Goal: Task Accomplishment & Management: Complete application form

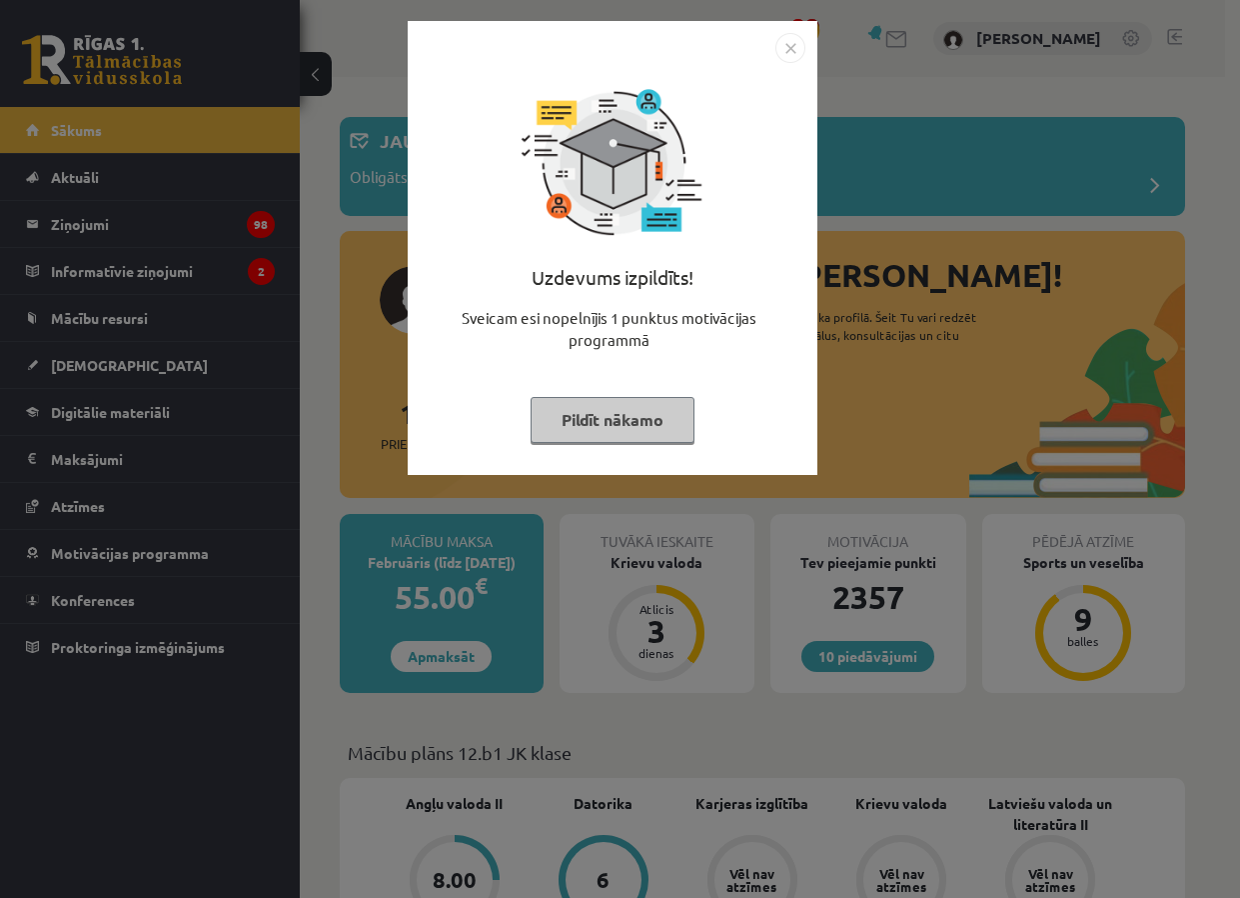
click at [595, 398] on button "Pildīt nākamo" at bounding box center [613, 420] width 164 height 46
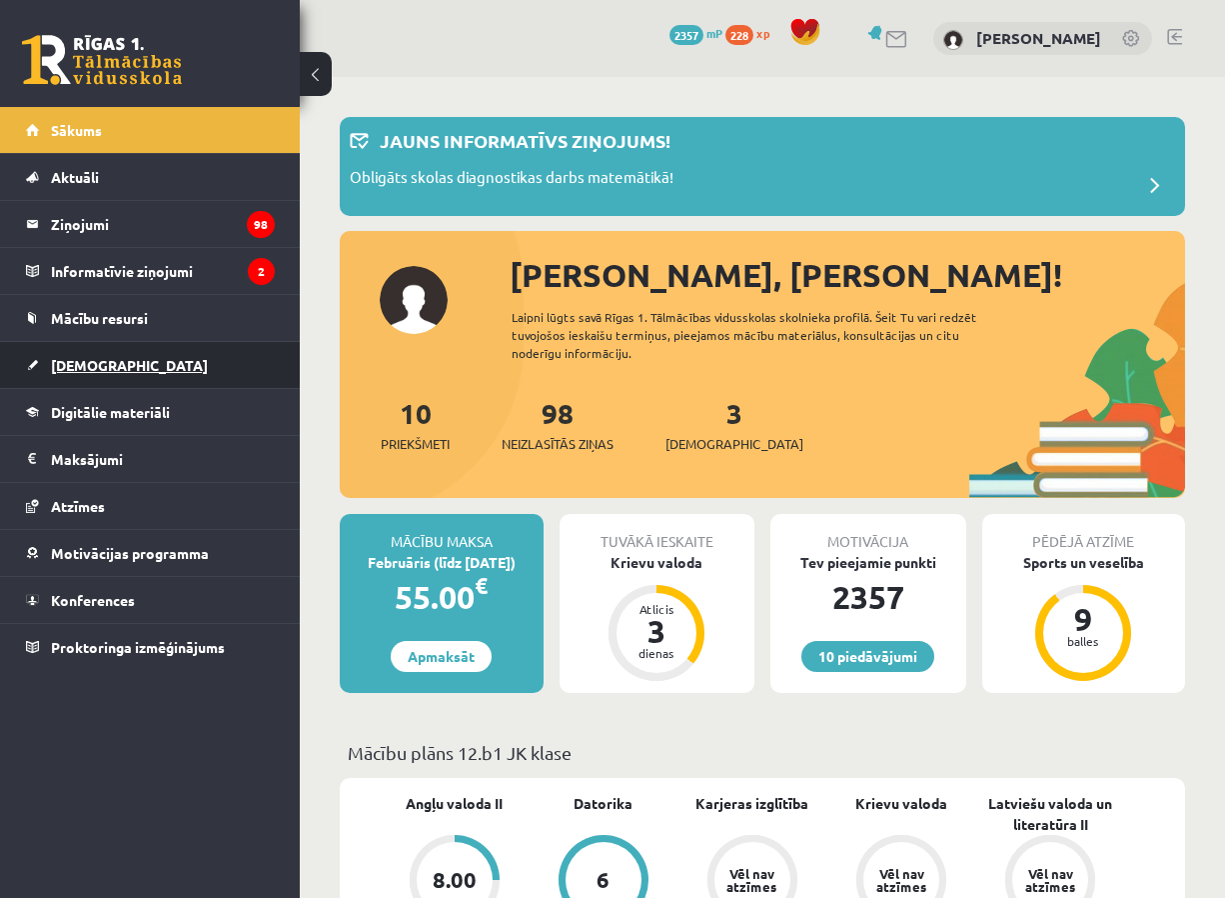
click at [191, 370] on link "[DEMOGRAPHIC_DATA]" at bounding box center [150, 365] width 249 height 46
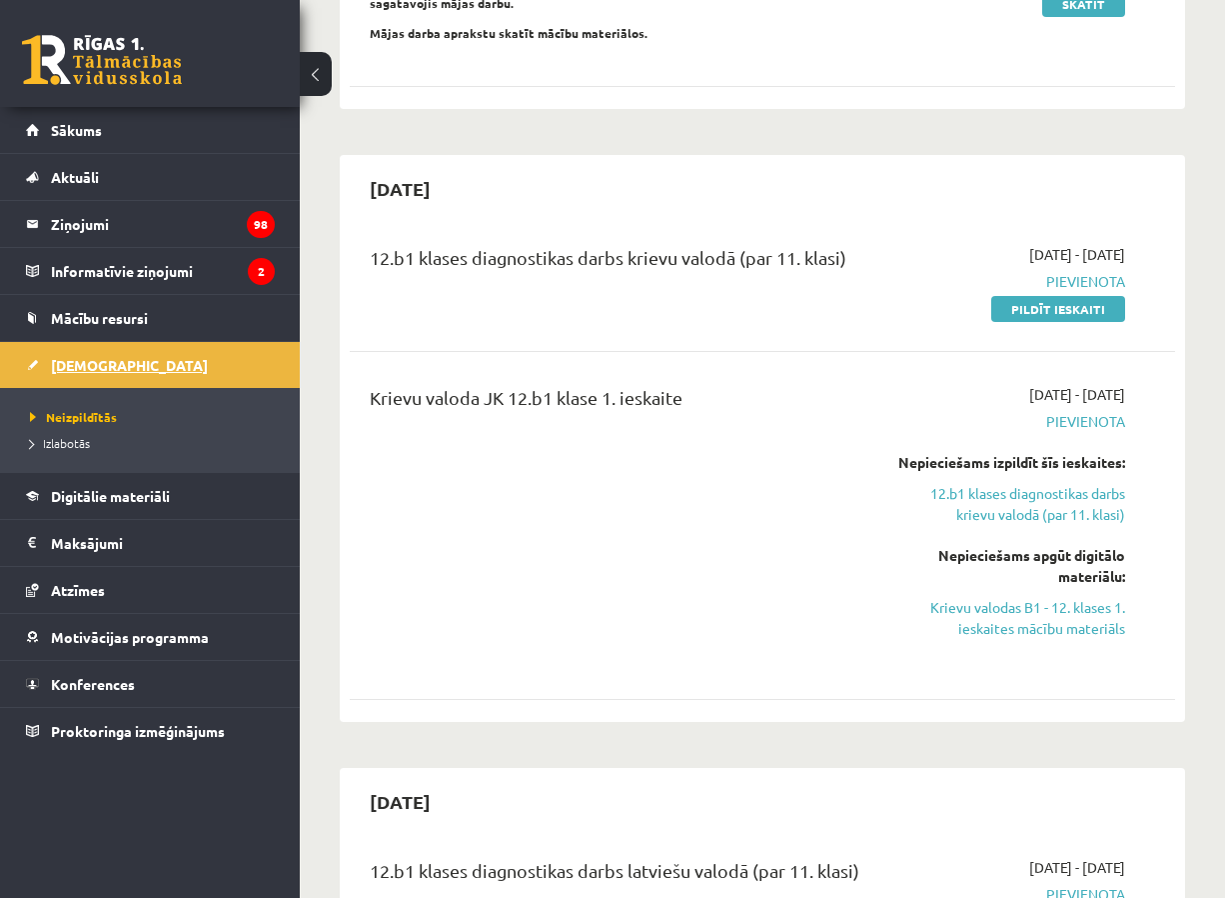
scroll to position [300, 0]
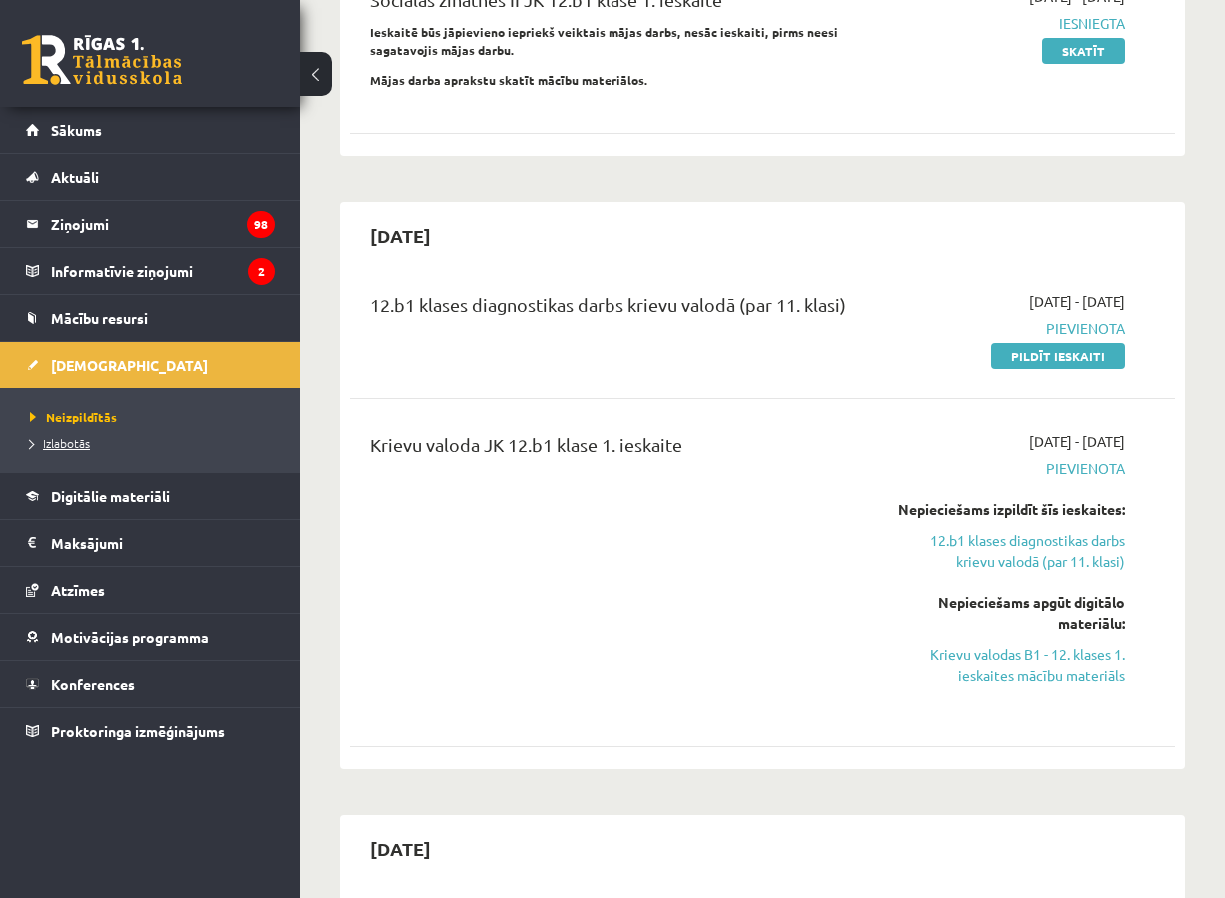
click at [86, 443] on span "Izlabotās" at bounding box center [60, 443] width 60 height 16
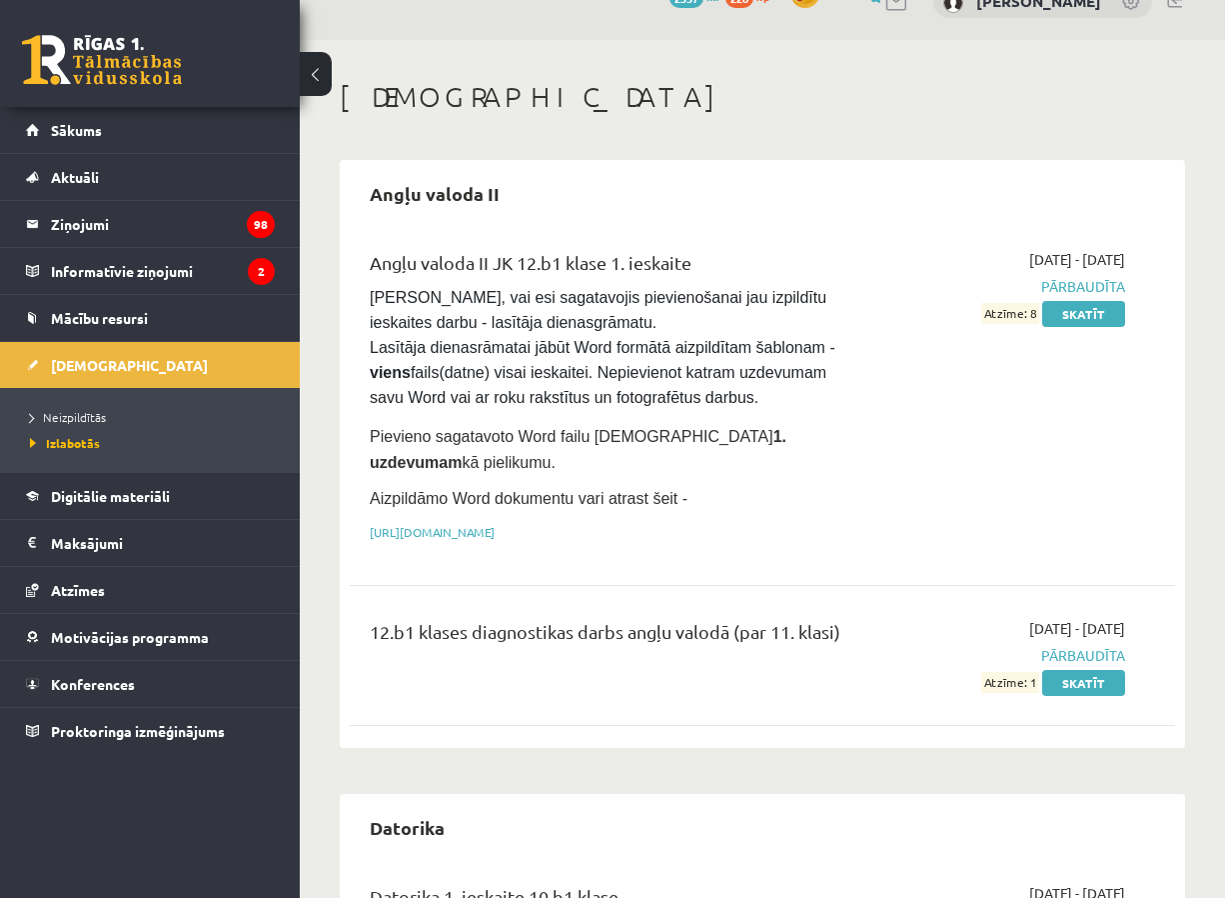
scroll to position [100, 0]
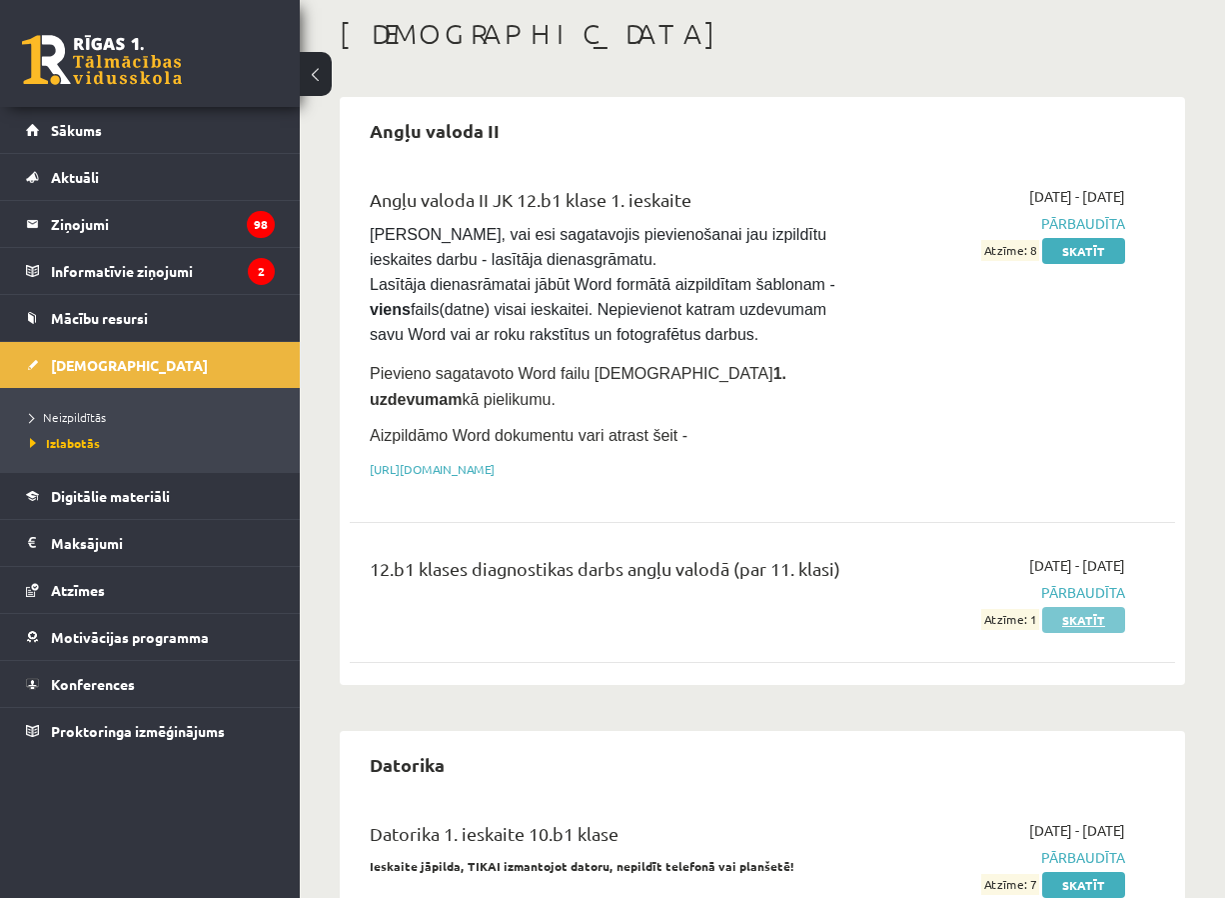
click at [1072, 607] on link "Skatīt" at bounding box center [1084, 620] width 83 height 26
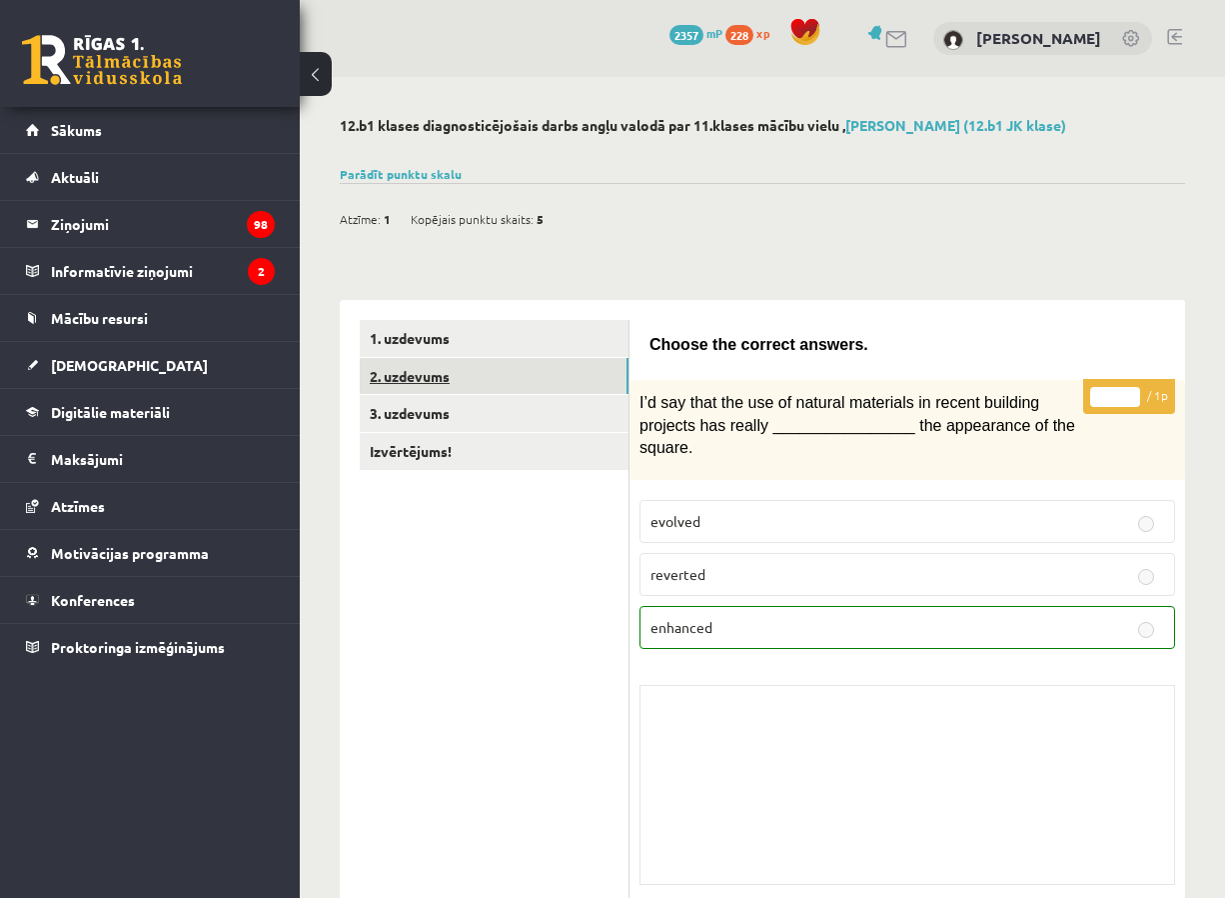
click at [579, 389] on link "2. uzdevums" at bounding box center [494, 376] width 269 height 37
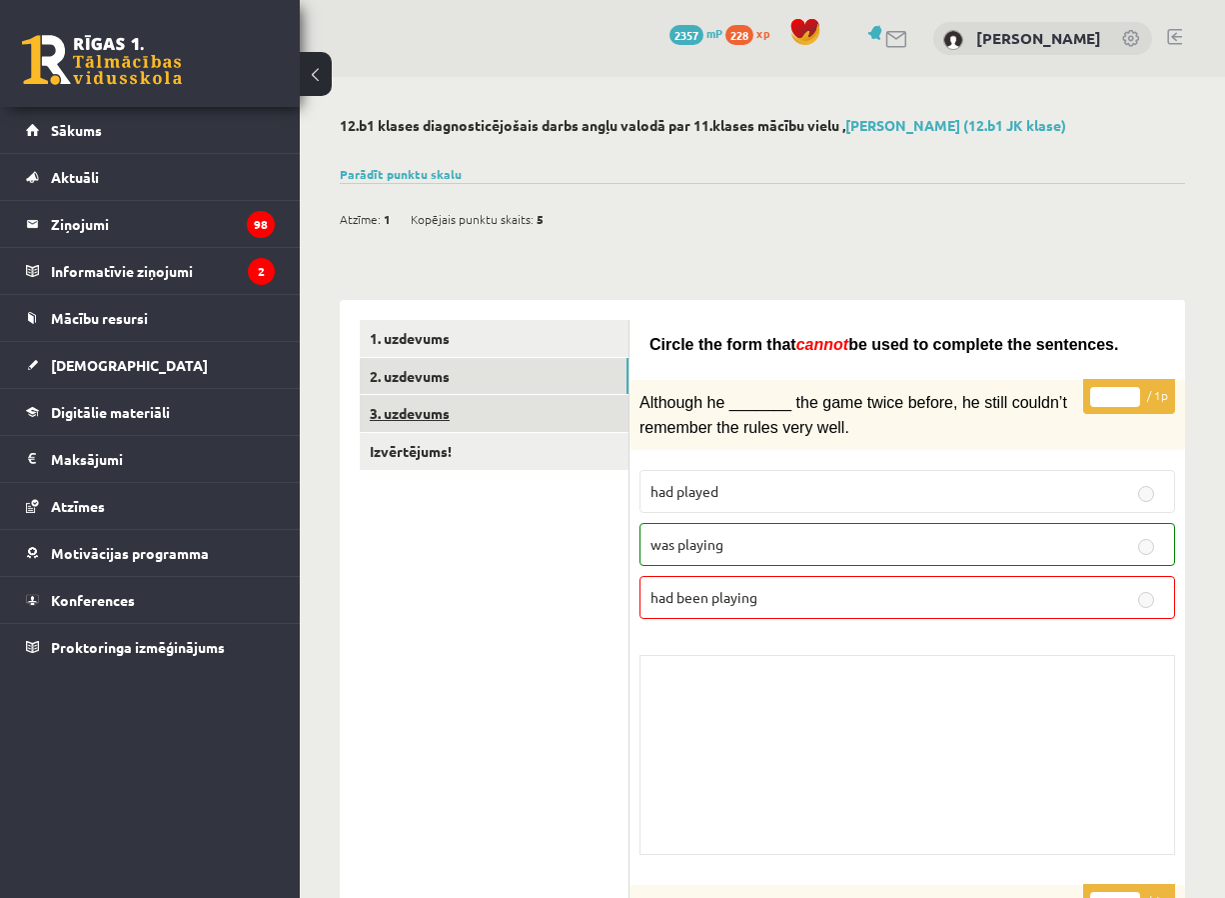
click at [572, 410] on link "3. uzdevums" at bounding box center [494, 413] width 269 height 37
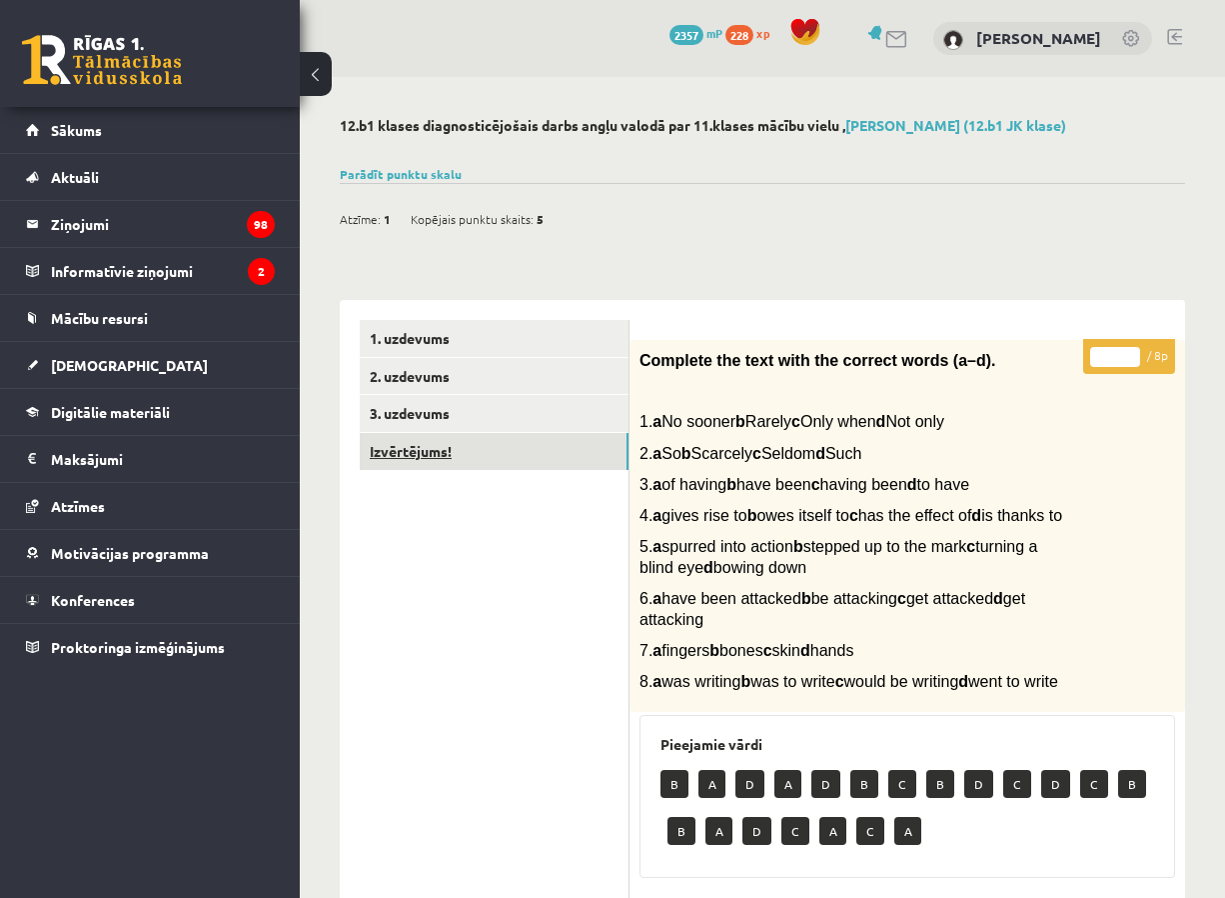
click at [574, 447] on link "Izvērtējums!" at bounding box center [494, 451] width 269 height 37
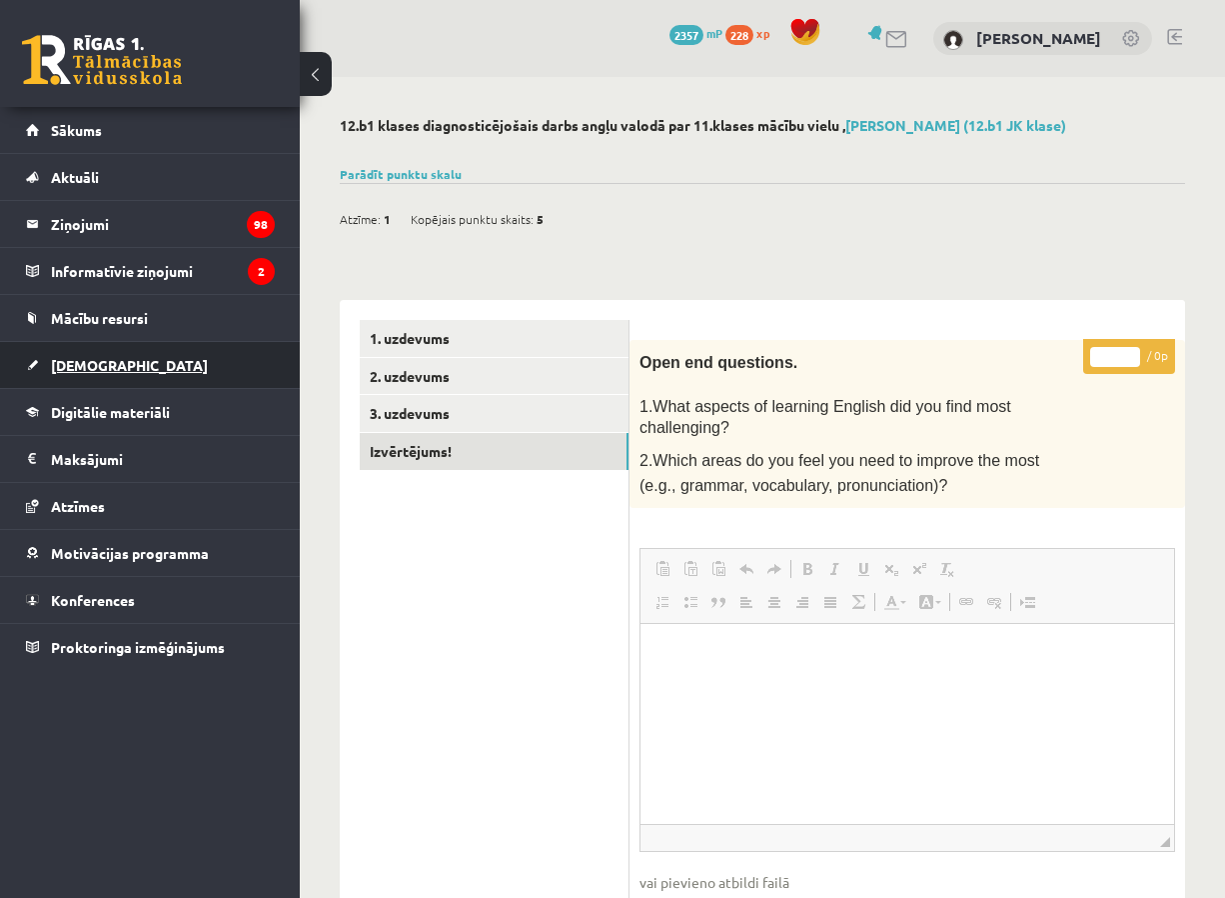
click at [180, 365] on link "[DEMOGRAPHIC_DATA]" at bounding box center [150, 365] width 249 height 46
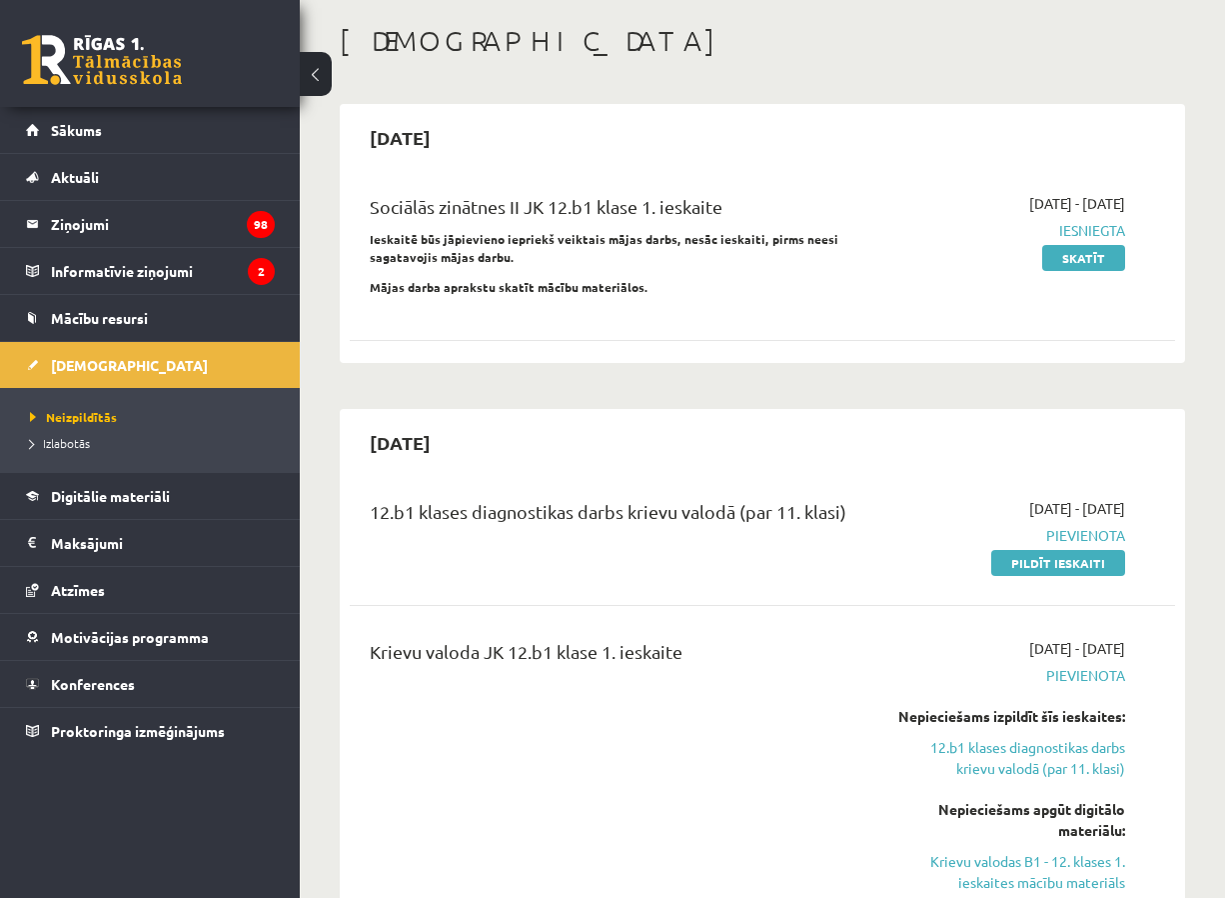
scroll to position [100, 0]
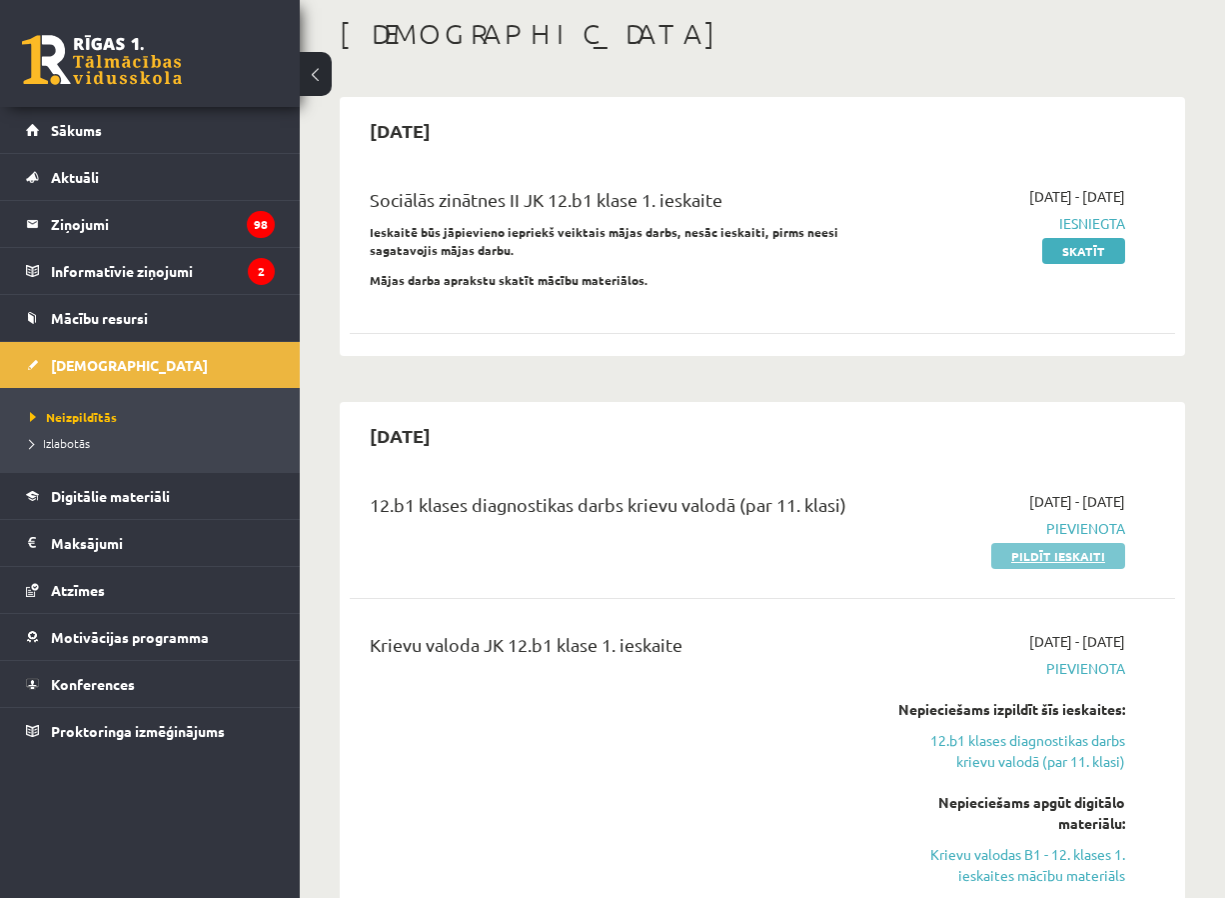
click at [1061, 553] on link "Pildīt ieskaiti" at bounding box center [1059, 556] width 134 height 26
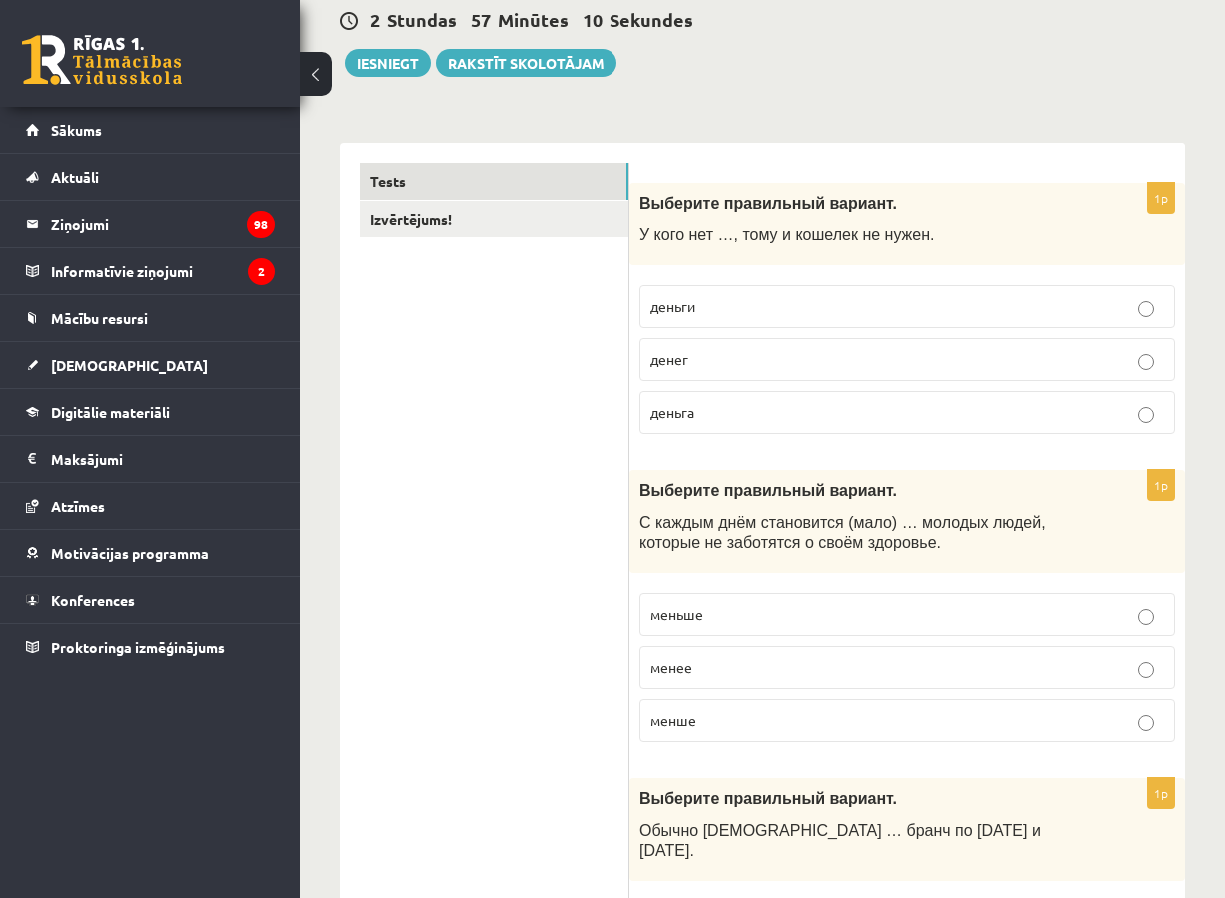
scroll to position [200, 0]
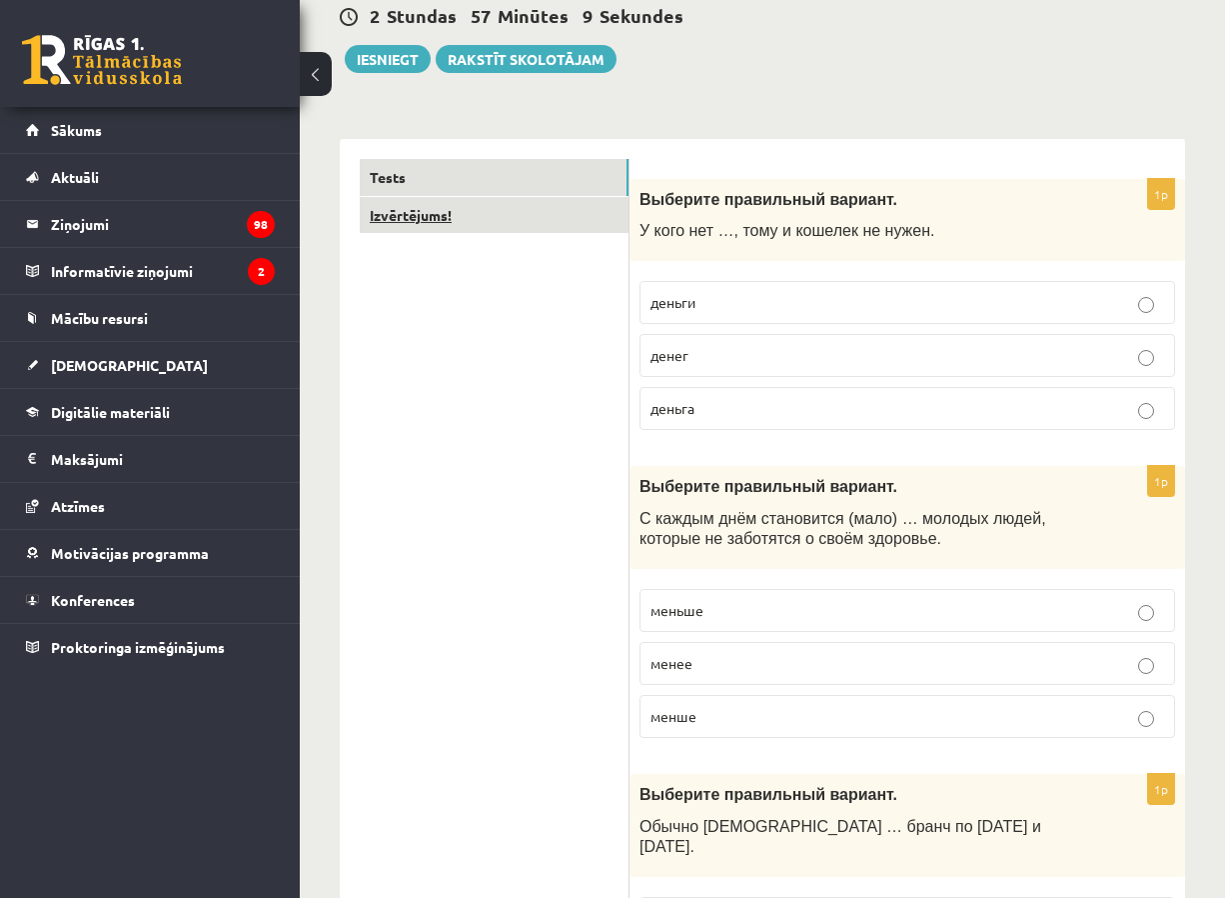
click at [572, 219] on link "Izvērtējums!" at bounding box center [494, 215] width 269 height 37
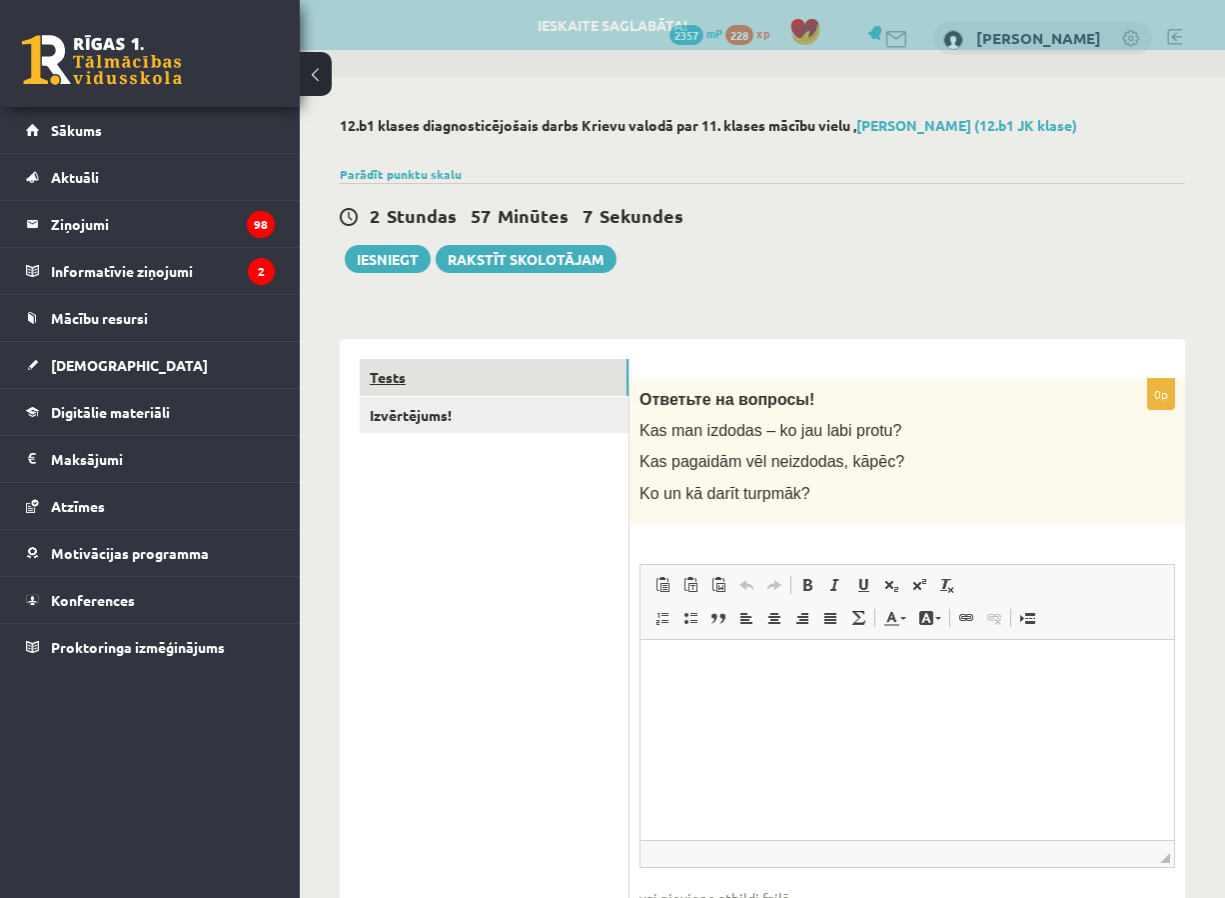
scroll to position [0, 0]
click at [544, 367] on link "Tests" at bounding box center [494, 377] width 269 height 37
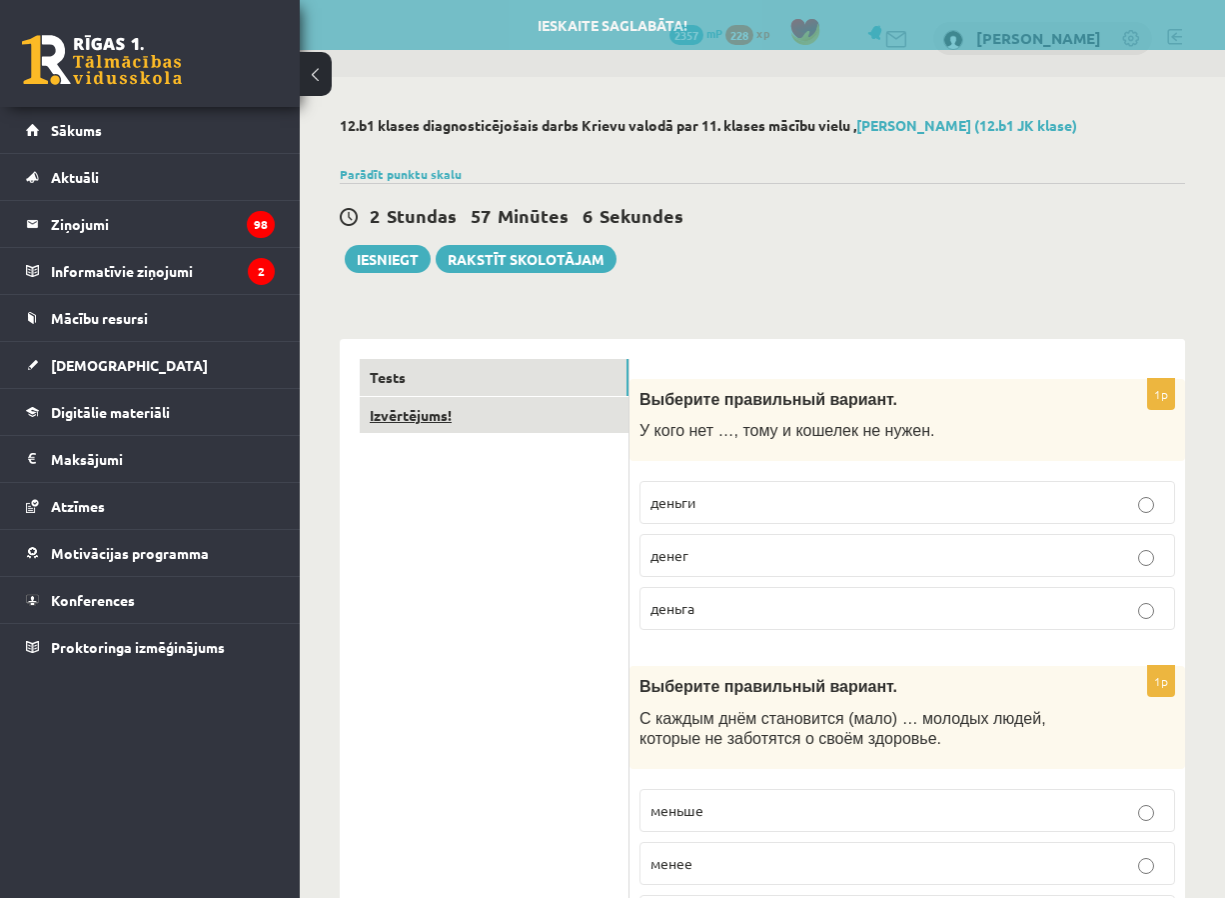
click at [550, 400] on link "Izvērtējums!" at bounding box center [494, 415] width 269 height 37
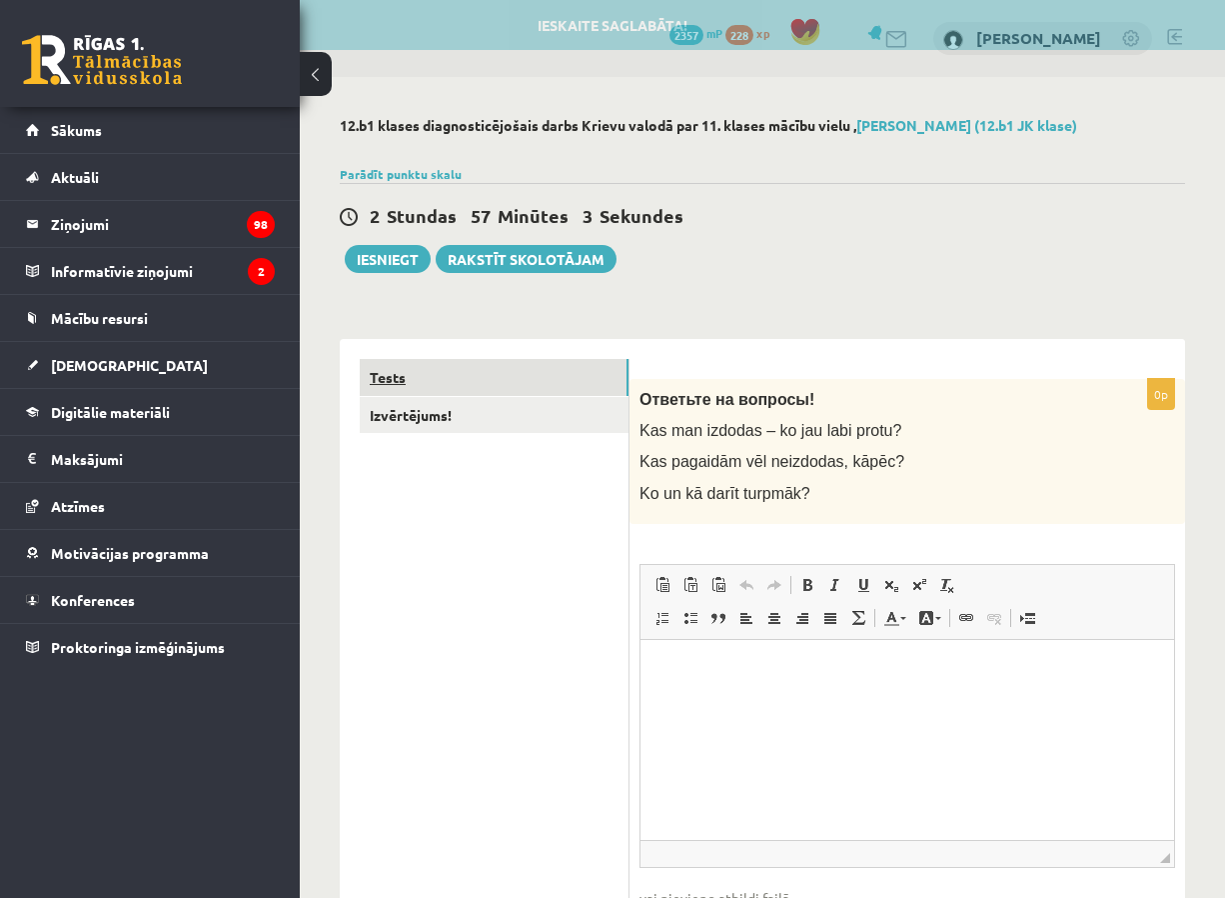
click at [546, 378] on link "Tests" at bounding box center [494, 377] width 269 height 37
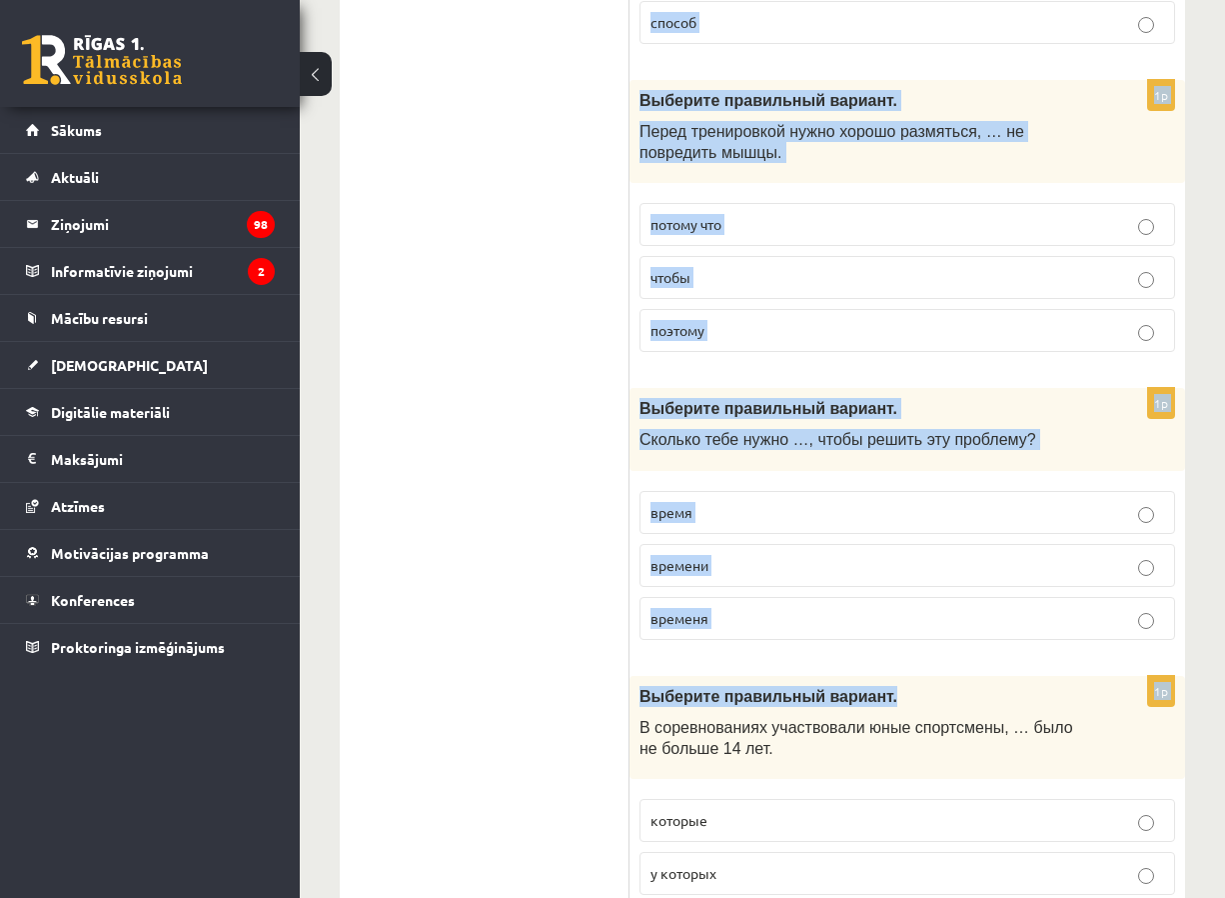
scroll to position [7864, 0]
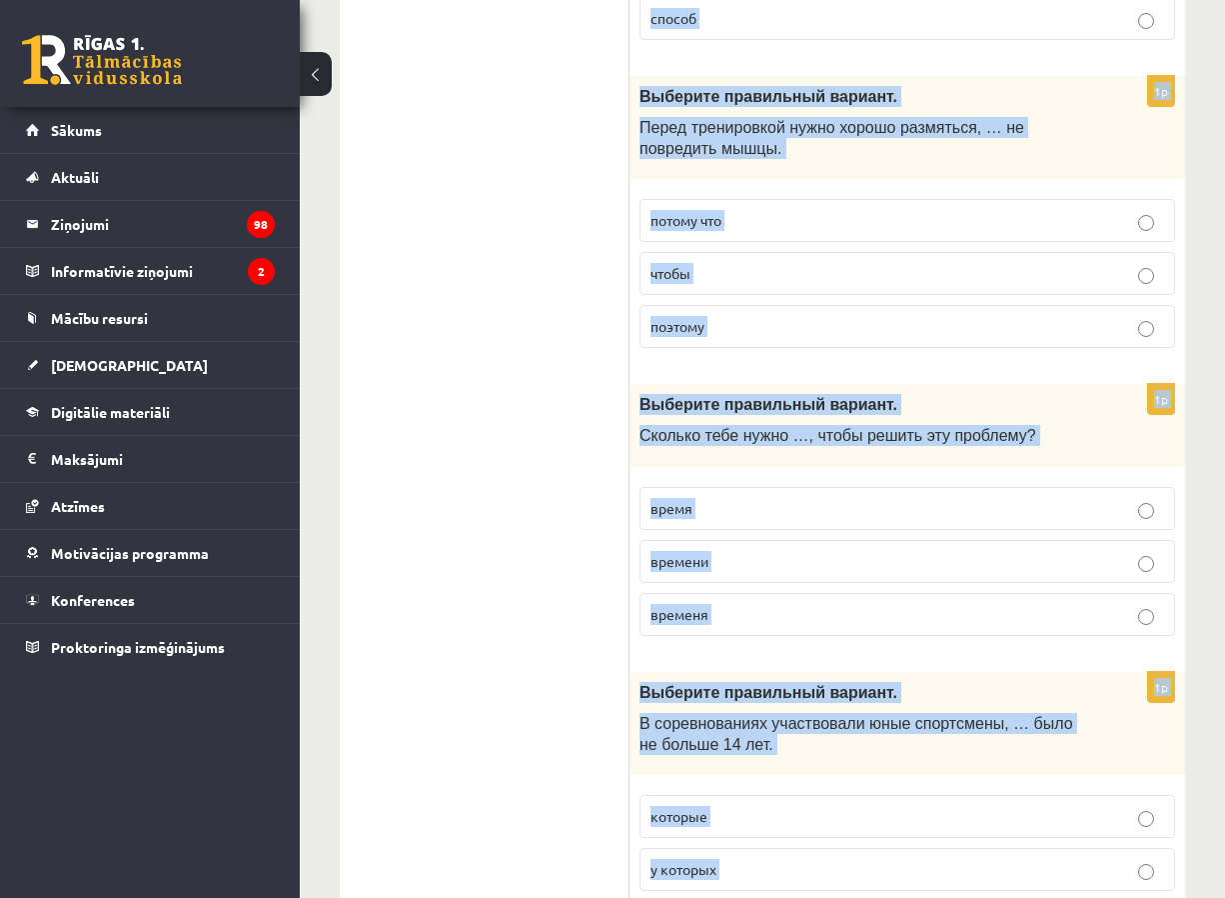
drag, startPoint x: 638, startPoint y: 395, endPoint x: 896, endPoint y: 796, distance: 476.6
copy form "Выберите правильный вариант. У кого нет …, тому и кошелек не нужен. деньги дене…"
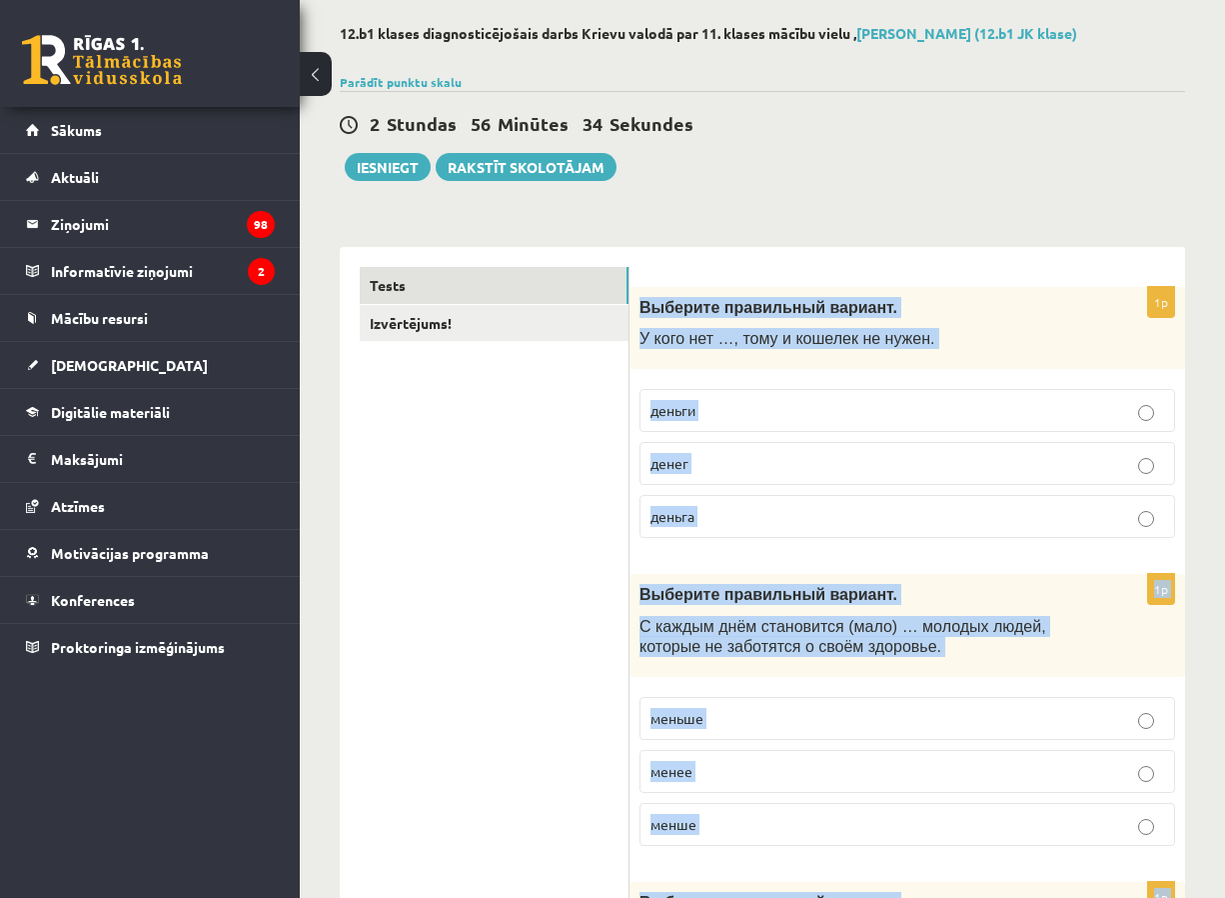
scroll to position [41, 0]
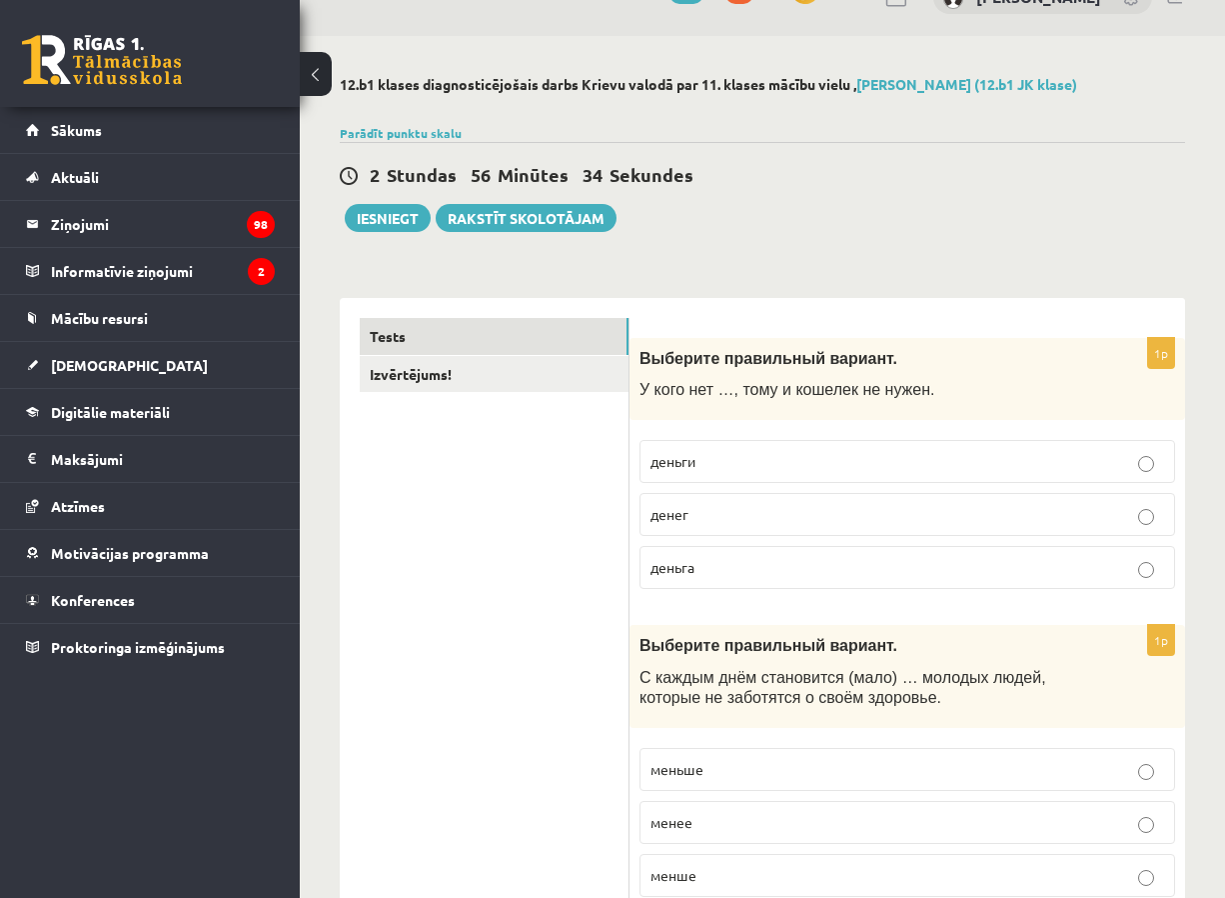
click at [1123, 199] on div "2 Stundas 56 Minūtes 34 Sekundes Ieskaite saglabāta! Iesniegt Rakstīt skolotājam" at bounding box center [763, 187] width 846 height 90
click at [824, 502] on label "денег" at bounding box center [908, 514] width 536 height 43
click at [741, 752] on label "меньше" at bounding box center [908, 769] width 536 height 43
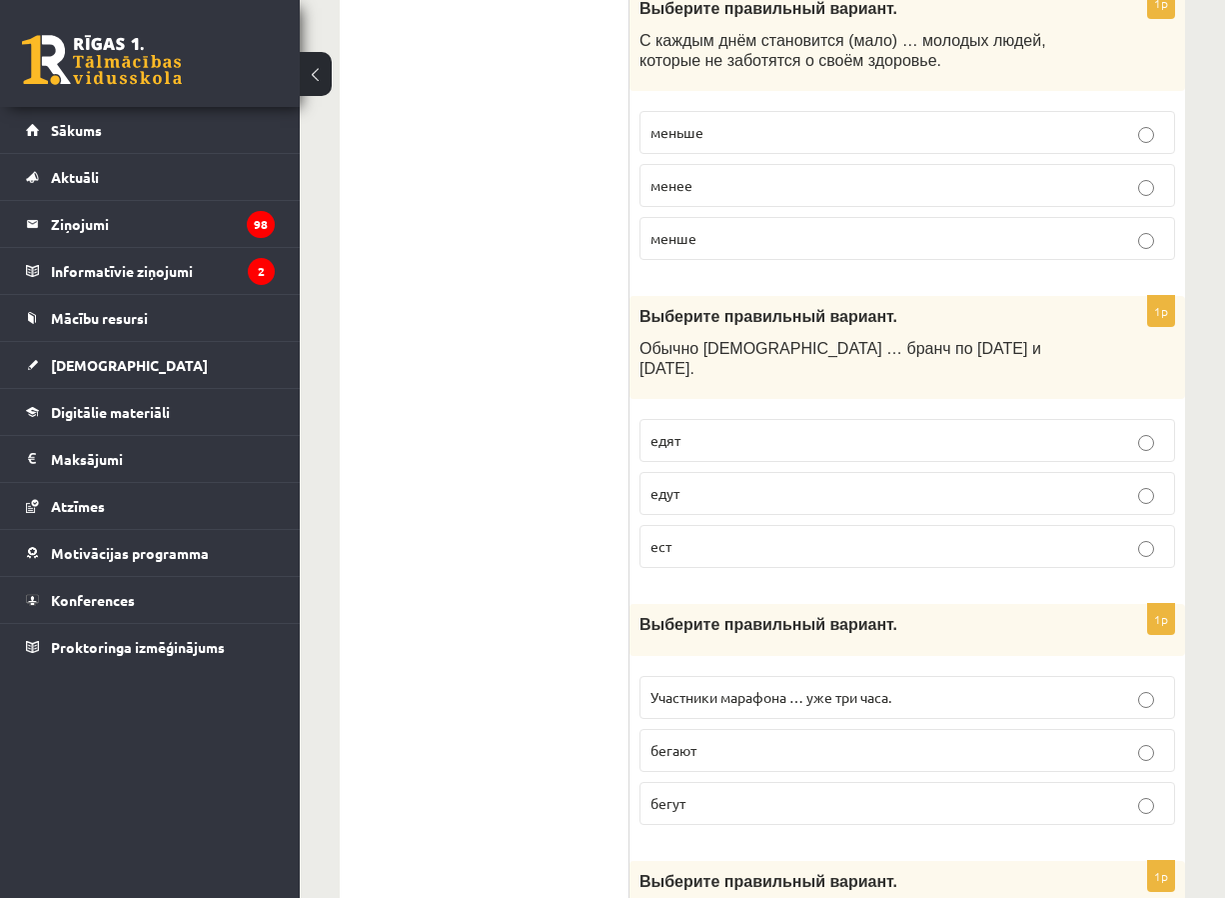
scroll to position [741, 0]
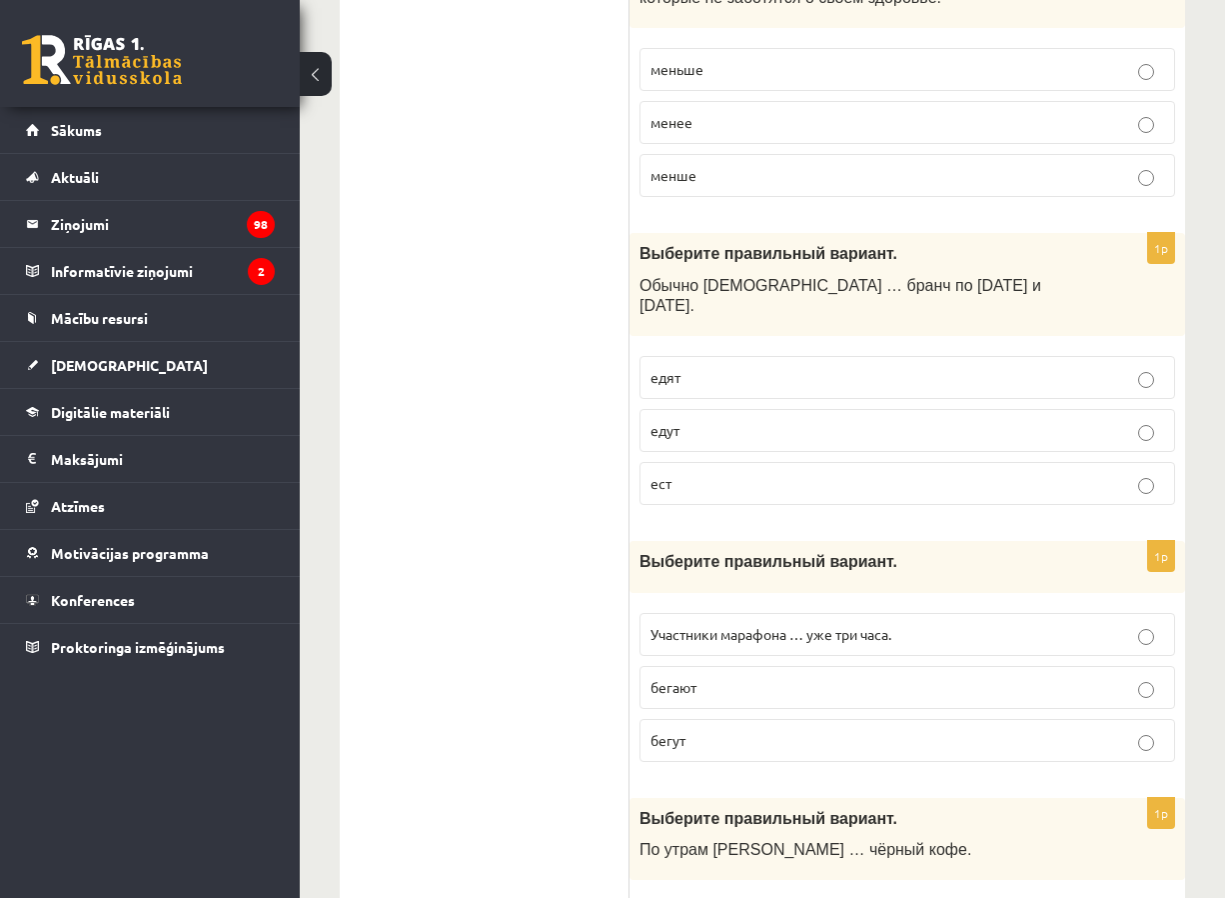
click at [740, 420] on p "едут" at bounding box center [908, 430] width 514 height 21
click at [765, 368] on p "едят" at bounding box center [908, 377] width 514 height 21
click at [740, 719] on label "бегут" at bounding box center [908, 740] width 536 height 43
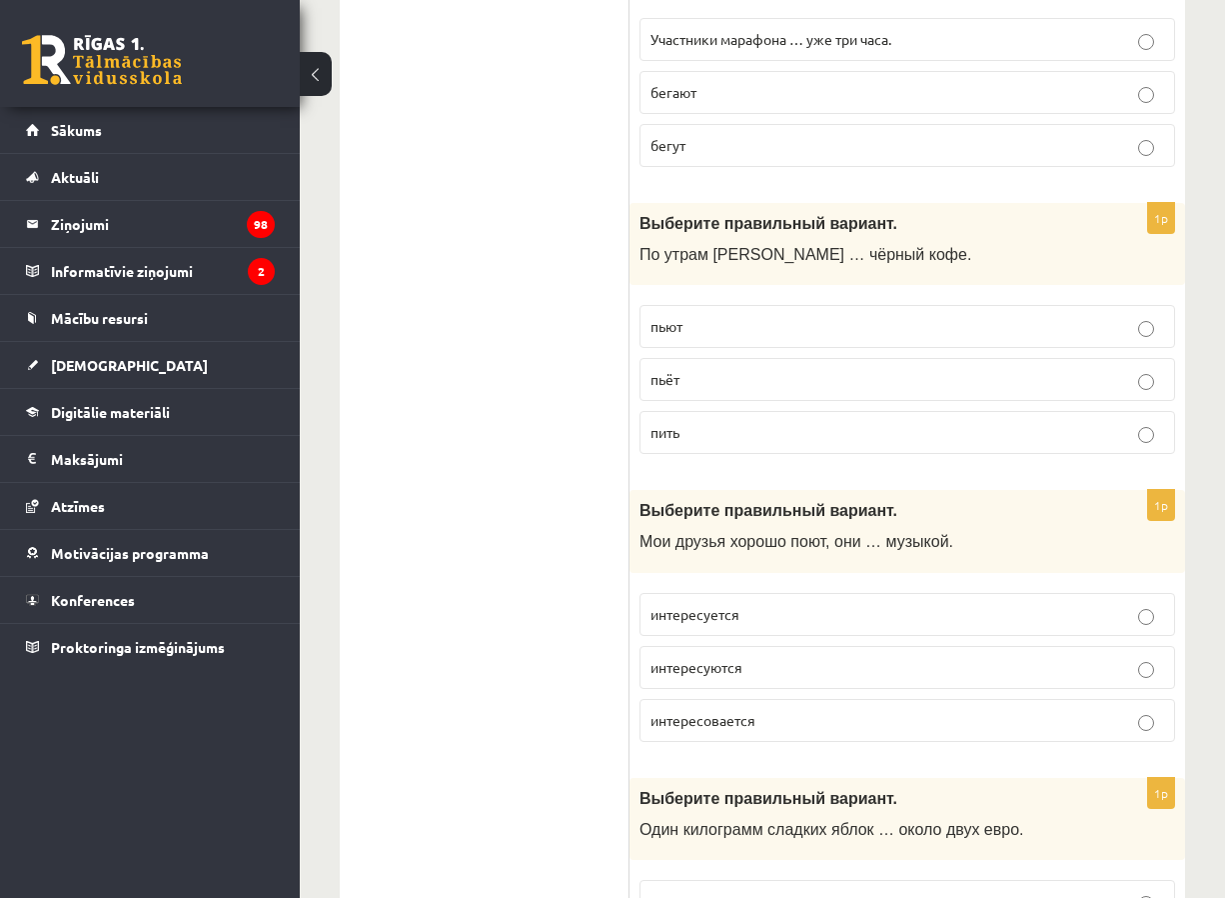
scroll to position [1340, 0]
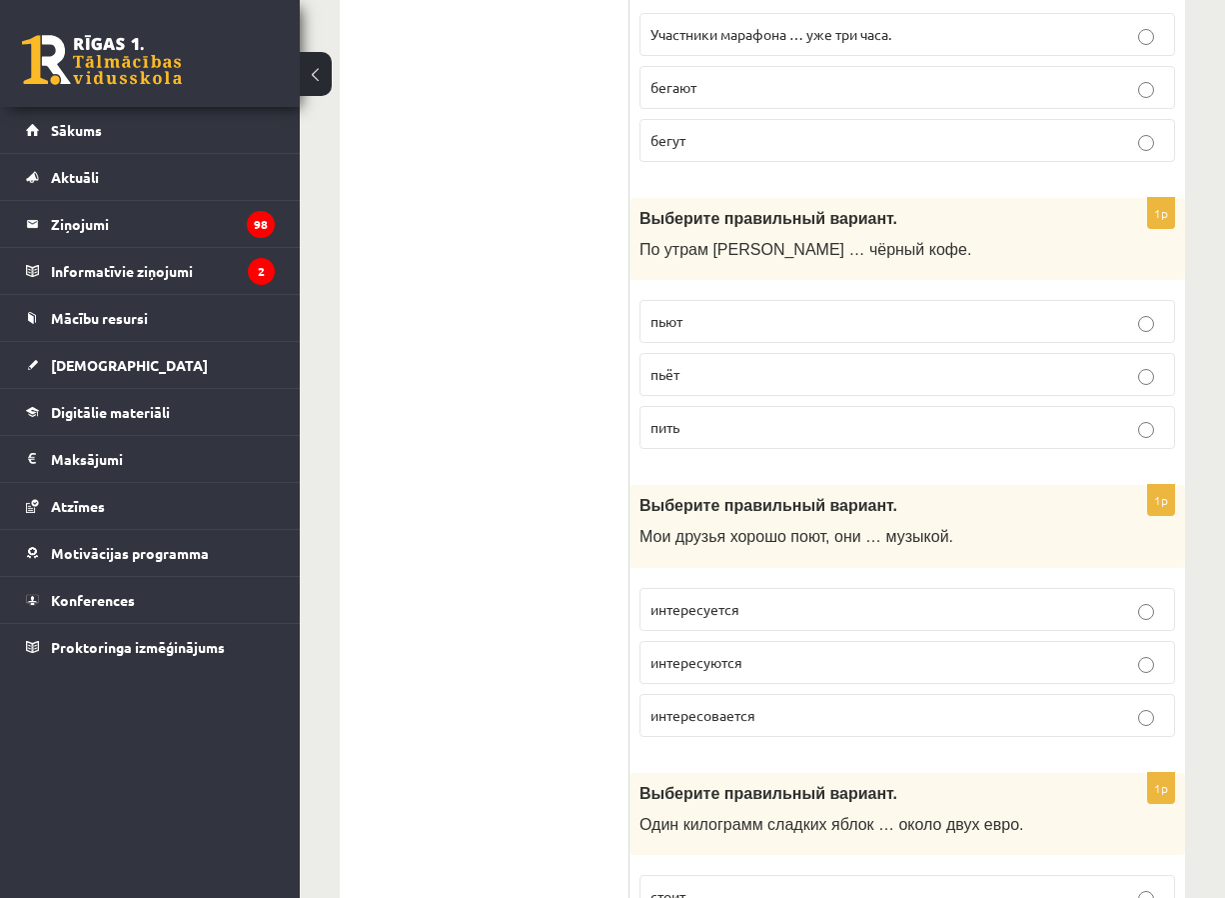
click at [757, 364] on p "пьёт" at bounding box center [908, 374] width 514 height 21
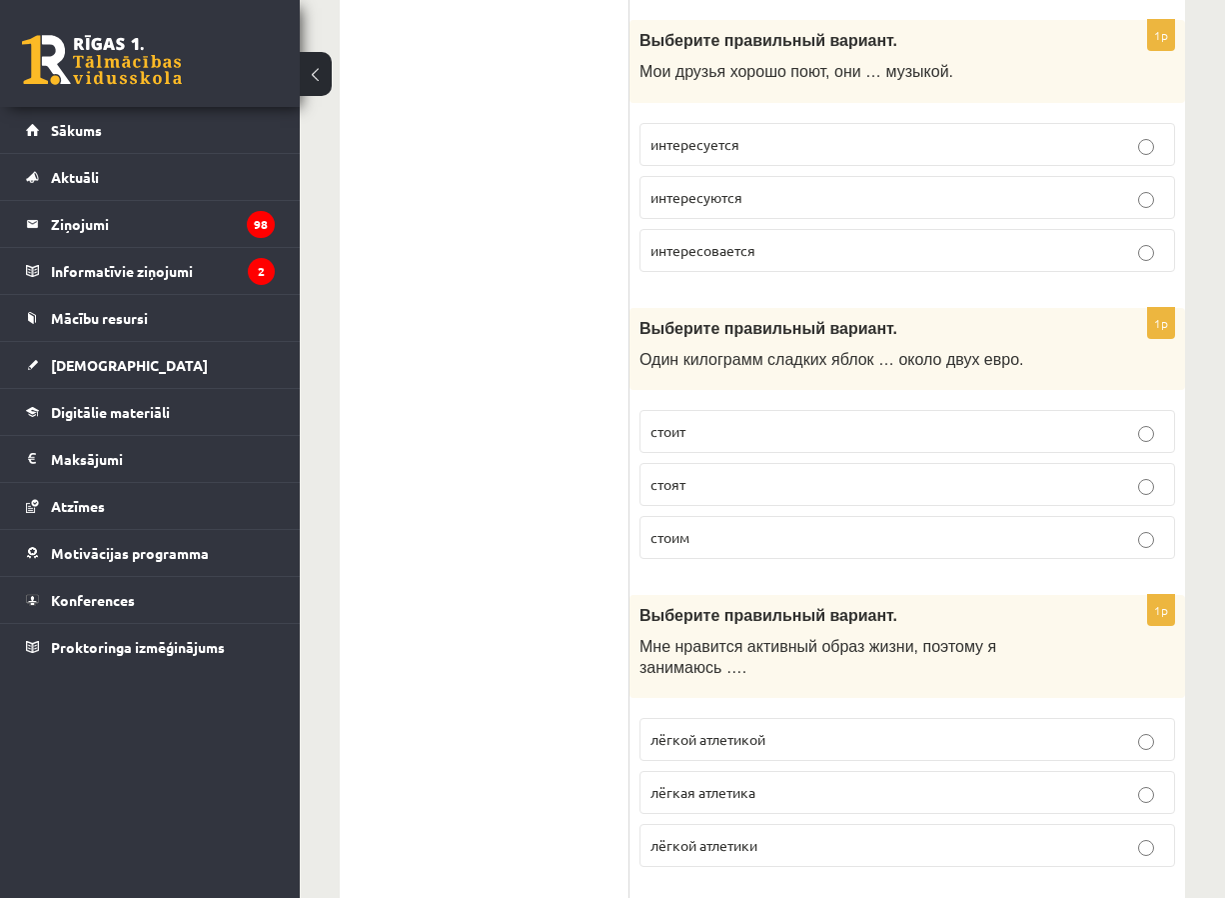
scroll to position [1840, 0]
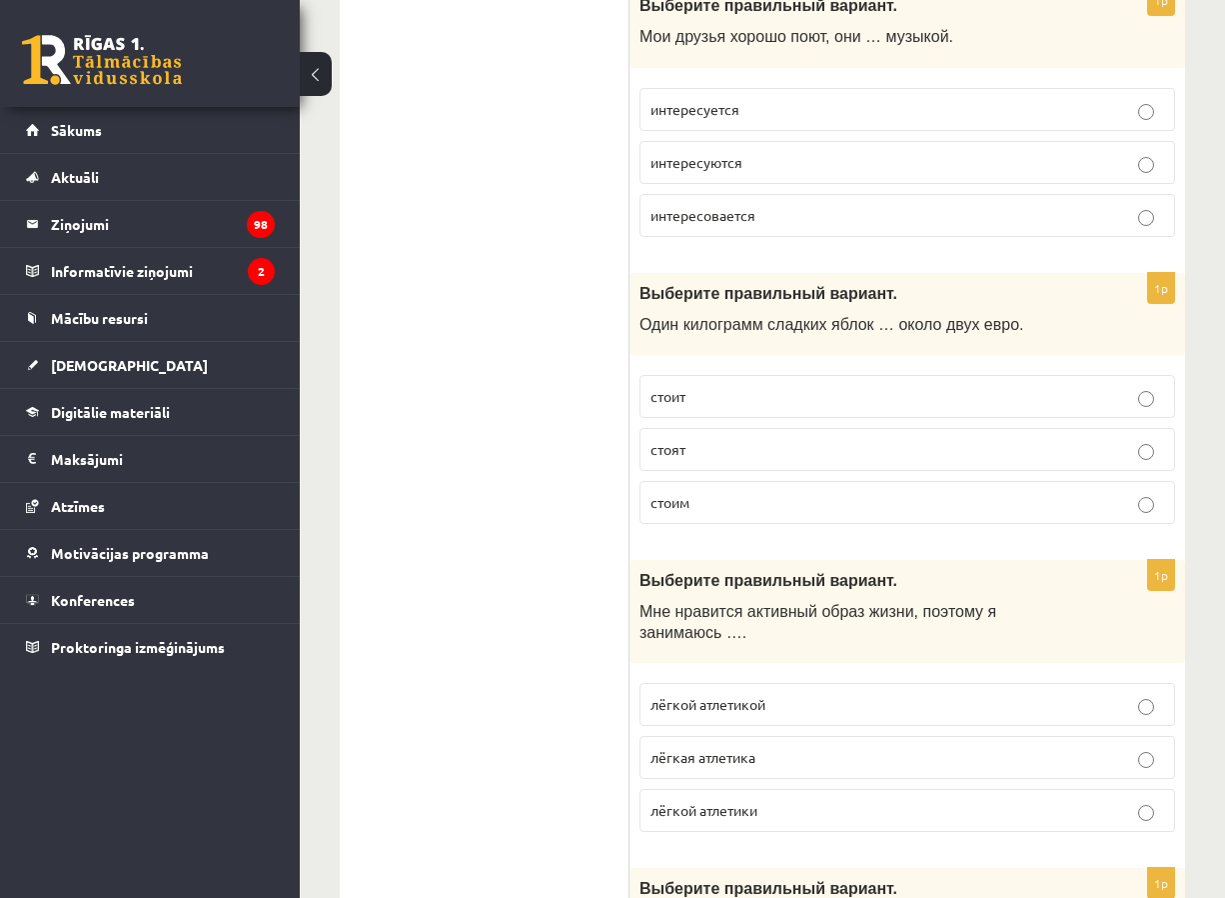
click at [758, 152] on p "интересуются" at bounding box center [908, 162] width 514 height 21
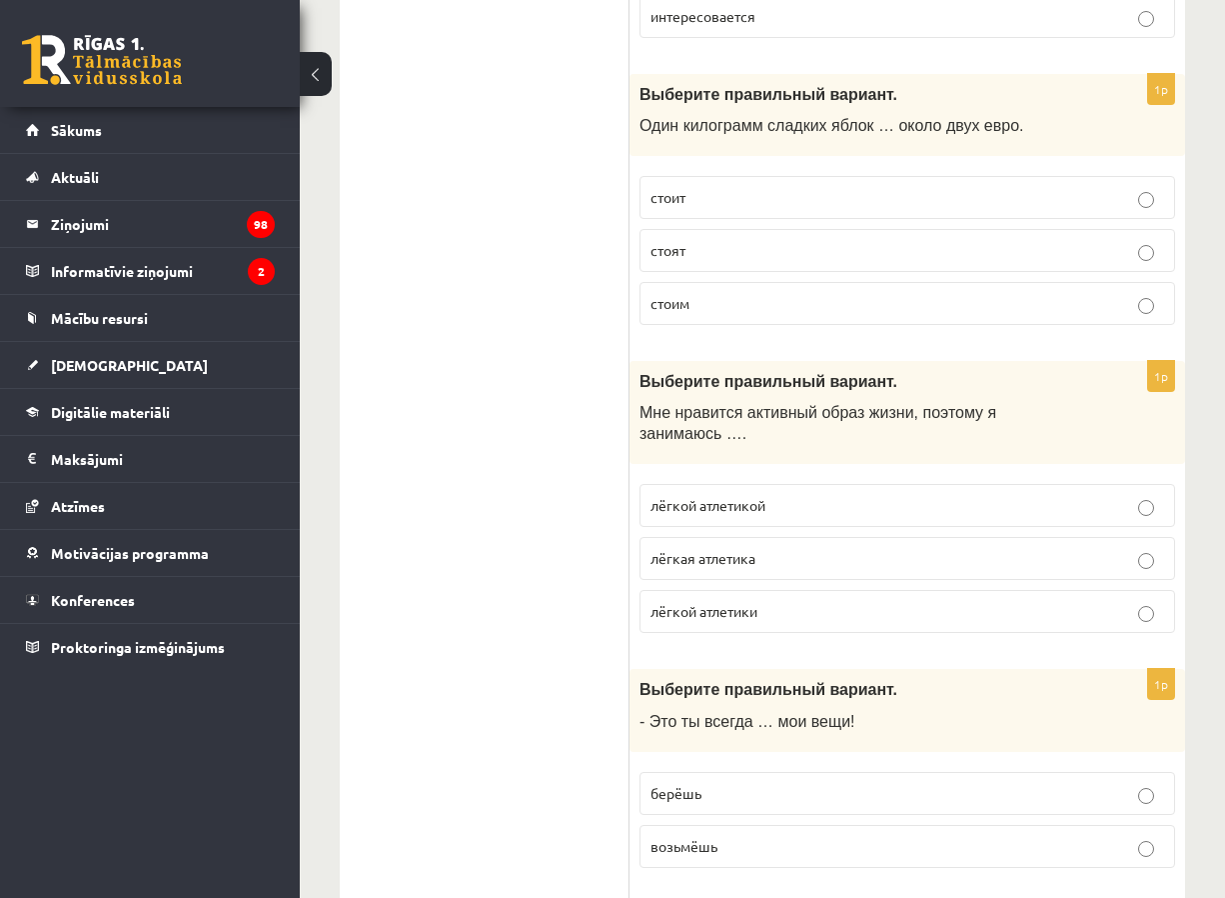
scroll to position [2040, 0]
click at [782, 186] on p "стоит" at bounding box center [908, 196] width 514 height 21
click at [830, 483] on label "лёгкой атлетикой" at bounding box center [908, 504] width 536 height 43
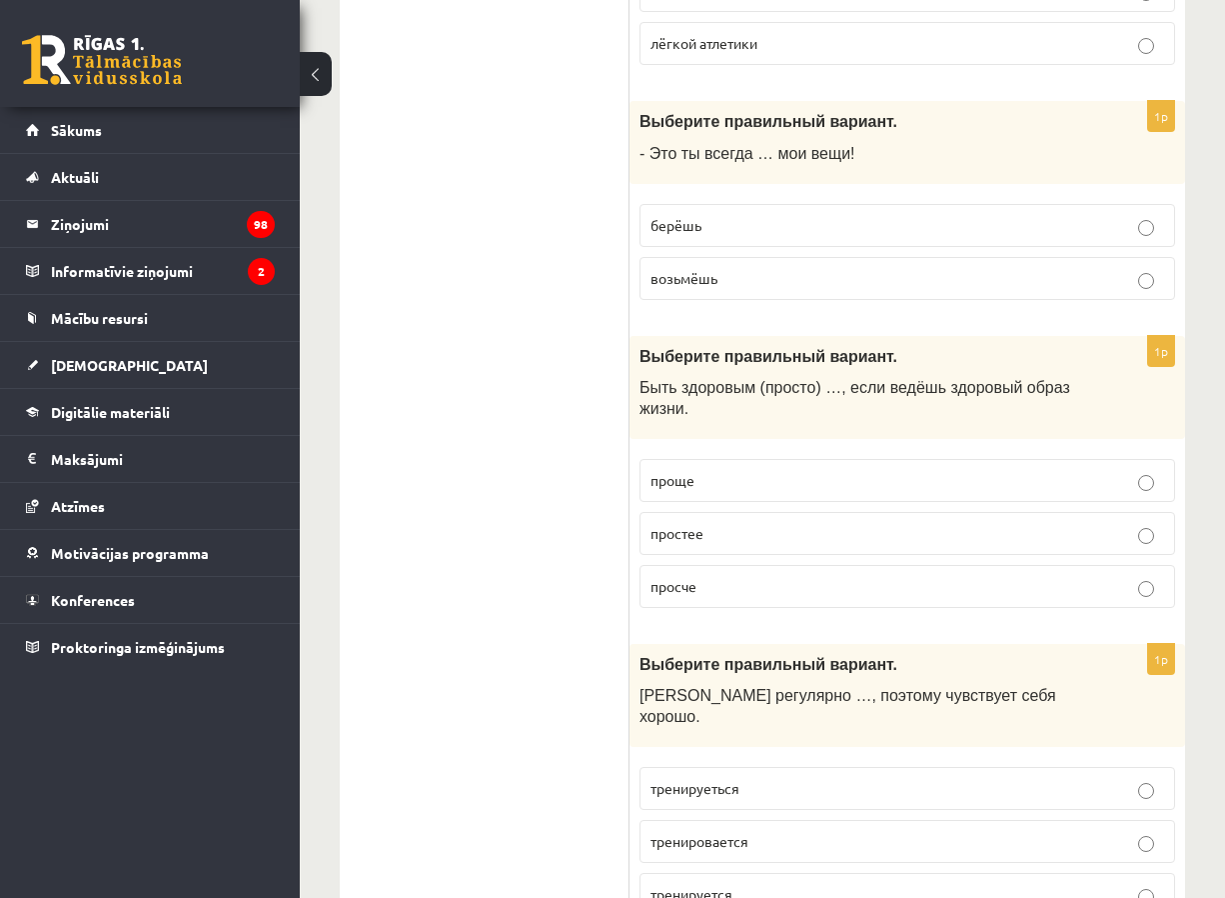
scroll to position [2640, 0]
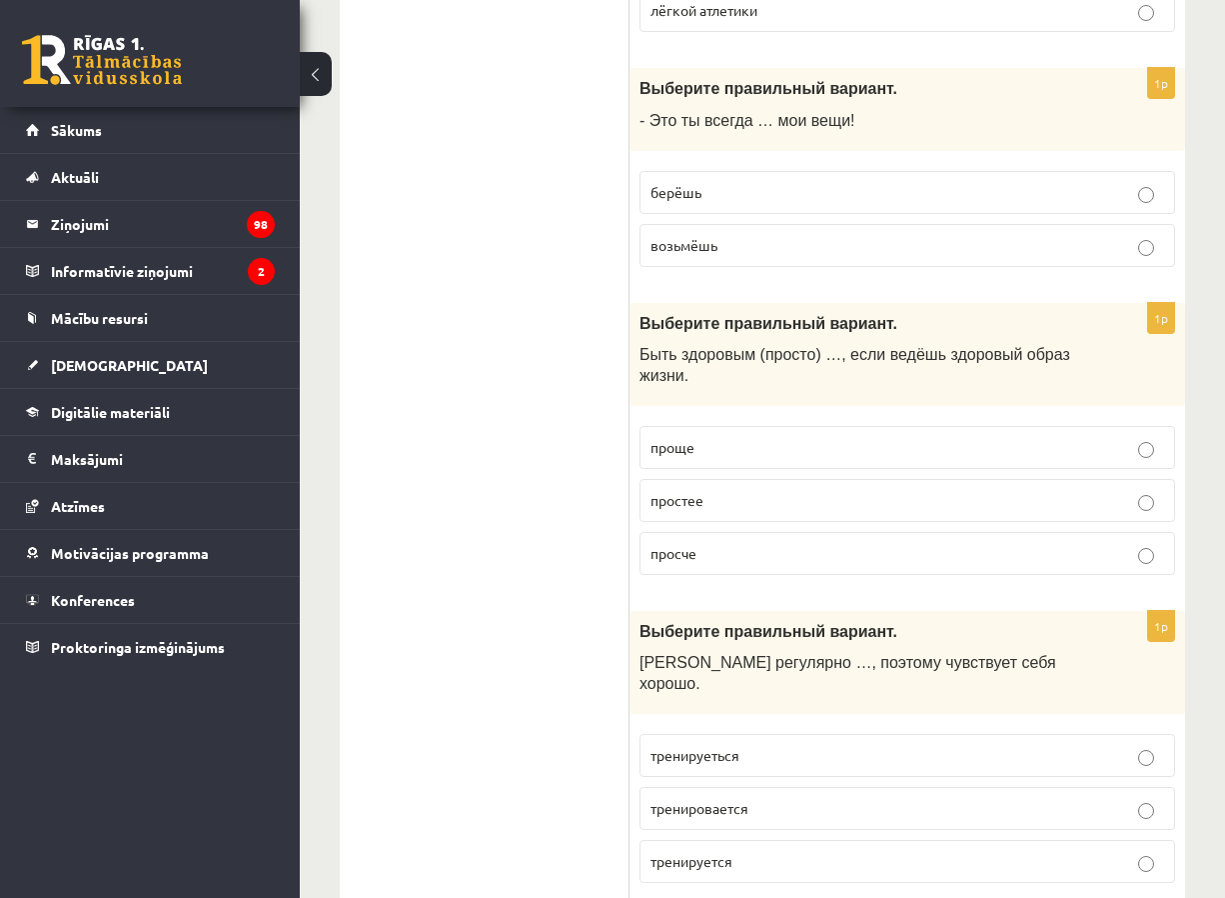
click at [711, 182] on p "берёшь" at bounding box center [908, 192] width 514 height 21
click at [773, 437] on p "проще" at bounding box center [908, 447] width 514 height 21
click at [777, 745] on p "тренируеться" at bounding box center [908, 755] width 514 height 21
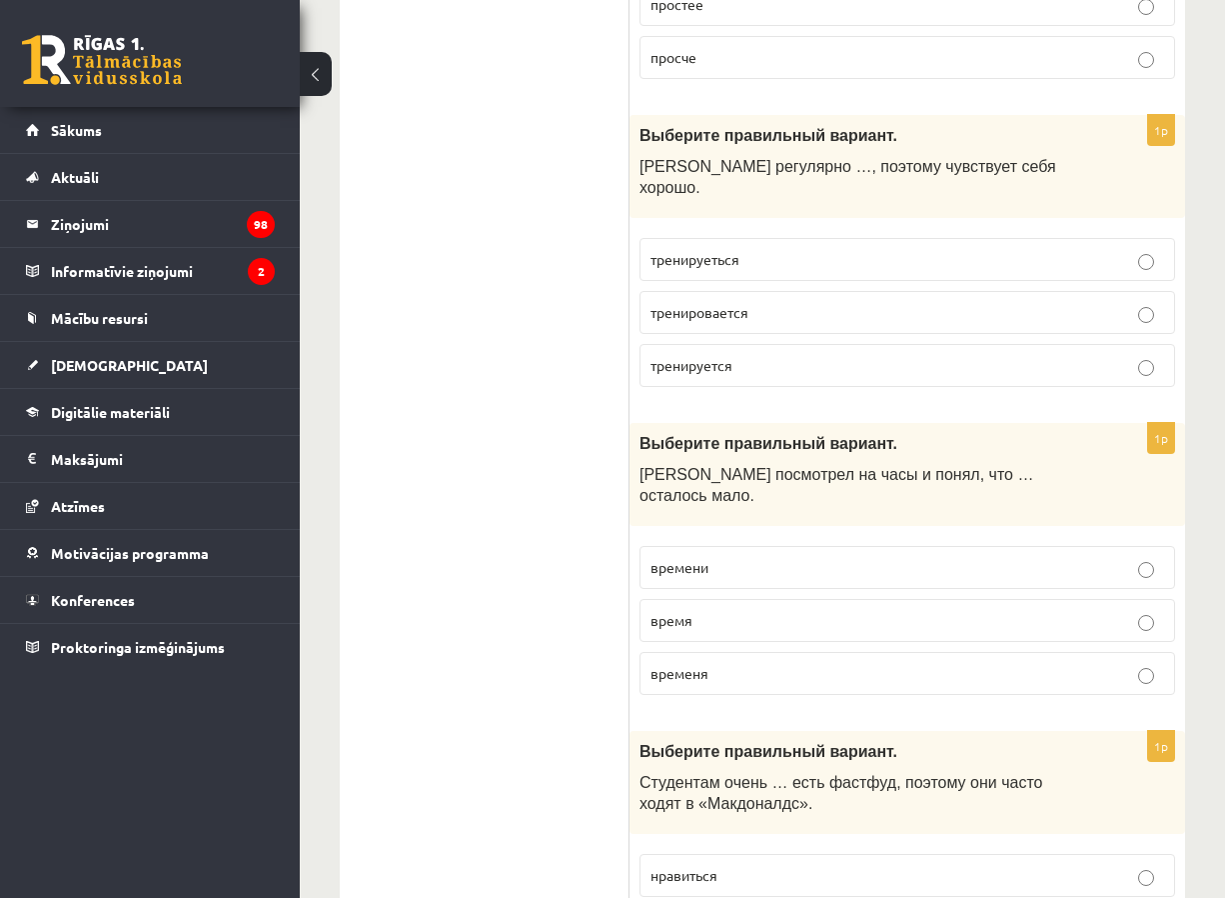
scroll to position [3240, 0]
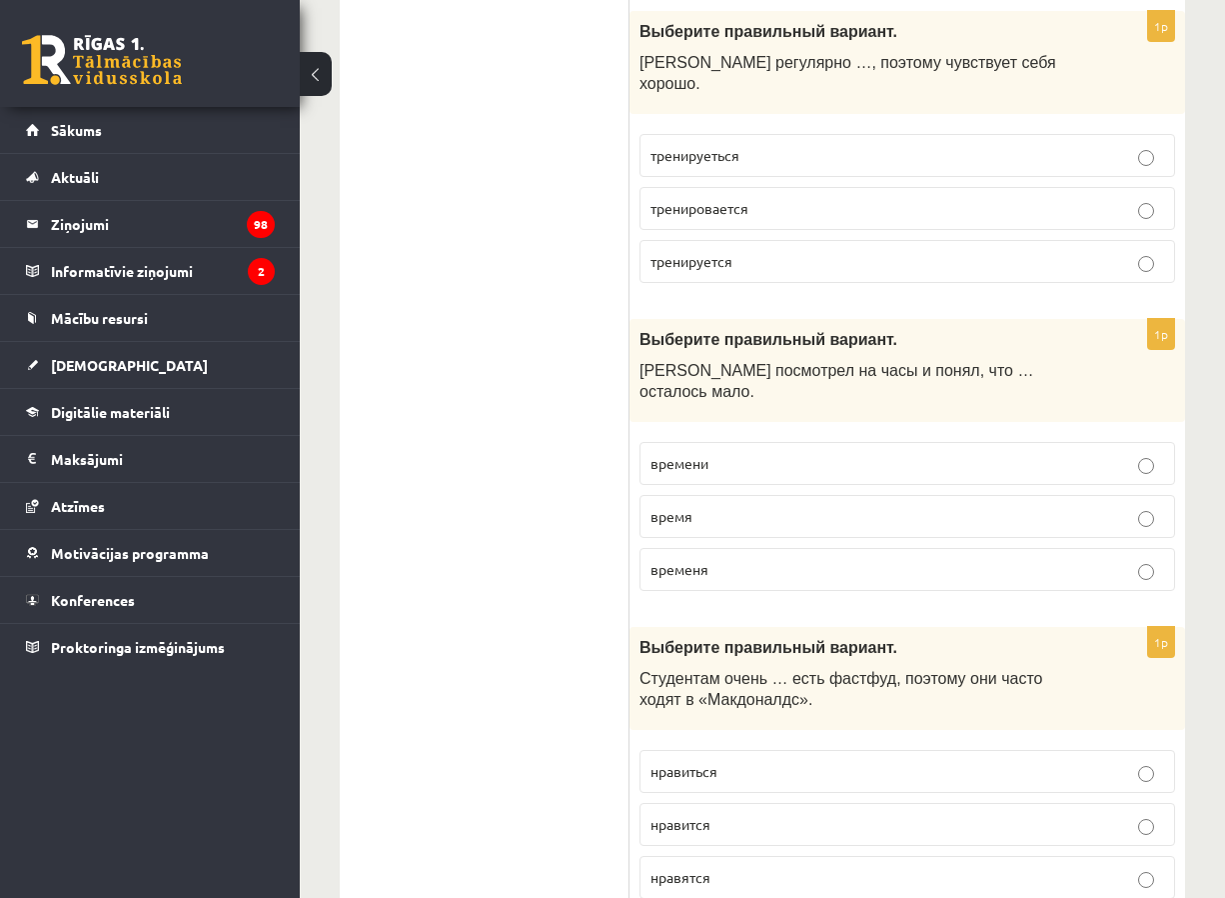
click at [751, 453] on p "времени" at bounding box center [908, 463] width 514 height 21
drag, startPoint x: 722, startPoint y: 684, endPoint x: 719, endPoint y: 666, distance: 18.2
click at [722, 761] on p "нравиться" at bounding box center [908, 771] width 514 height 21
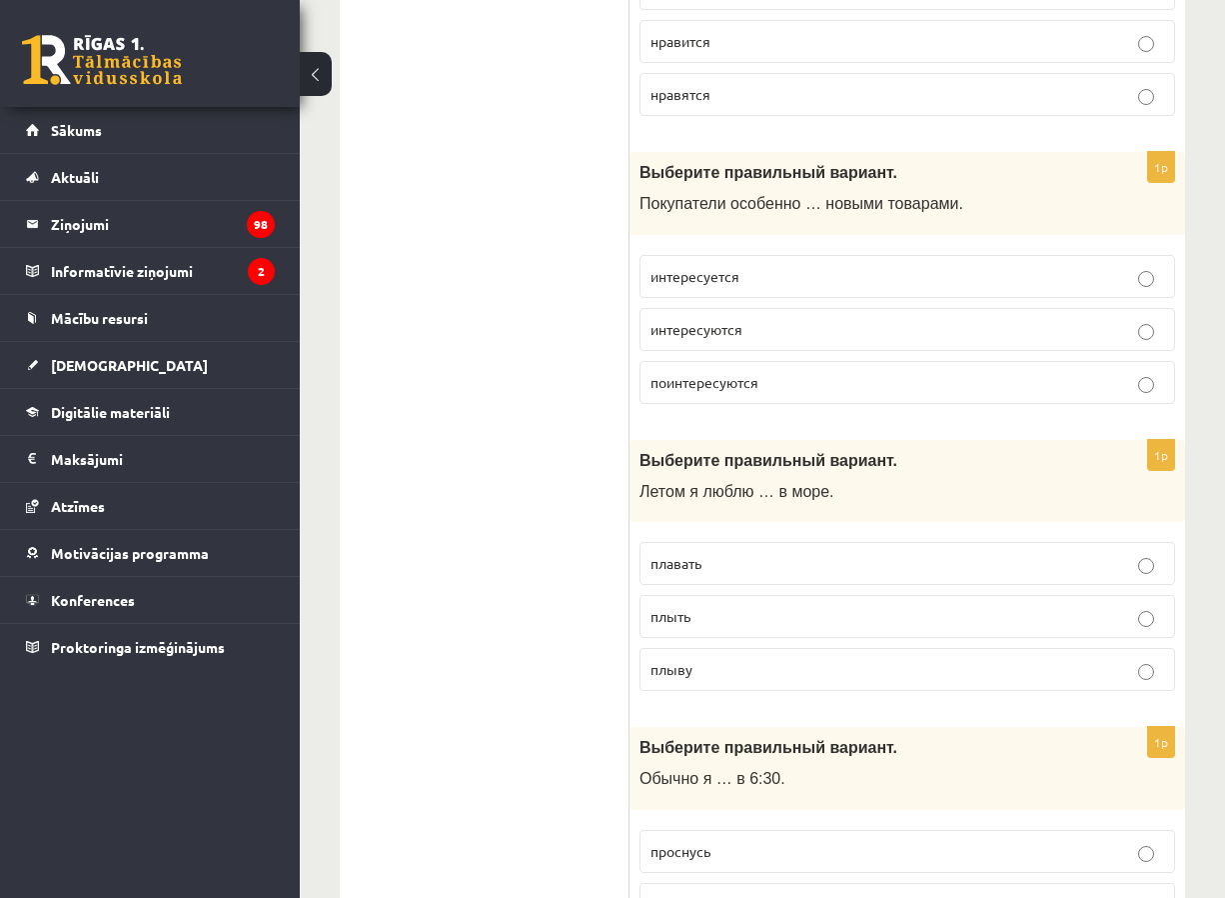
scroll to position [4039, 0]
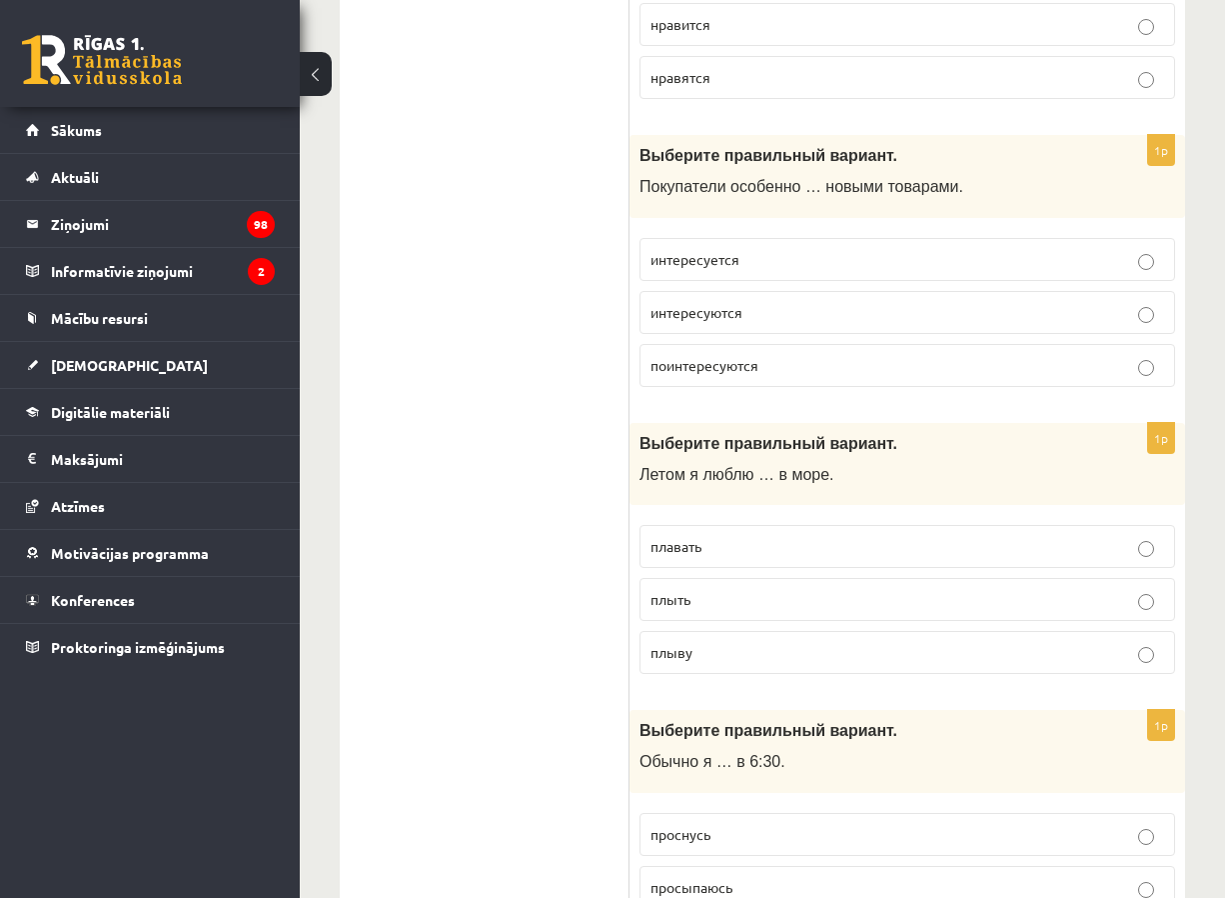
click at [782, 302] on p "интересуются" at bounding box center [908, 312] width 514 height 21
click at [748, 536] on p "плавать" at bounding box center [908, 546] width 514 height 21
click at [787, 877] on p "просыпаюсь" at bounding box center [908, 887] width 514 height 21
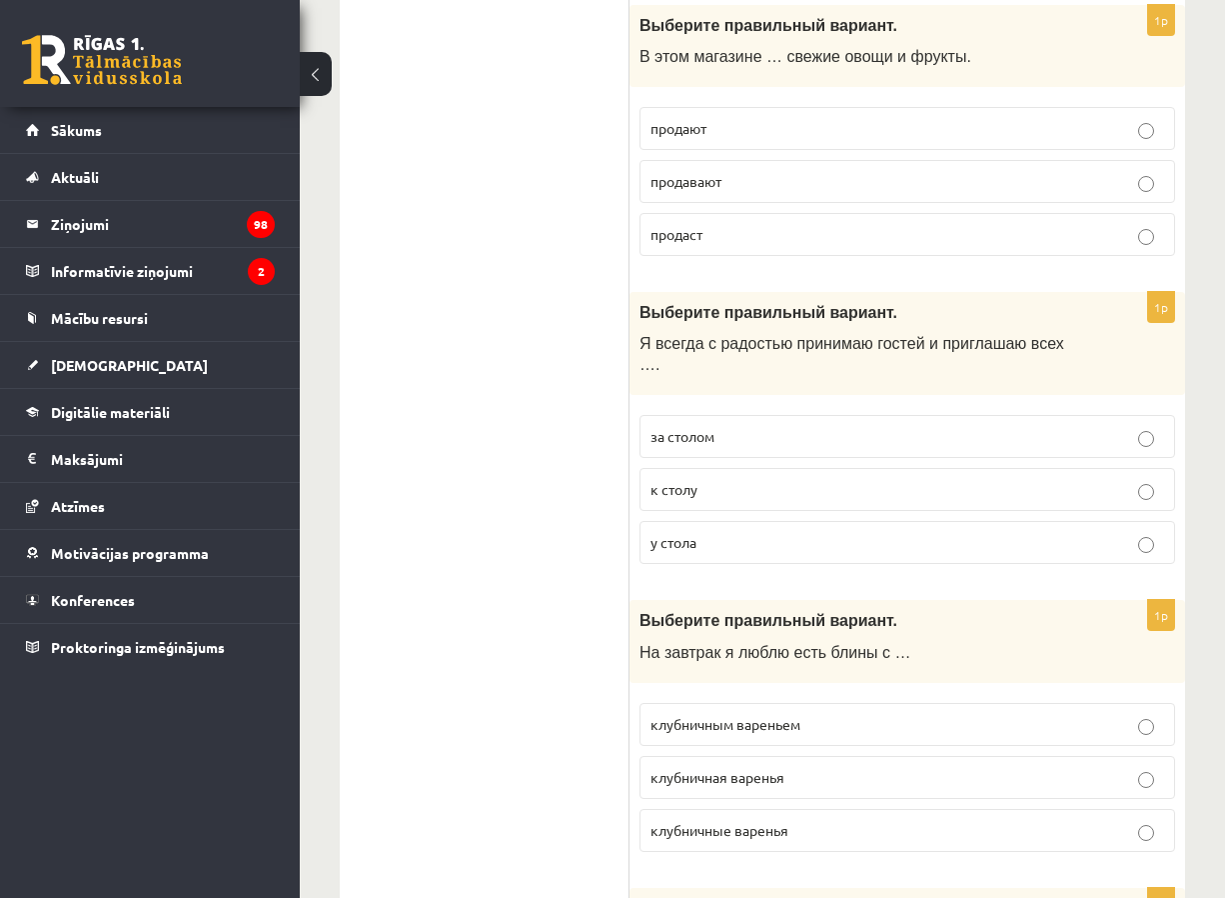
scroll to position [5039, 0]
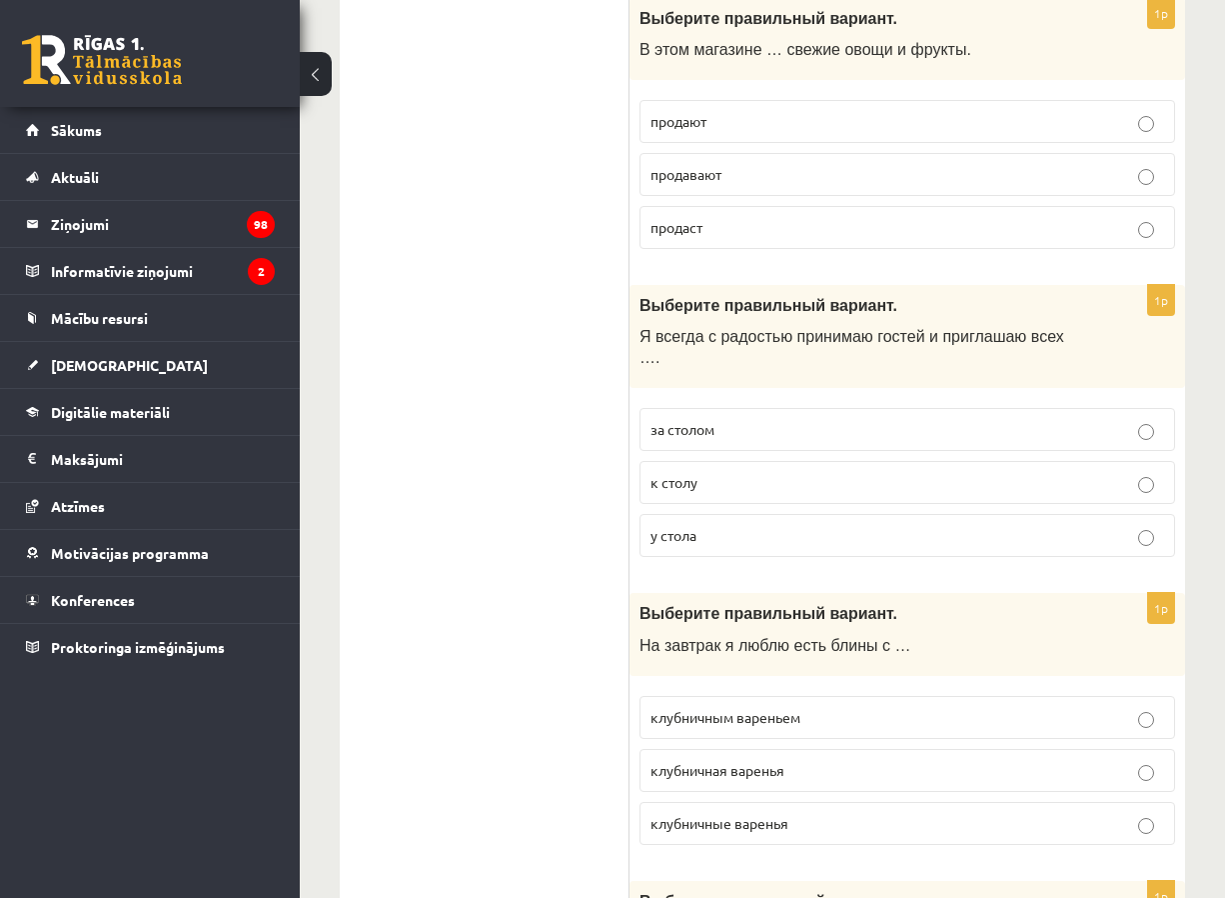
click at [725, 111] on p "продают" at bounding box center [908, 121] width 514 height 21
click at [720, 472] on p "к столу" at bounding box center [908, 482] width 514 height 21
drag, startPoint x: 734, startPoint y: 494, endPoint x: 748, endPoint y: 495, distance: 14.0
drag, startPoint x: 748, startPoint y: 495, endPoint x: 587, endPoint y: 578, distance: 181.1
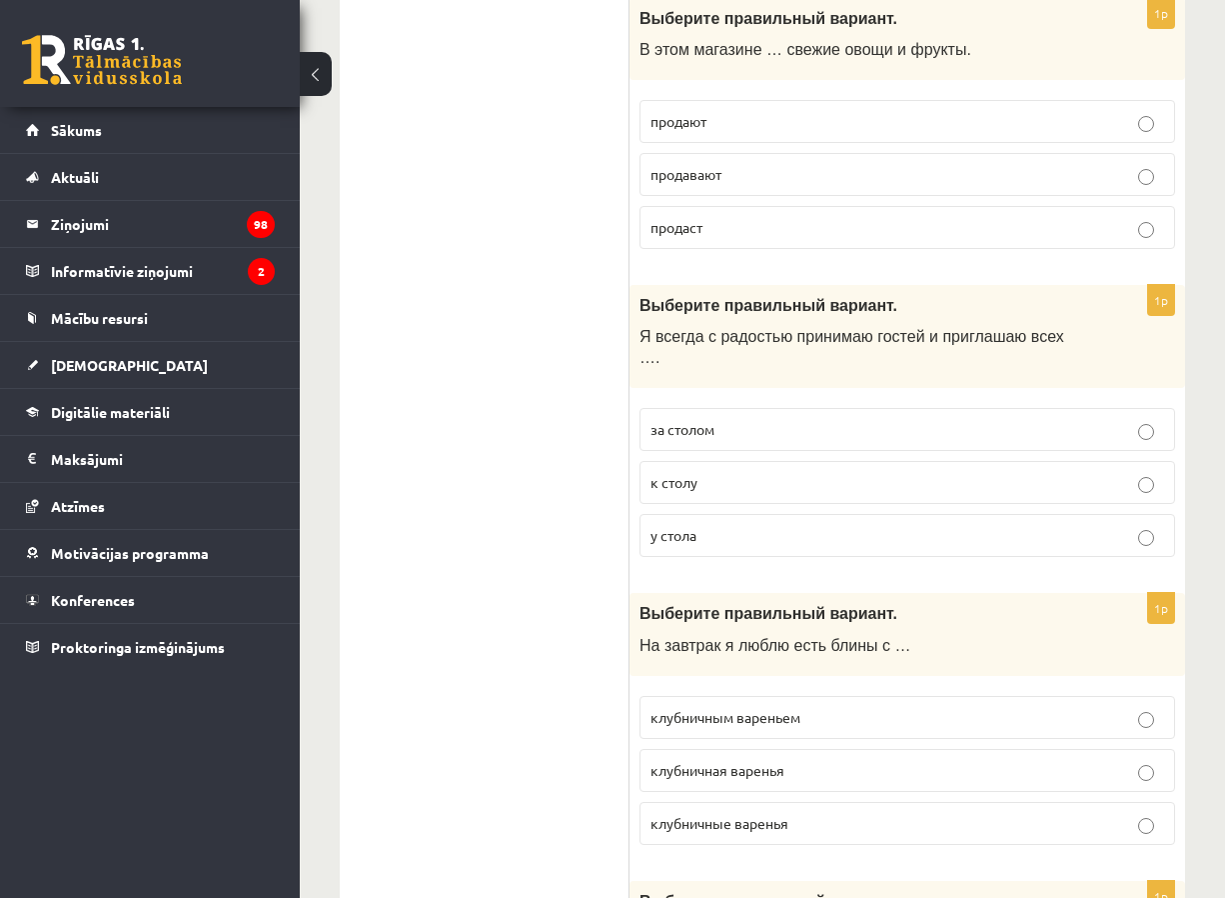
click at [679, 708] on span "клубничным вареньем" at bounding box center [726, 717] width 150 height 18
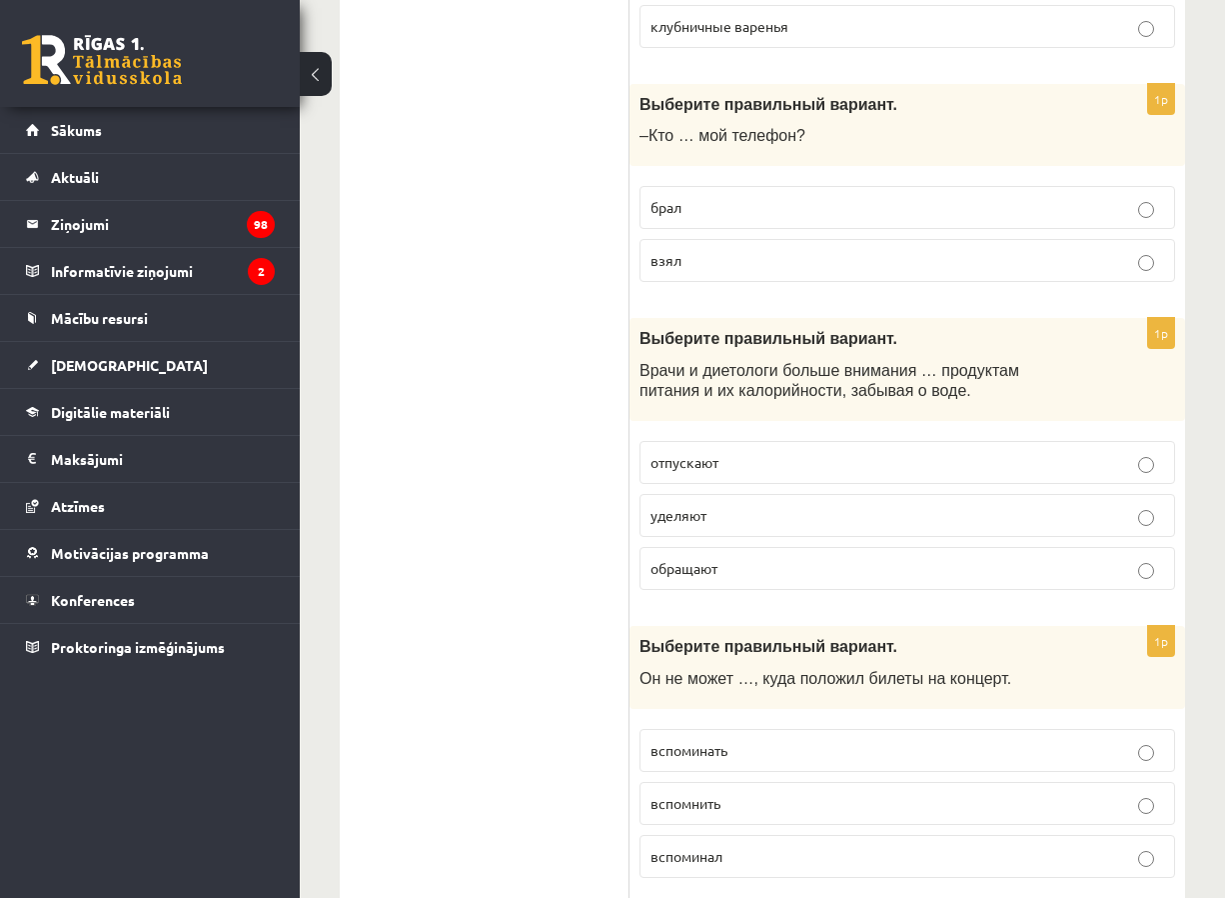
scroll to position [5838, 0]
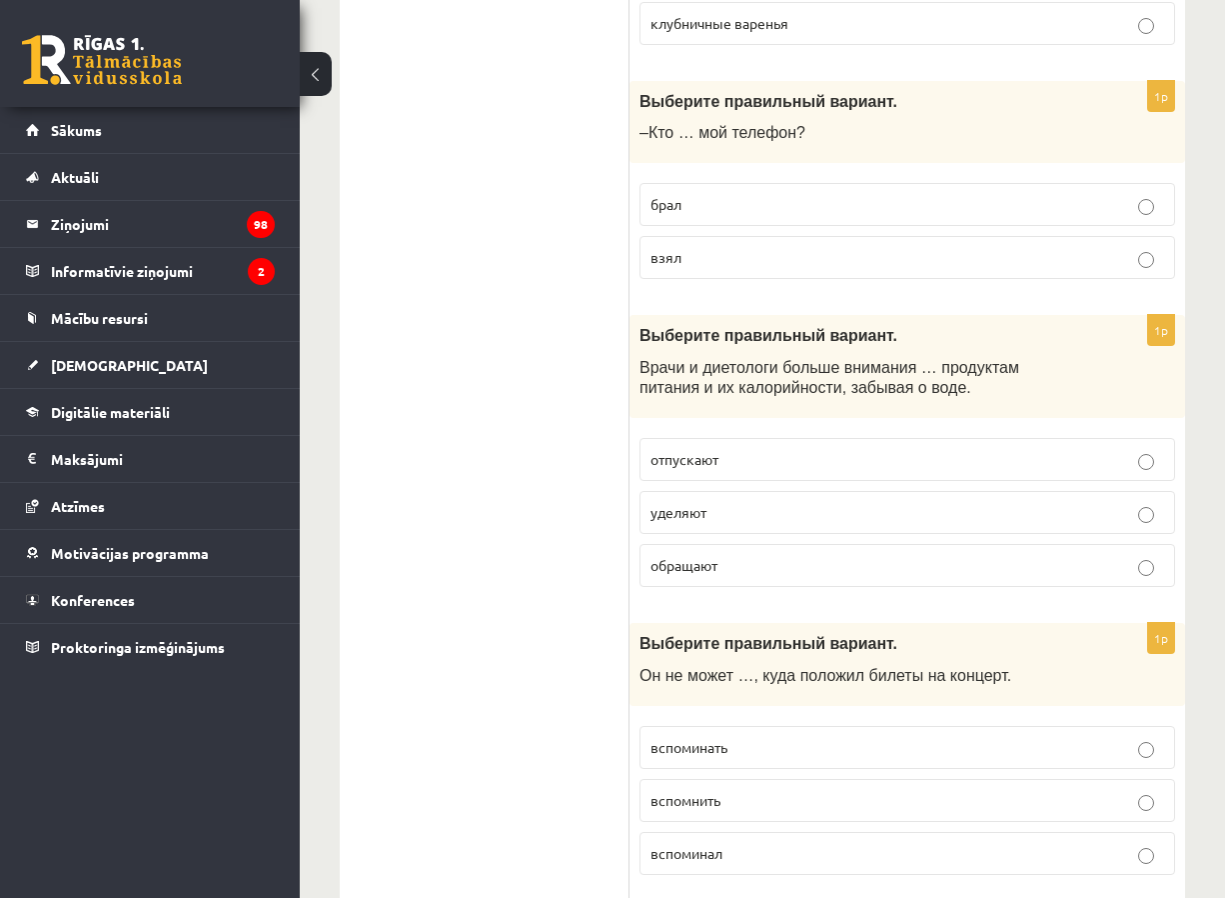
click at [754, 236] on label "взял" at bounding box center [908, 257] width 536 height 43
click at [756, 502] on p "уделяют" at bounding box center [908, 512] width 514 height 21
click at [762, 790] on p "вспомнить" at bounding box center [908, 800] width 514 height 21
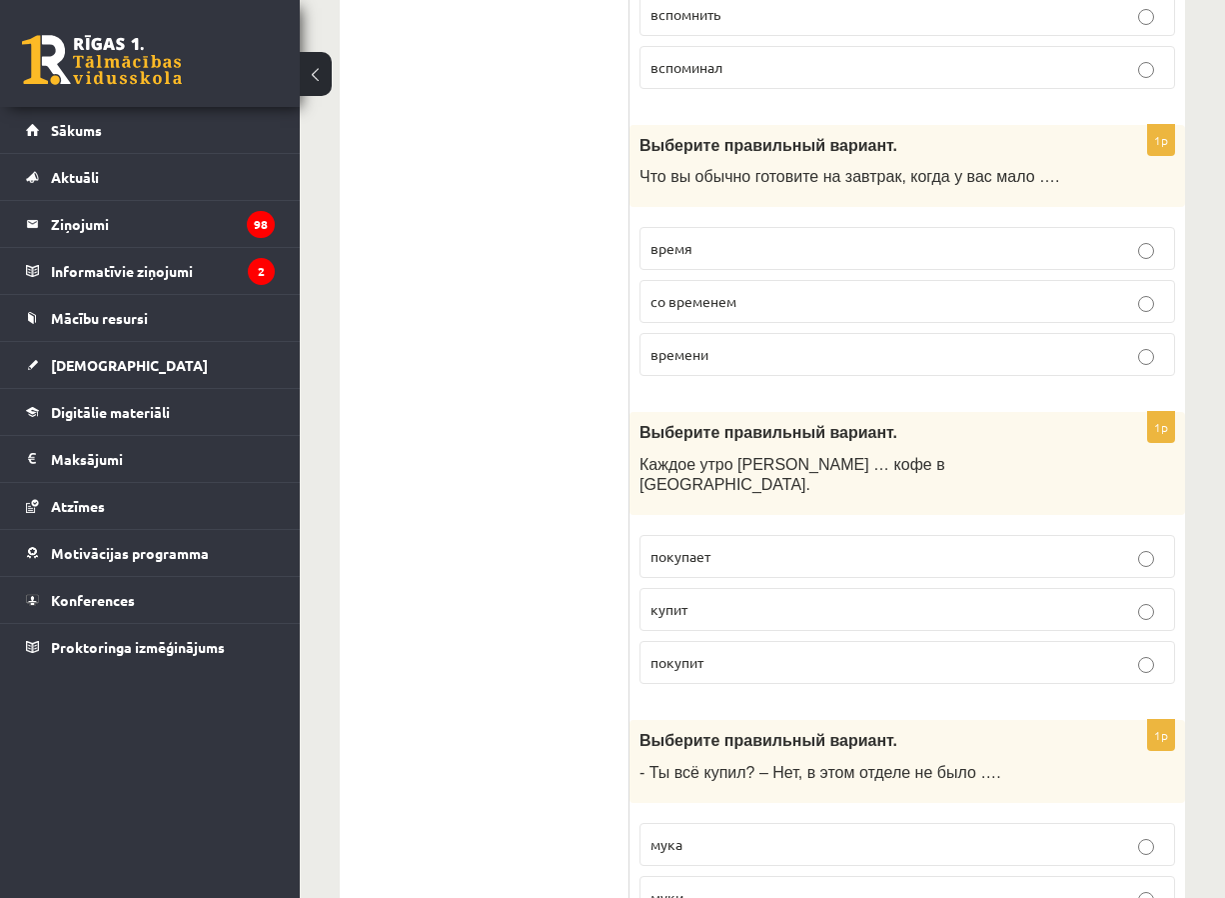
scroll to position [6638, 0]
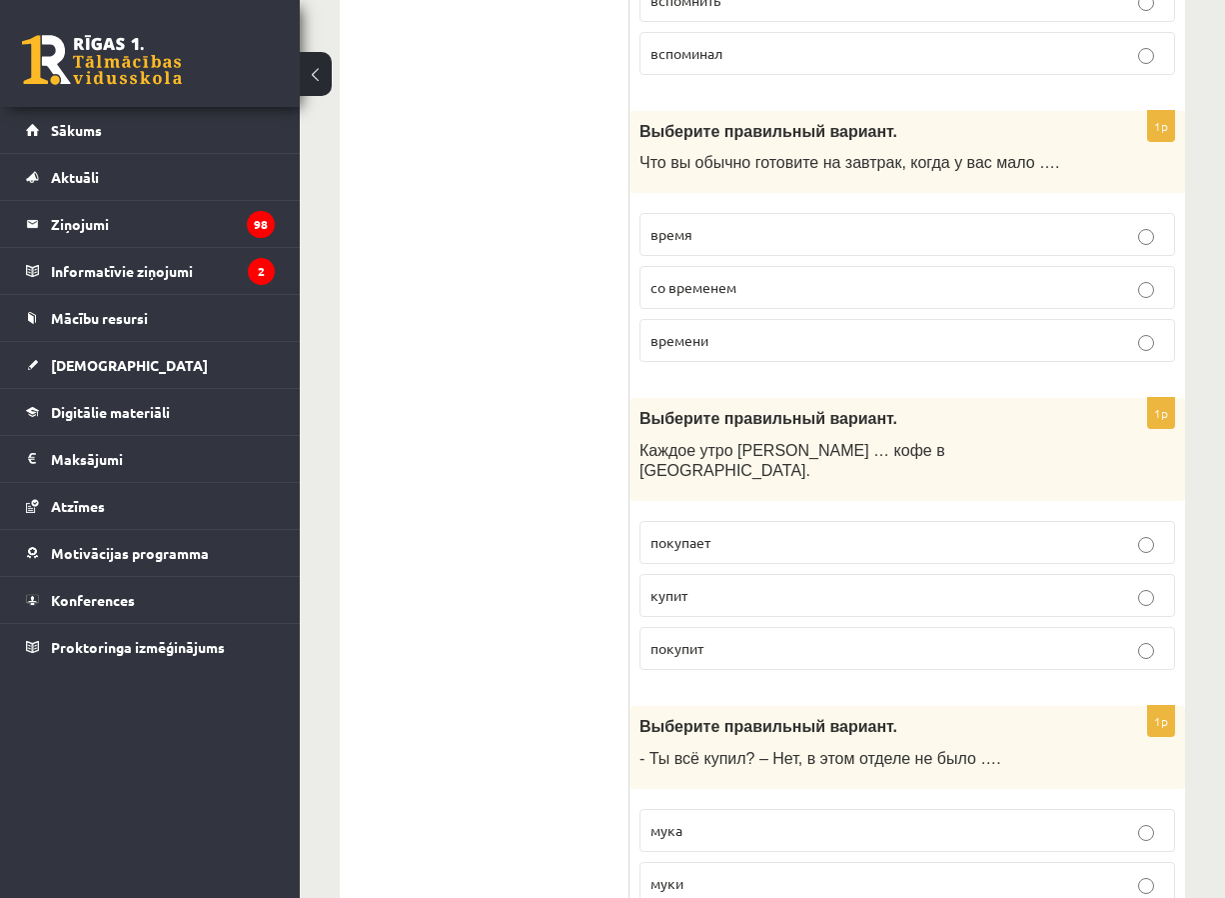
click at [764, 330] on p "времени" at bounding box center [908, 340] width 514 height 21
click at [735, 532] on p "покупает" at bounding box center [908, 542] width 514 height 21
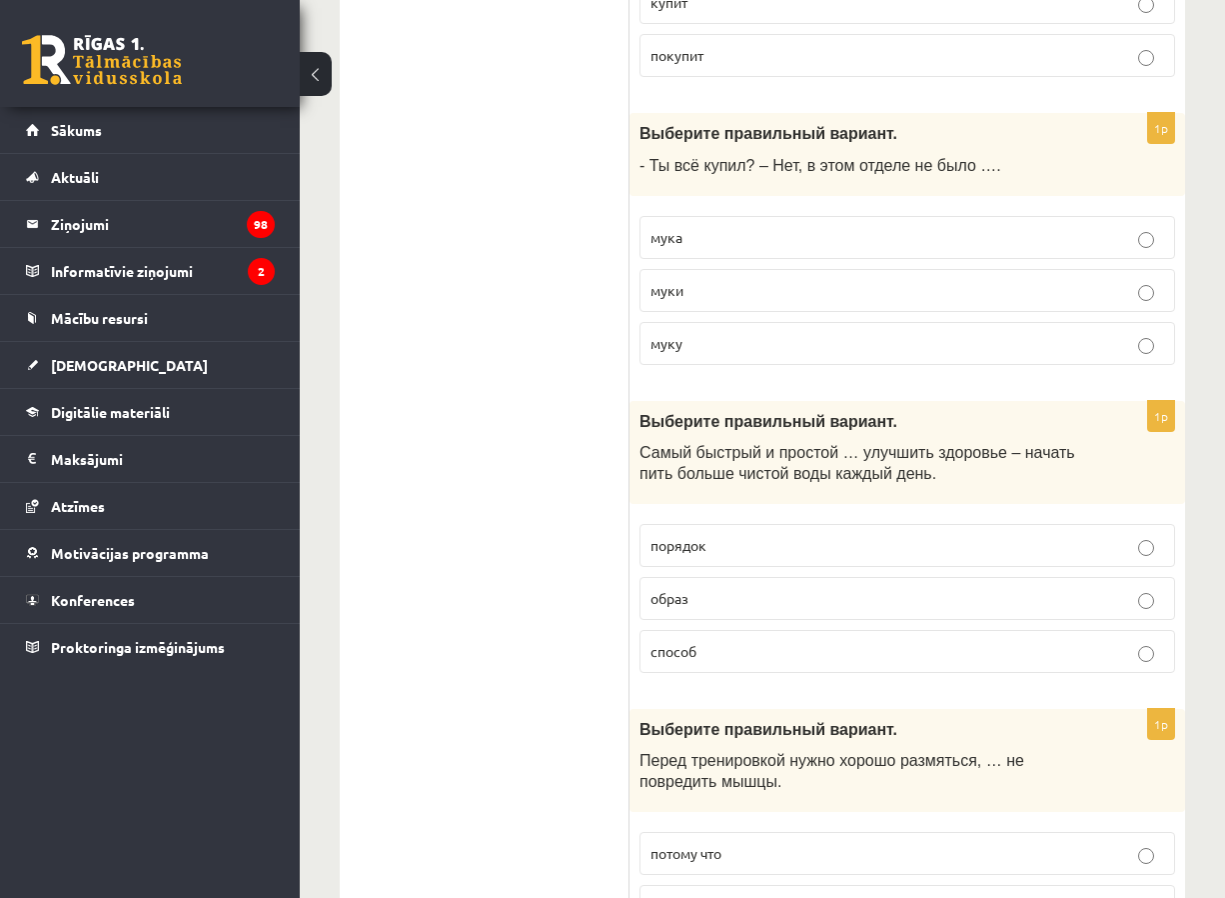
scroll to position [7238, 0]
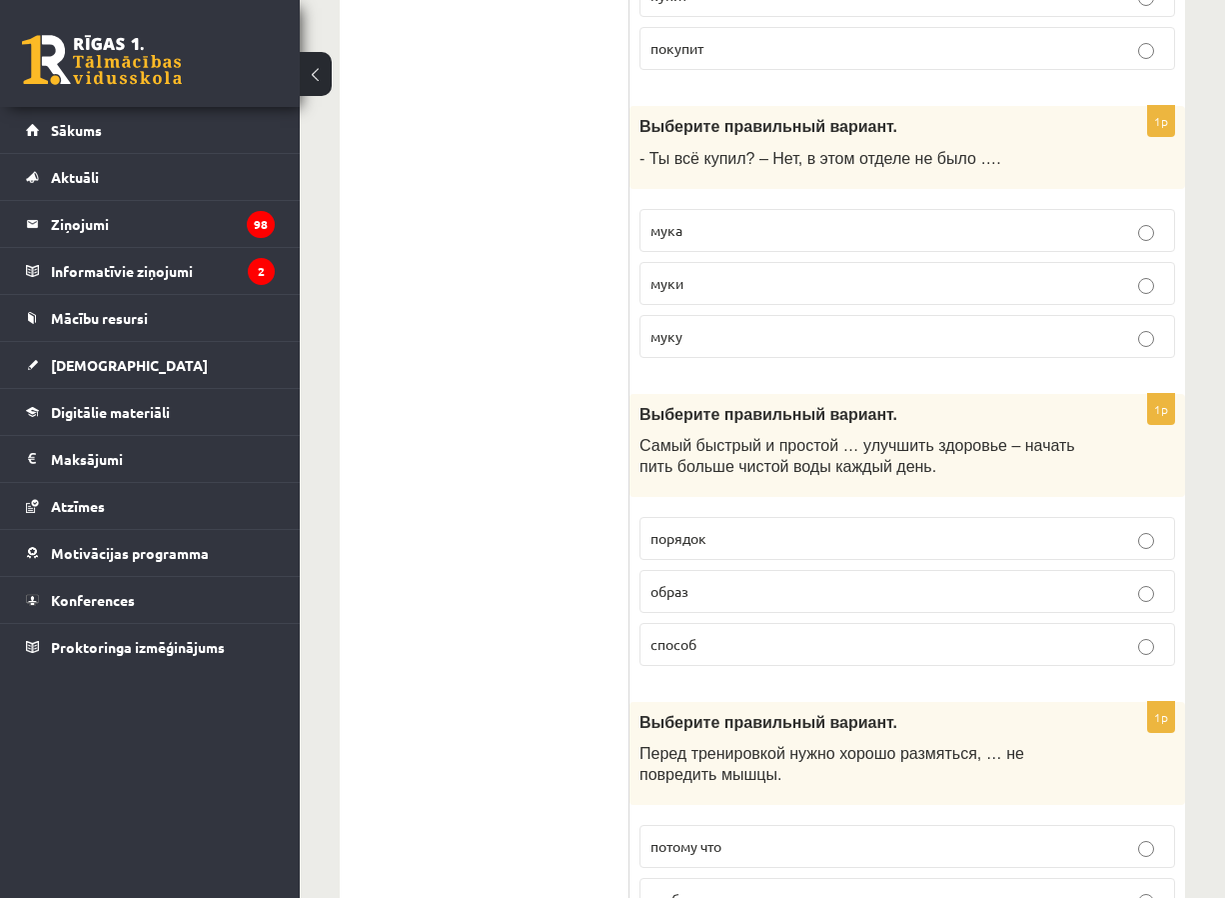
click at [721, 262] on label "муки" at bounding box center [908, 283] width 536 height 43
click at [773, 634] on p "способ" at bounding box center [908, 644] width 514 height 21
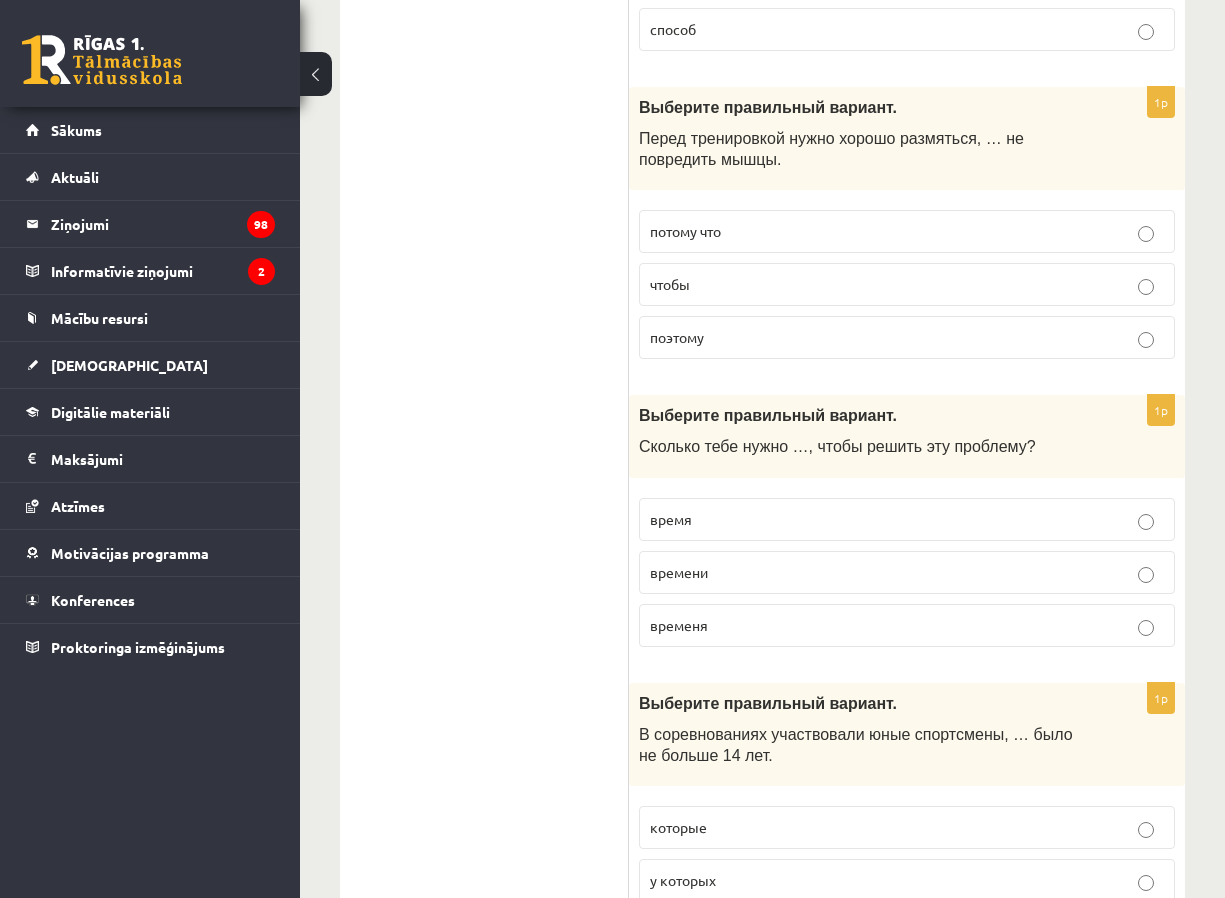
scroll to position [7864, 0]
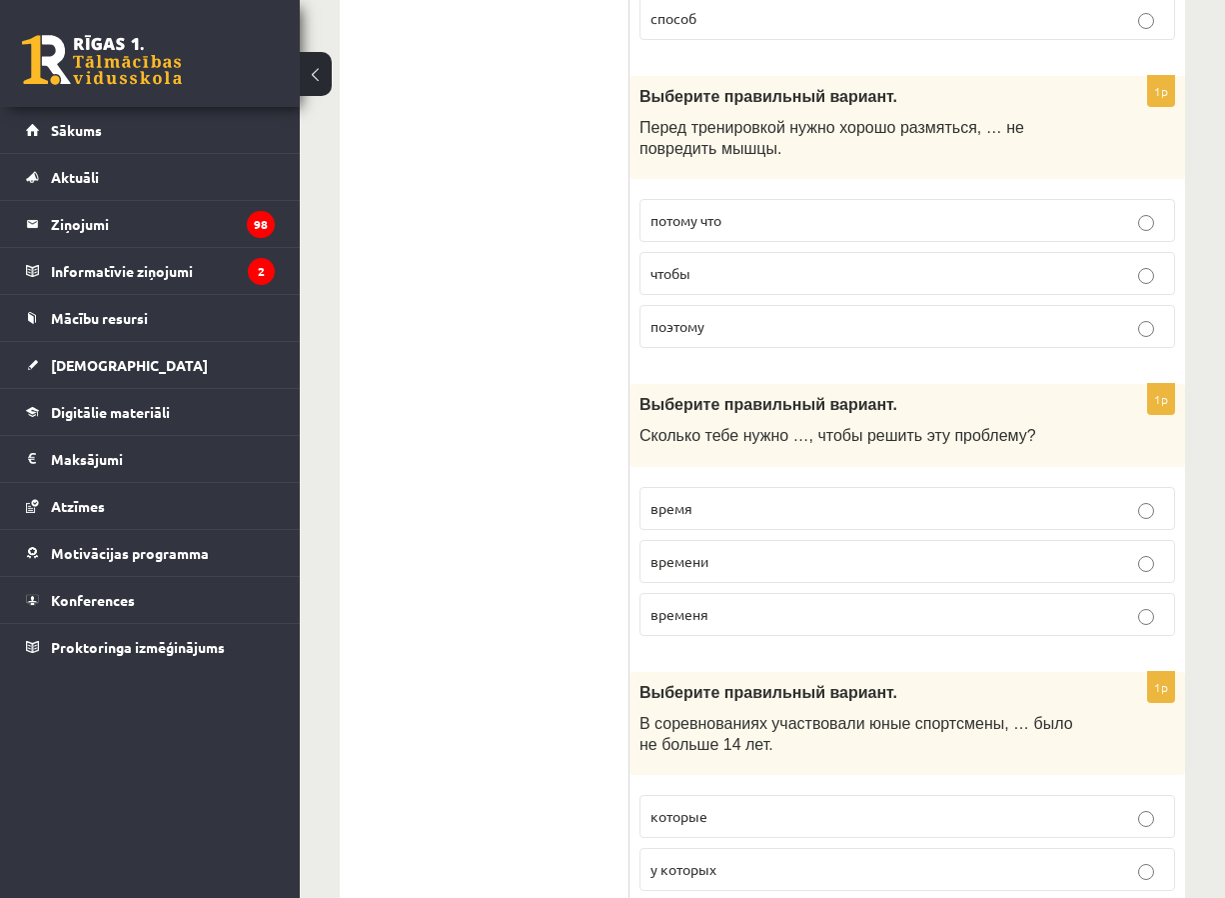
click at [703, 263] on p "чтобы" at bounding box center [908, 273] width 514 height 21
click at [748, 551] on p "времени" at bounding box center [908, 561] width 514 height 21
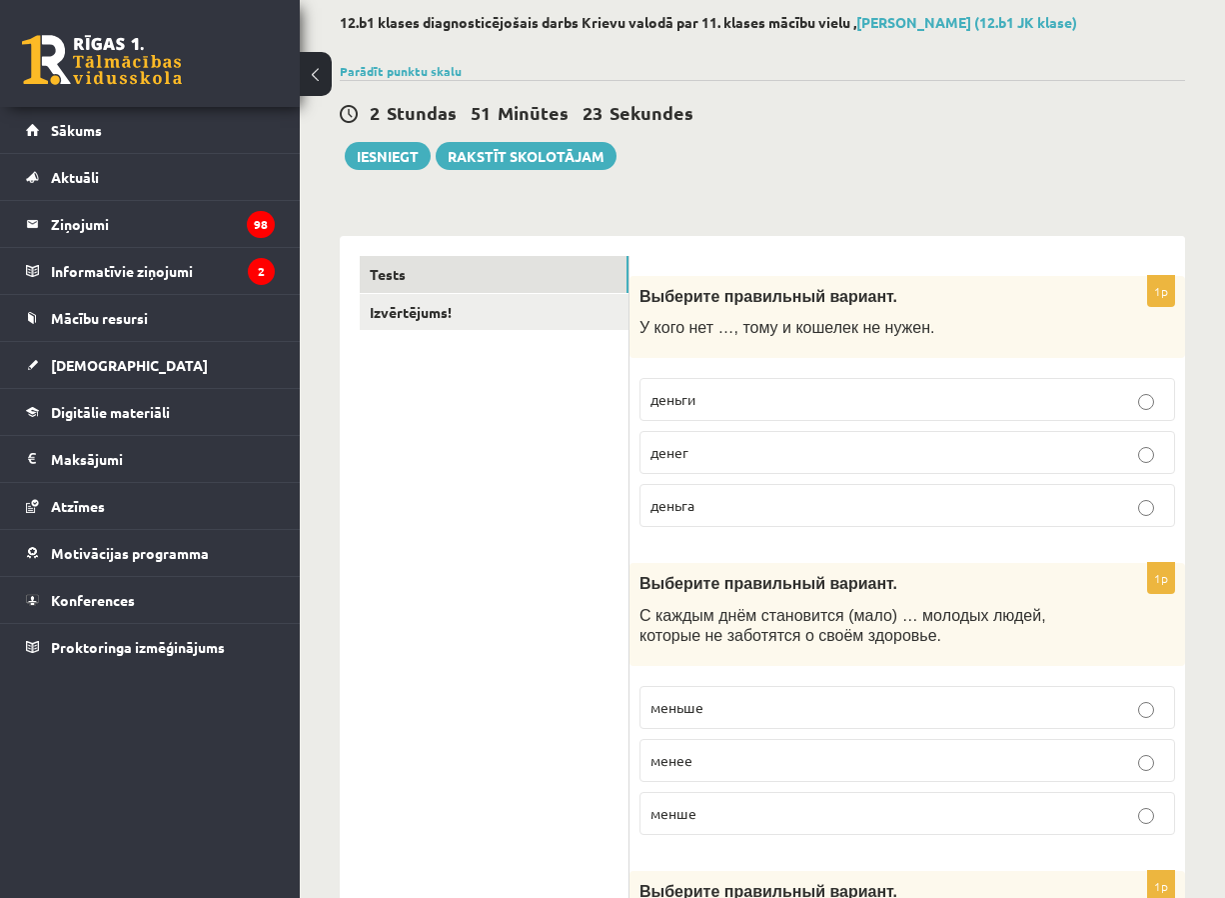
scroll to position [0, 0]
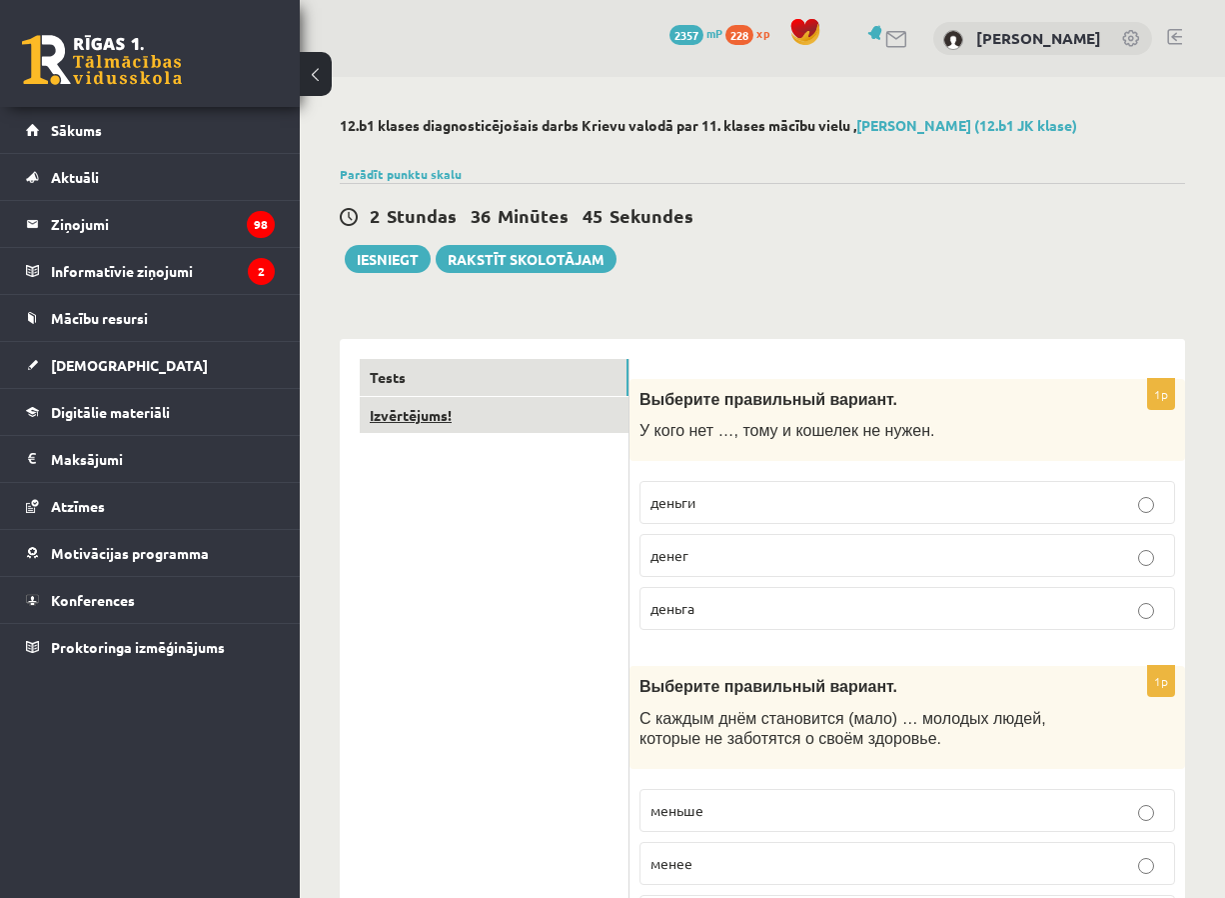
click at [442, 417] on link "Izvērtējums!" at bounding box center [494, 415] width 269 height 37
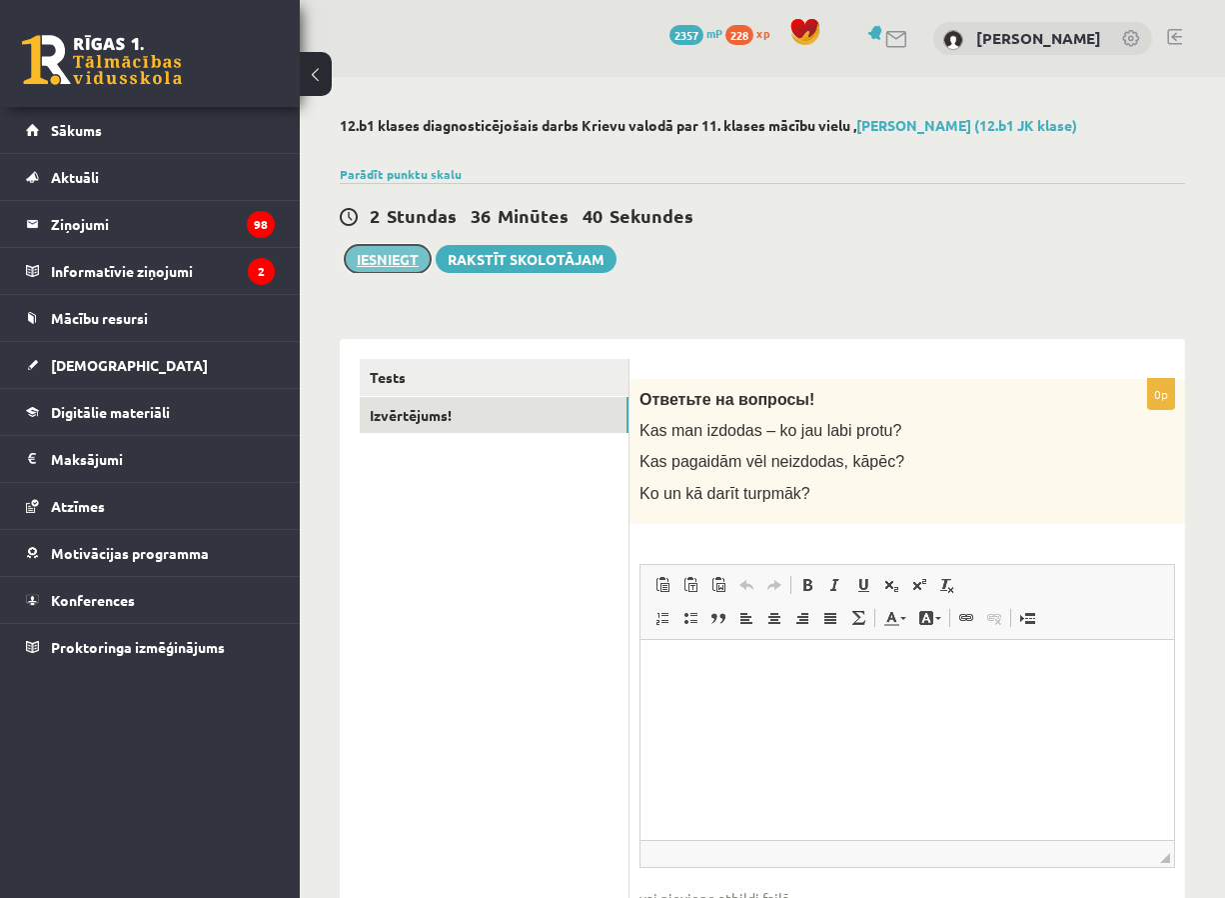
click at [396, 267] on button "Iesniegt" at bounding box center [388, 259] width 86 height 28
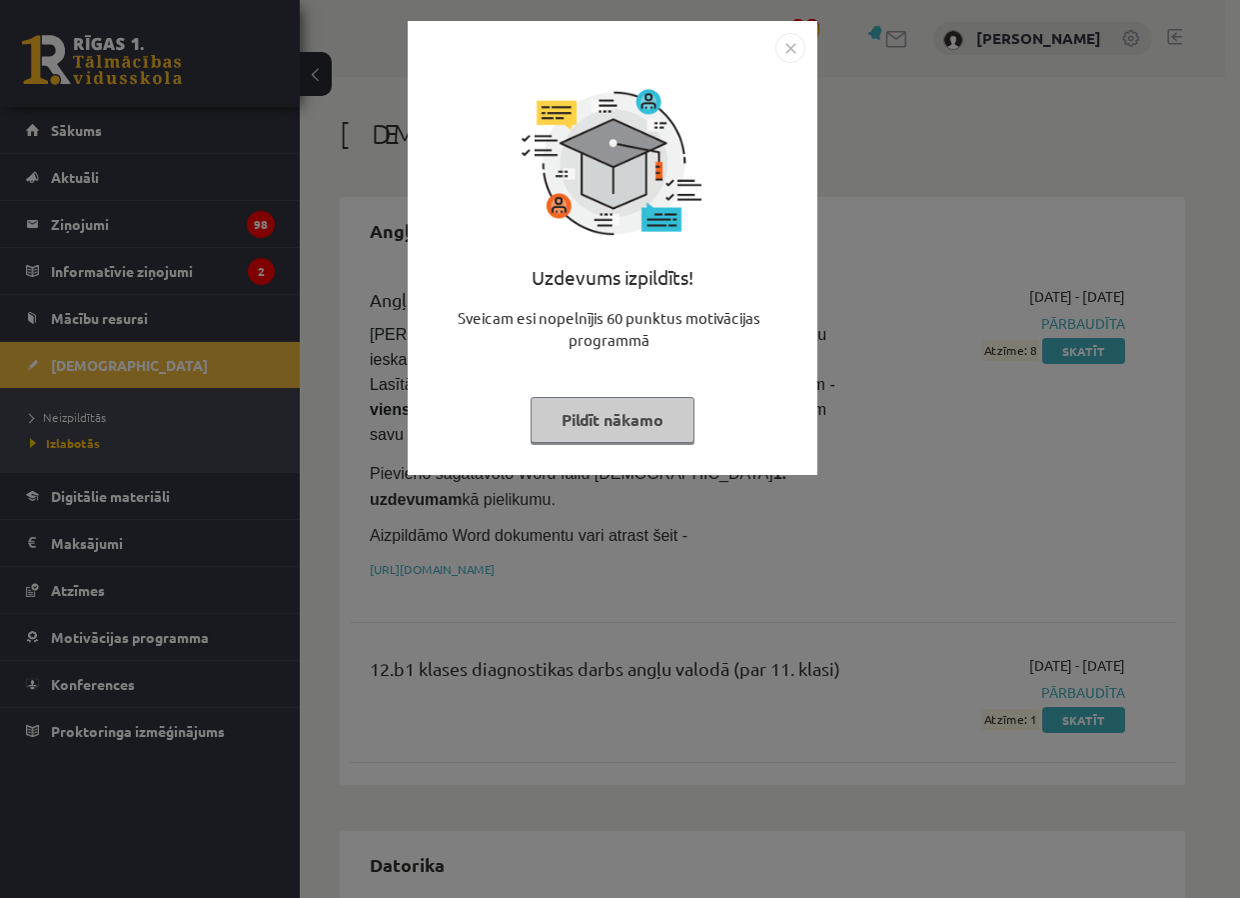
click at [644, 413] on button "Pildīt nākamo" at bounding box center [613, 420] width 164 height 46
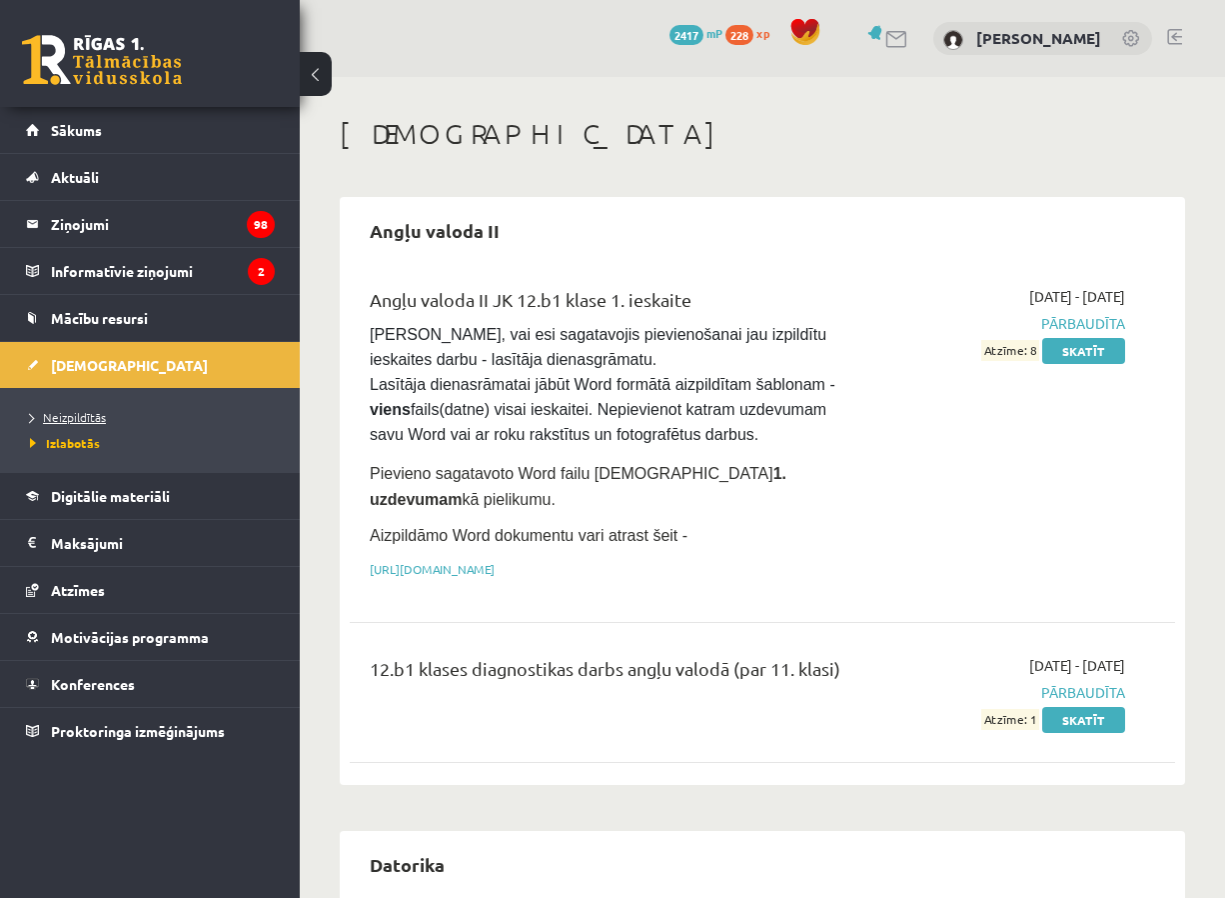
click at [92, 411] on span "Neizpildītās" at bounding box center [68, 417] width 76 height 16
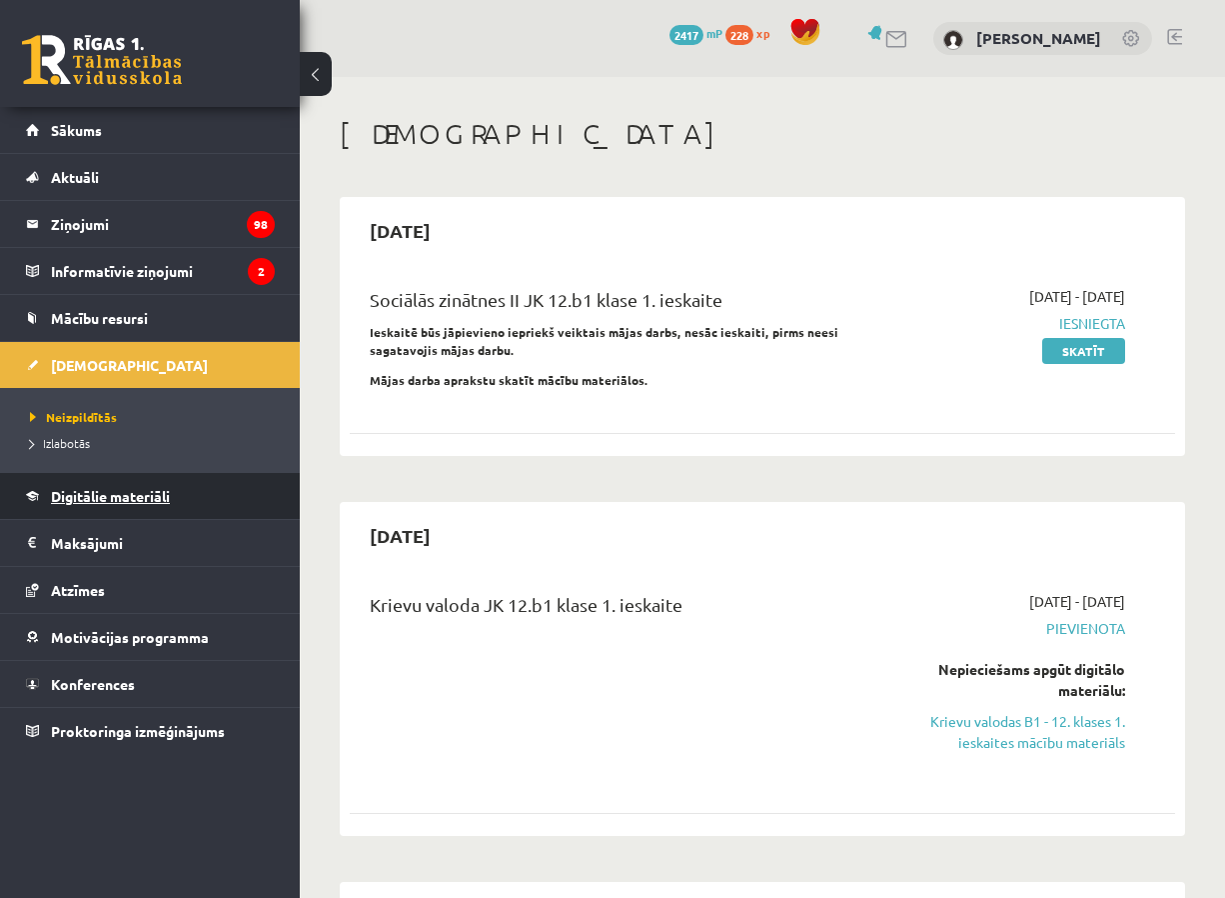
click at [148, 499] on span "Digitālie materiāli" at bounding box center [110, 496] width 119 height 18
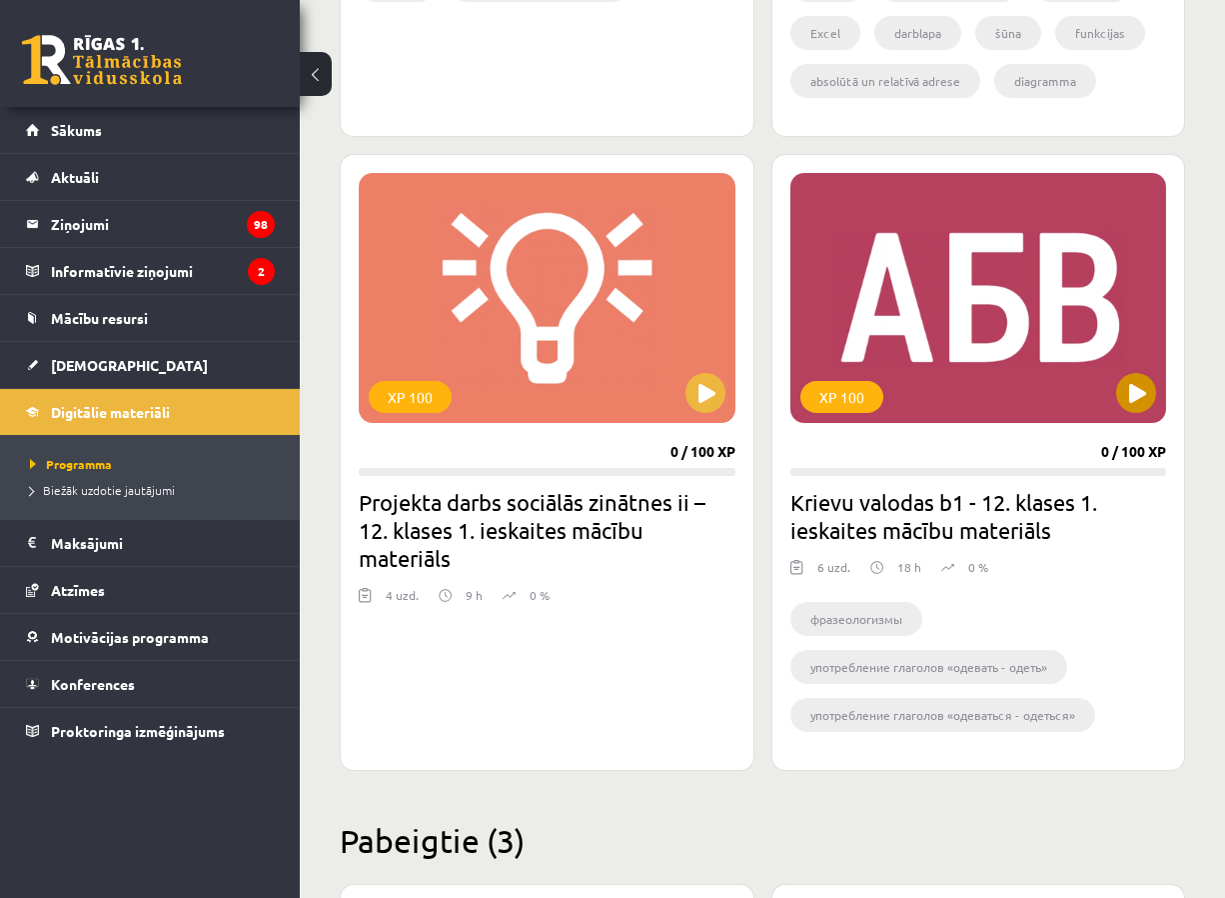
scroll to position [2804, 0]
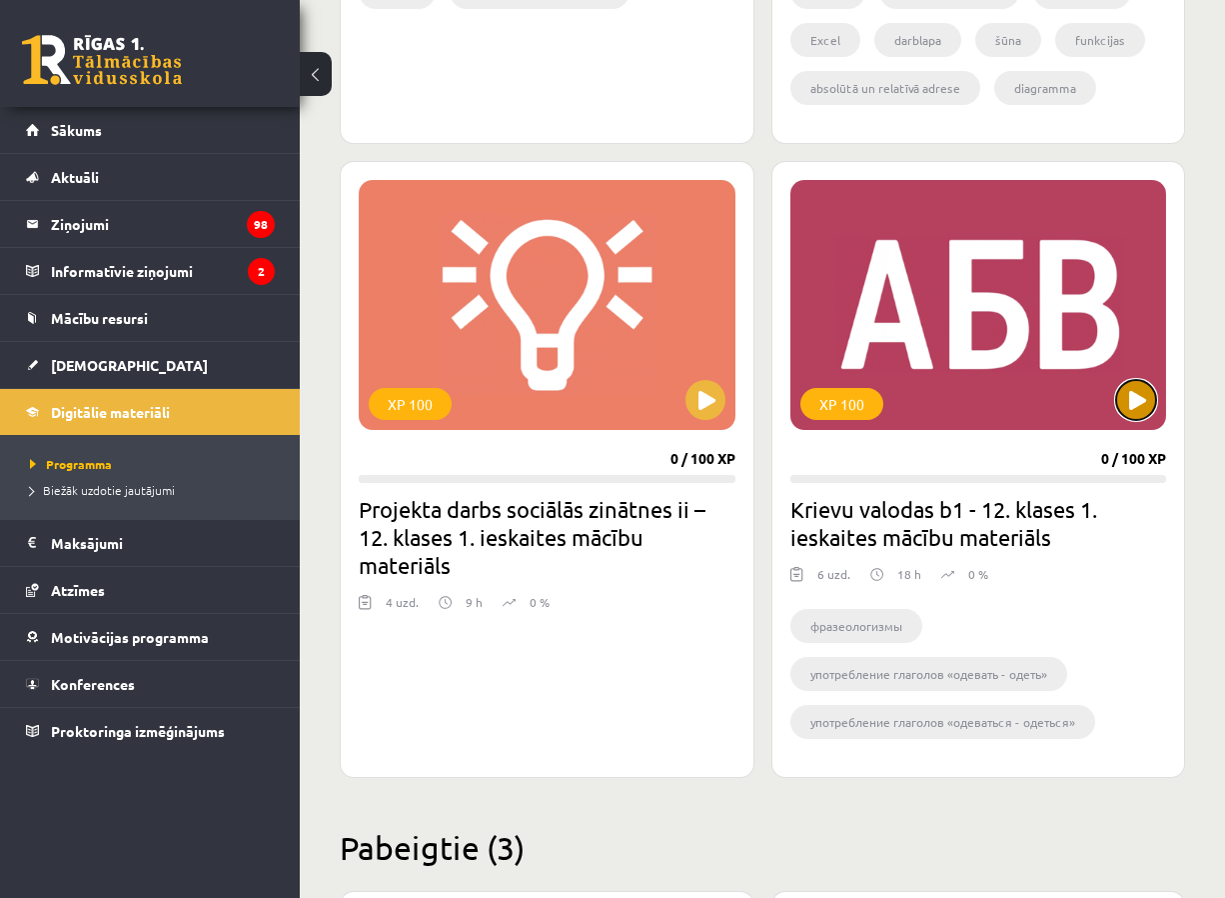
click at [1133, 397] on button at bounding box center [1137, 400] width 40 height 40
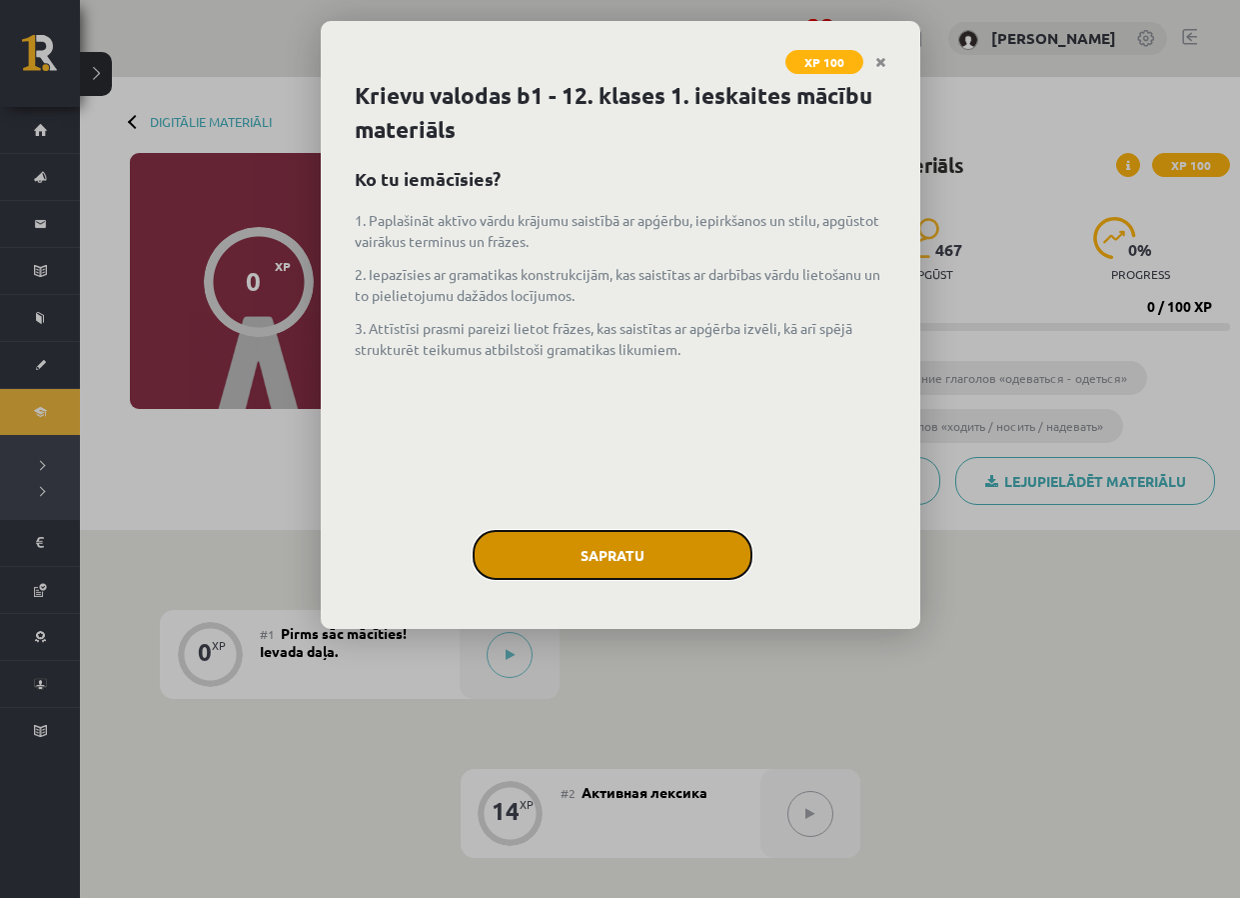
click at [713, 547] on button "Sapratu" at bounding box center [613, 555] width 280 height 50
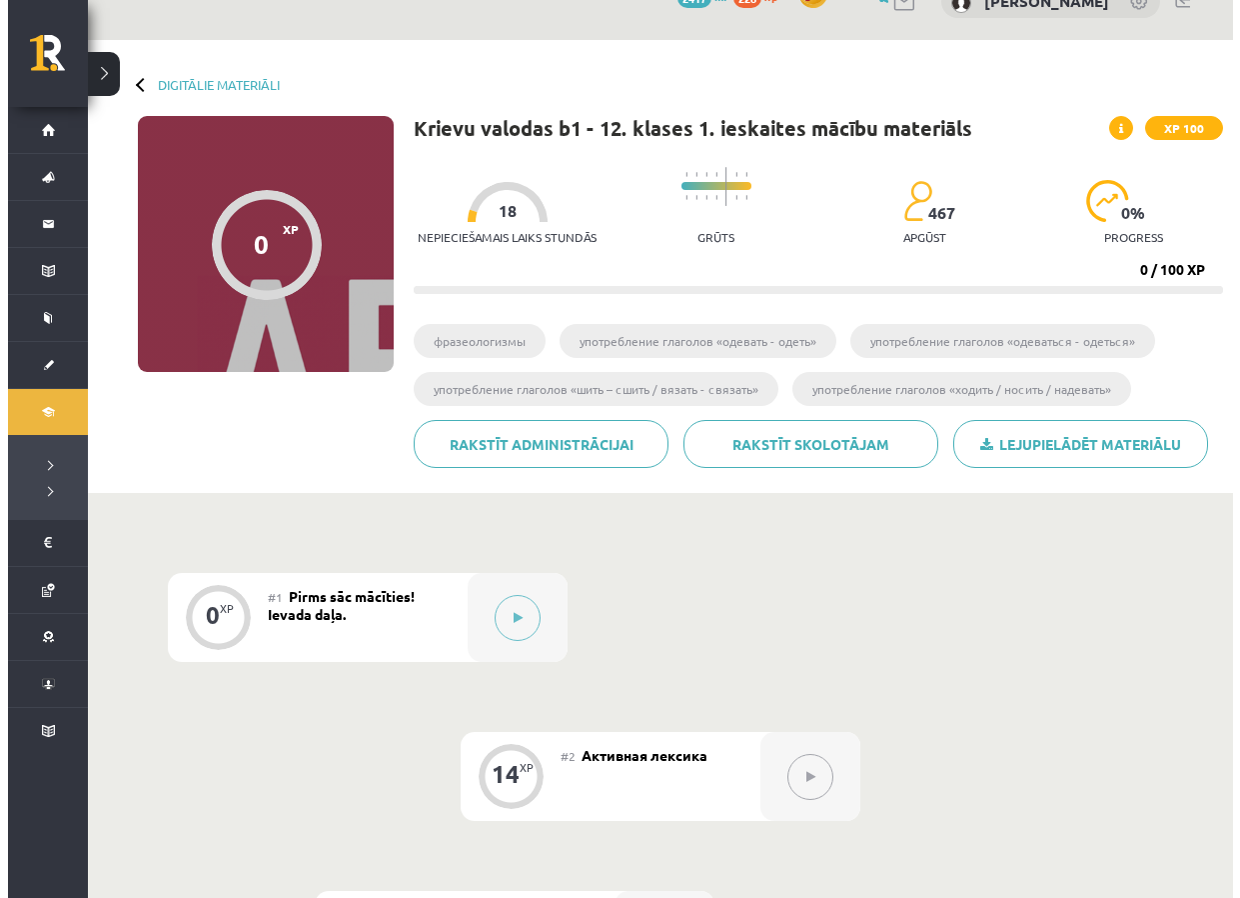
scroll to position [100, 0]
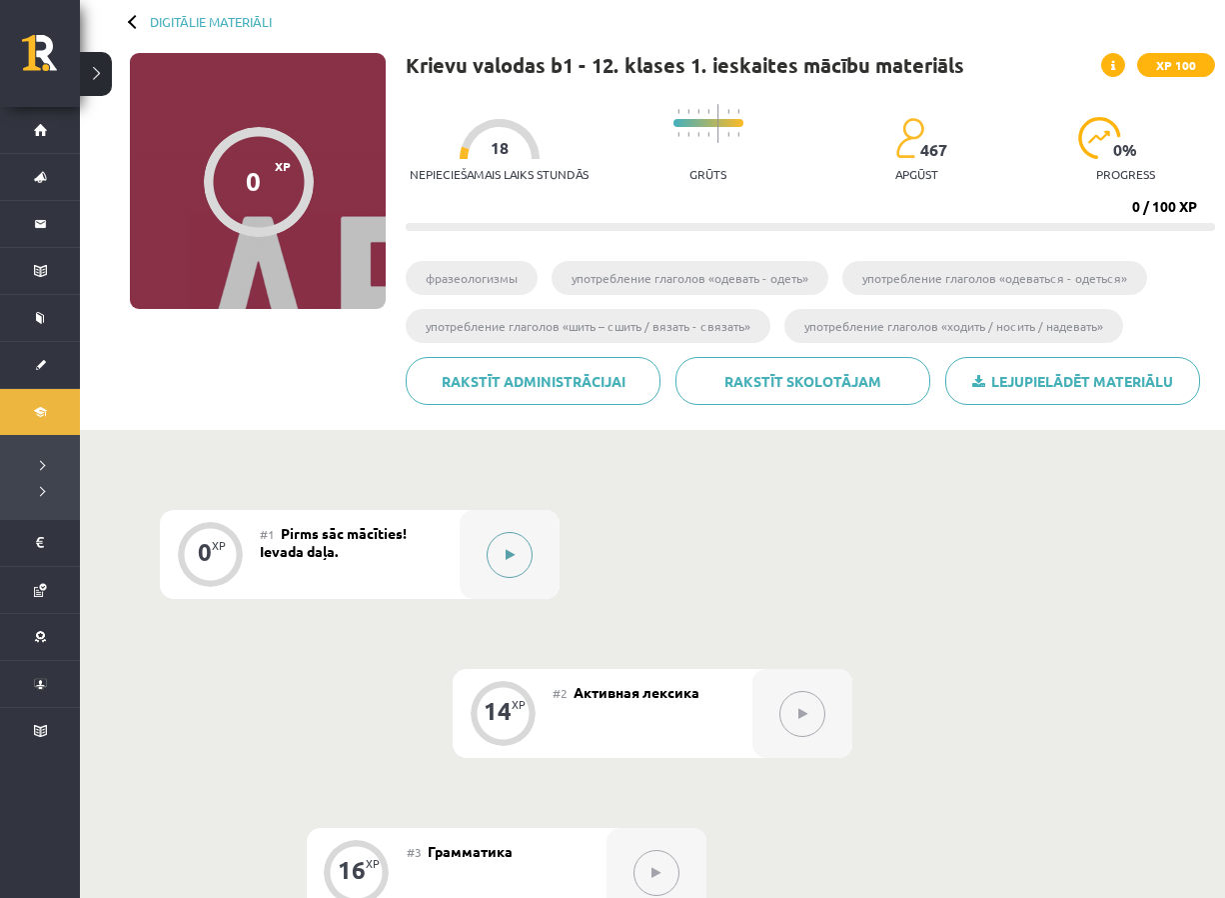
click at [506, 549] on icon at bounding box center [510, 555] width 9 height 12
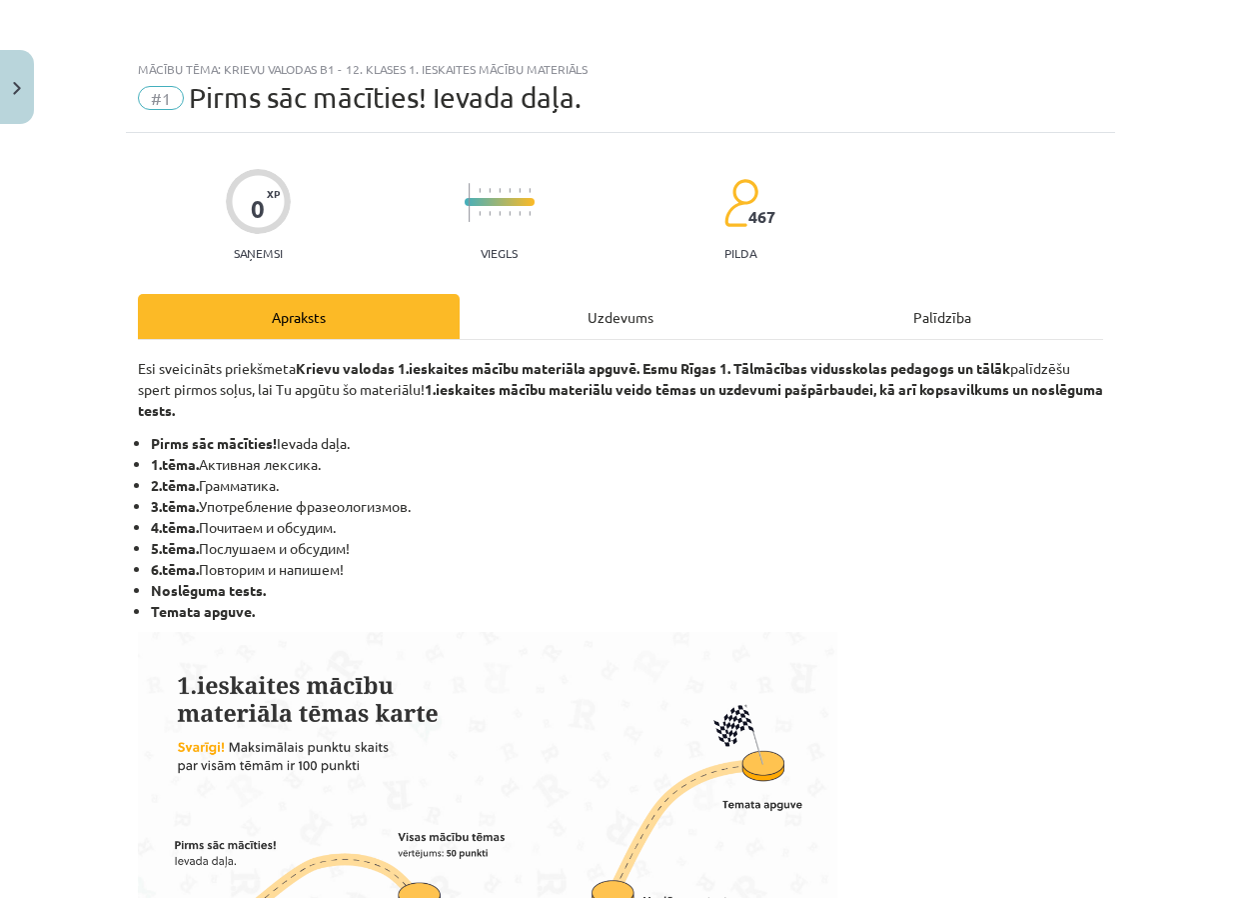
click at [585, 321] on div "Uzdevums" at bounding box center [621, 316] width 322 height 45
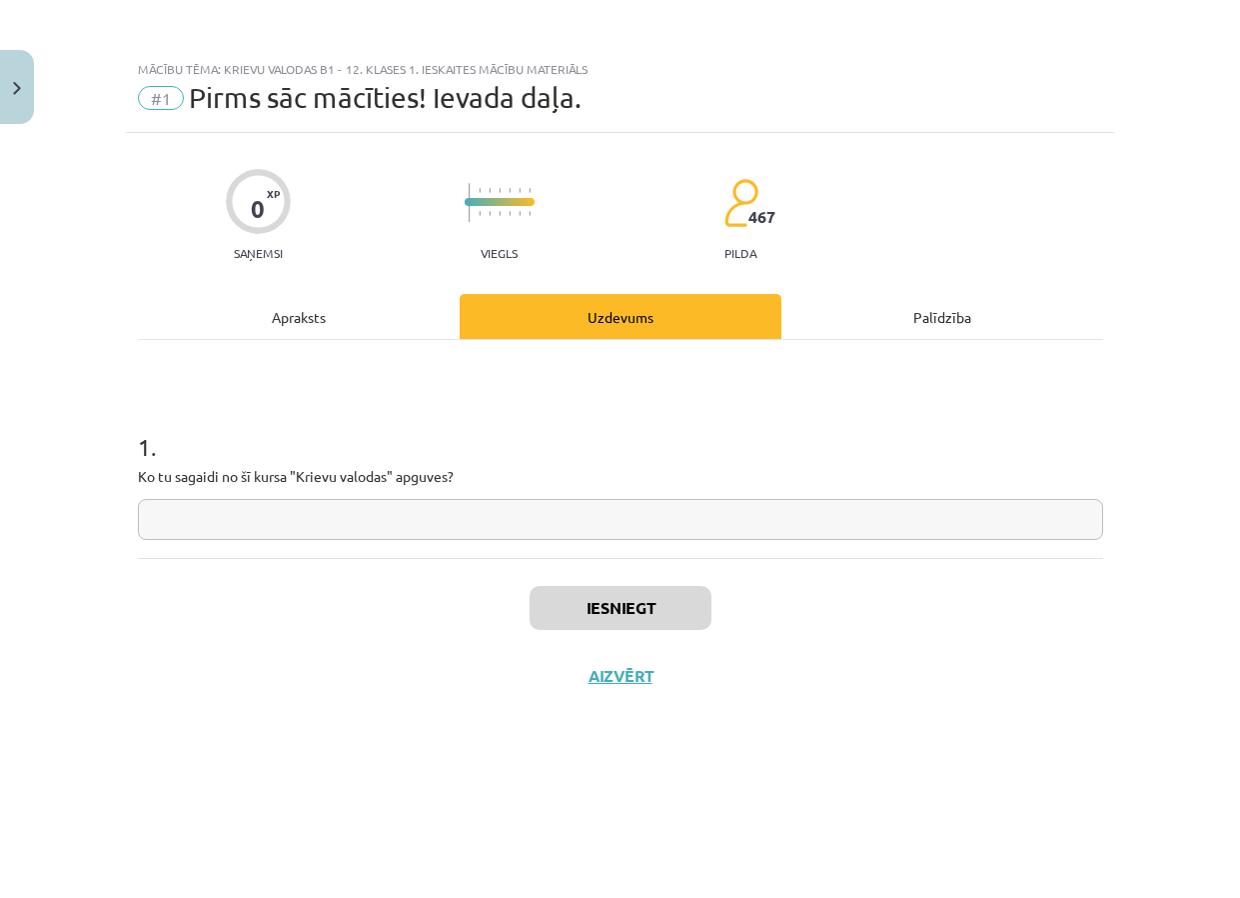
click at [562, 500] on input "text" at bounding box center [621, 519] width 966 height 41
type input "**********"
click at [668, 596] on button "Iesniegt" at bounding box center [621, 608] width 182 height 44
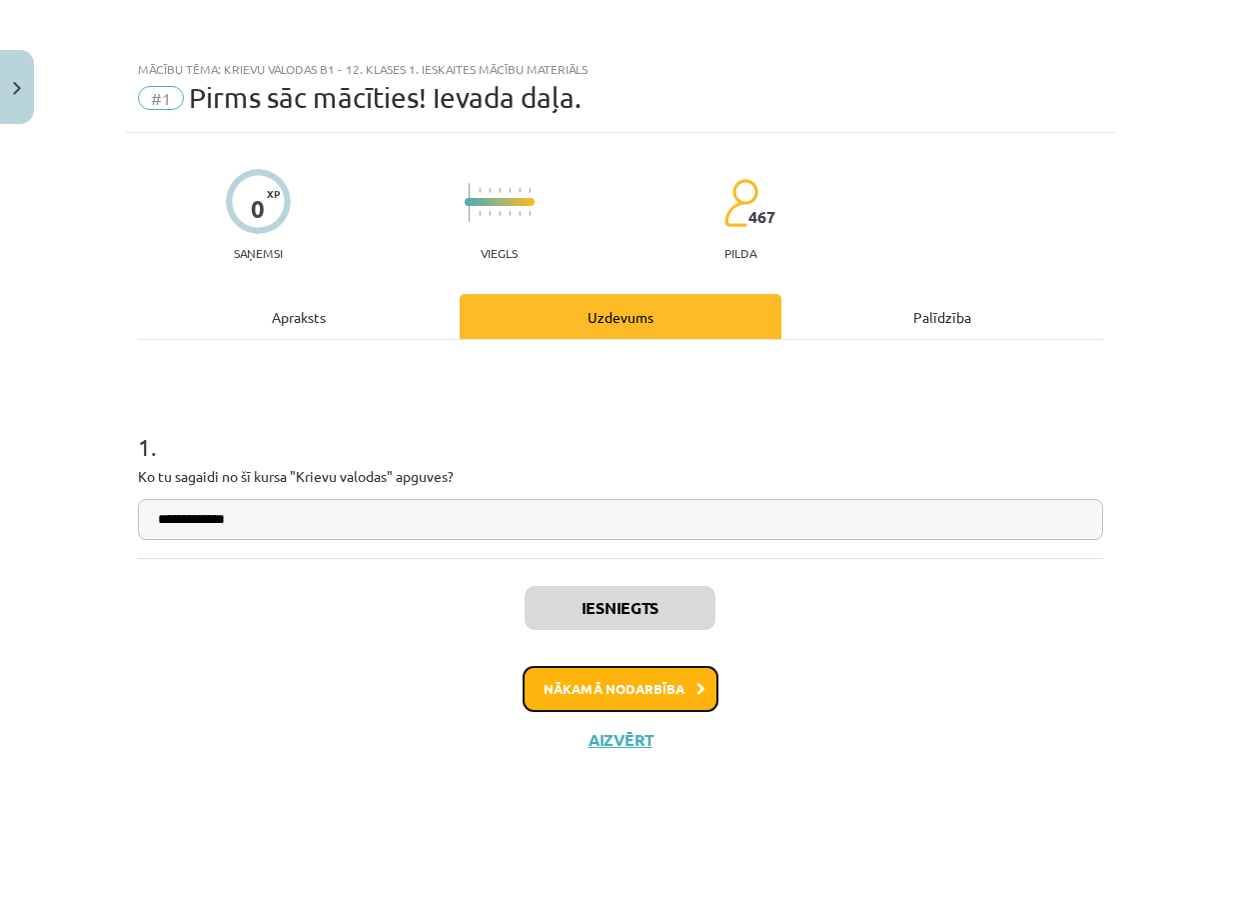
click at [592, 676] on button "Nākamā nodarbība" at bounding box center [621, 689] width 196 height 46
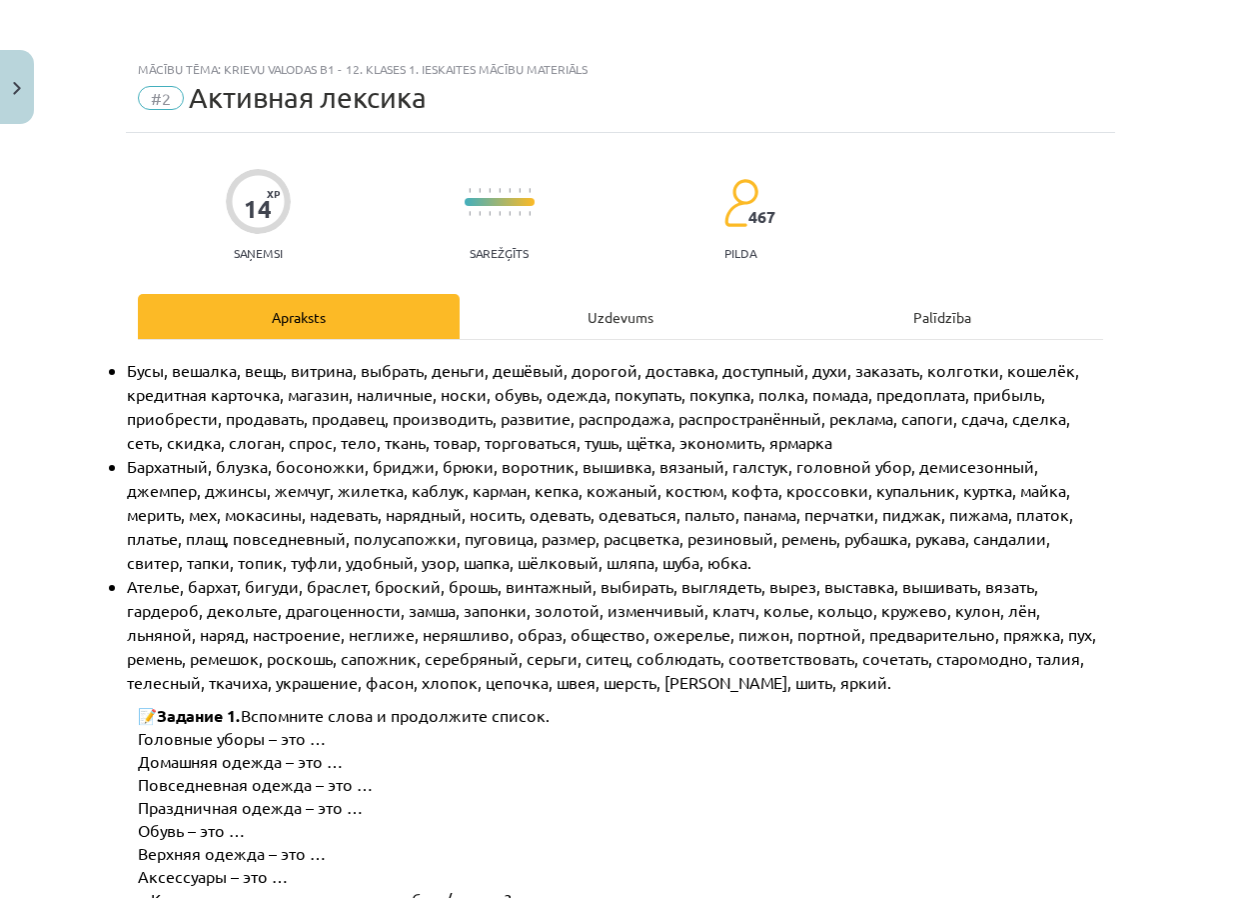
drag, startPoint x: 540, startPoint y: 446, endPoint x: 539, endPoint y: 426, distance: 20.0
drag, startPoint x: 539, startPoint y: 426, endPoint x: 565, endPoint y: 343, distance: 86.9
click at [597, 318] on div "Uzdevums" at bounding box center [621, 316] width 322 height 45
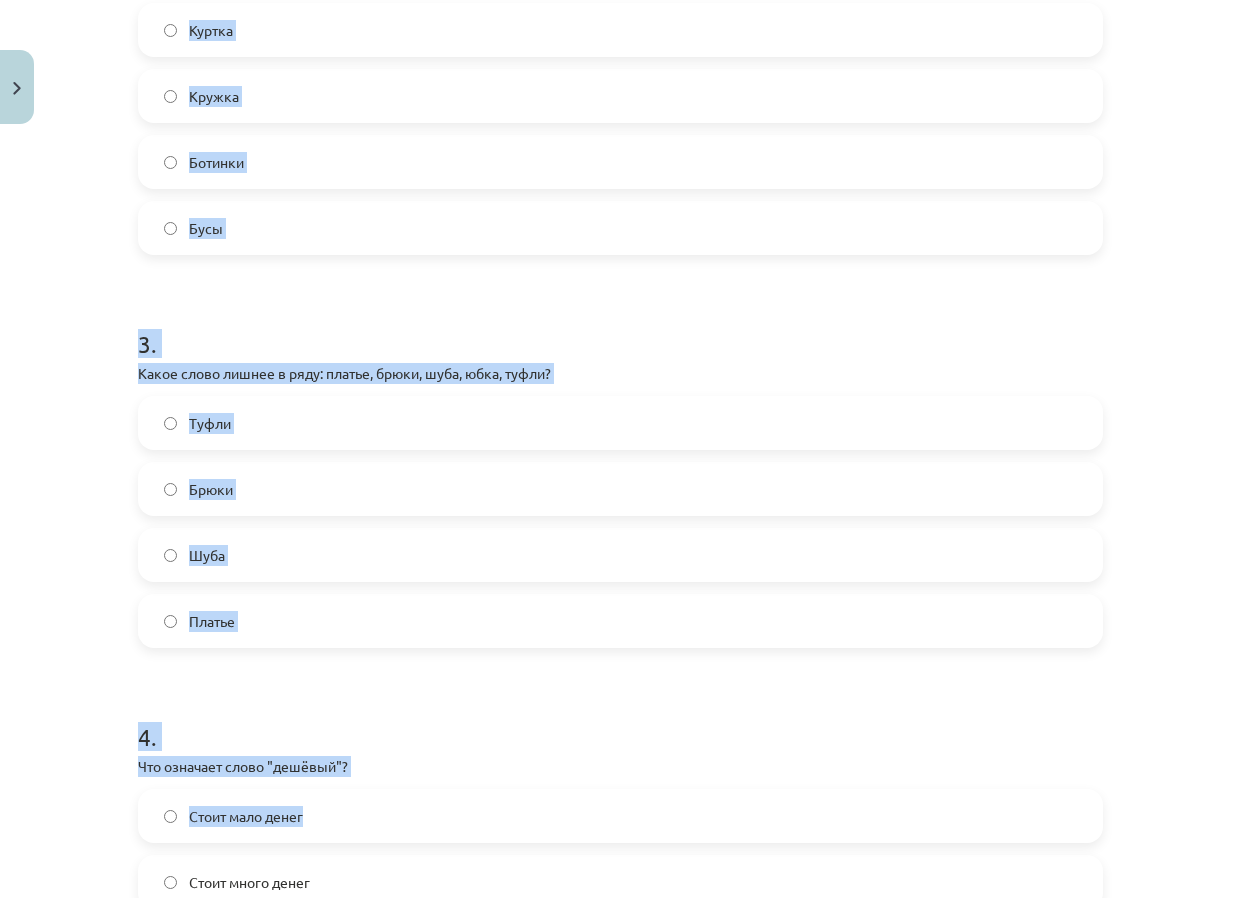
scroll to position [1249, 0]
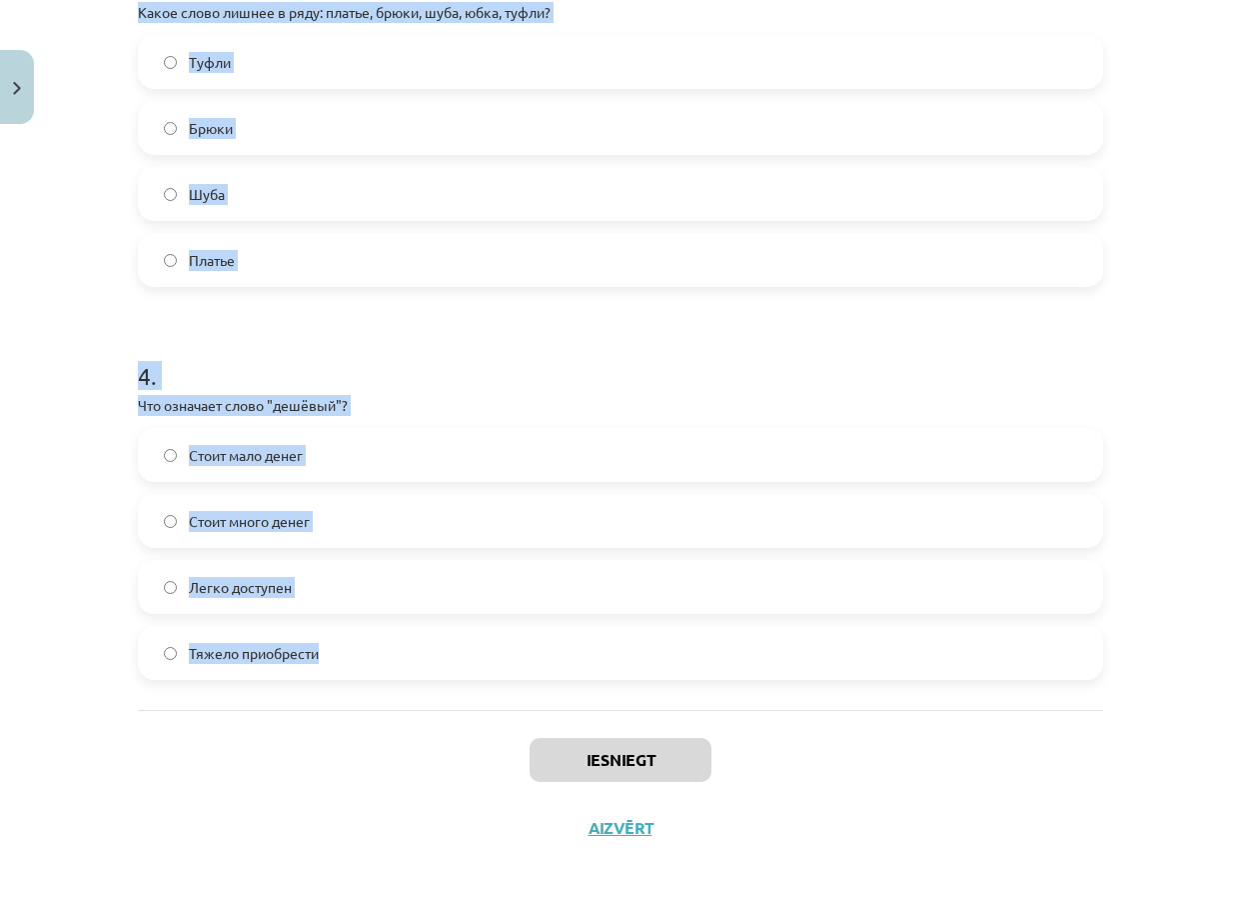
drag, startPoint x: 128, startPoint y: 423, endPoint x: 415, endPoint y: 646, distance: 363.3
copy form "Какая форма оплаты использует наличные? Оплата кредитной карточкой Оплата доста…"
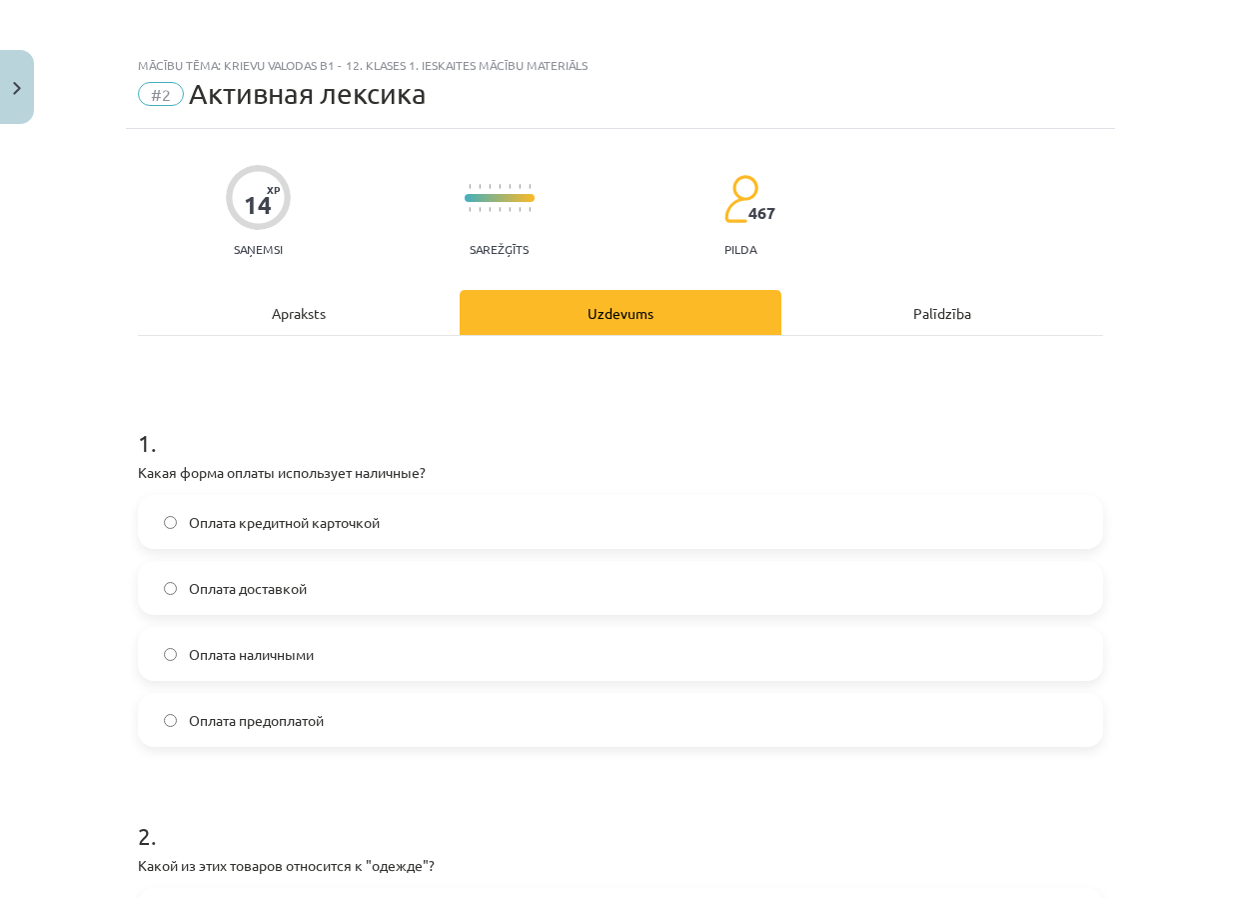
scroll to position [0, 0]
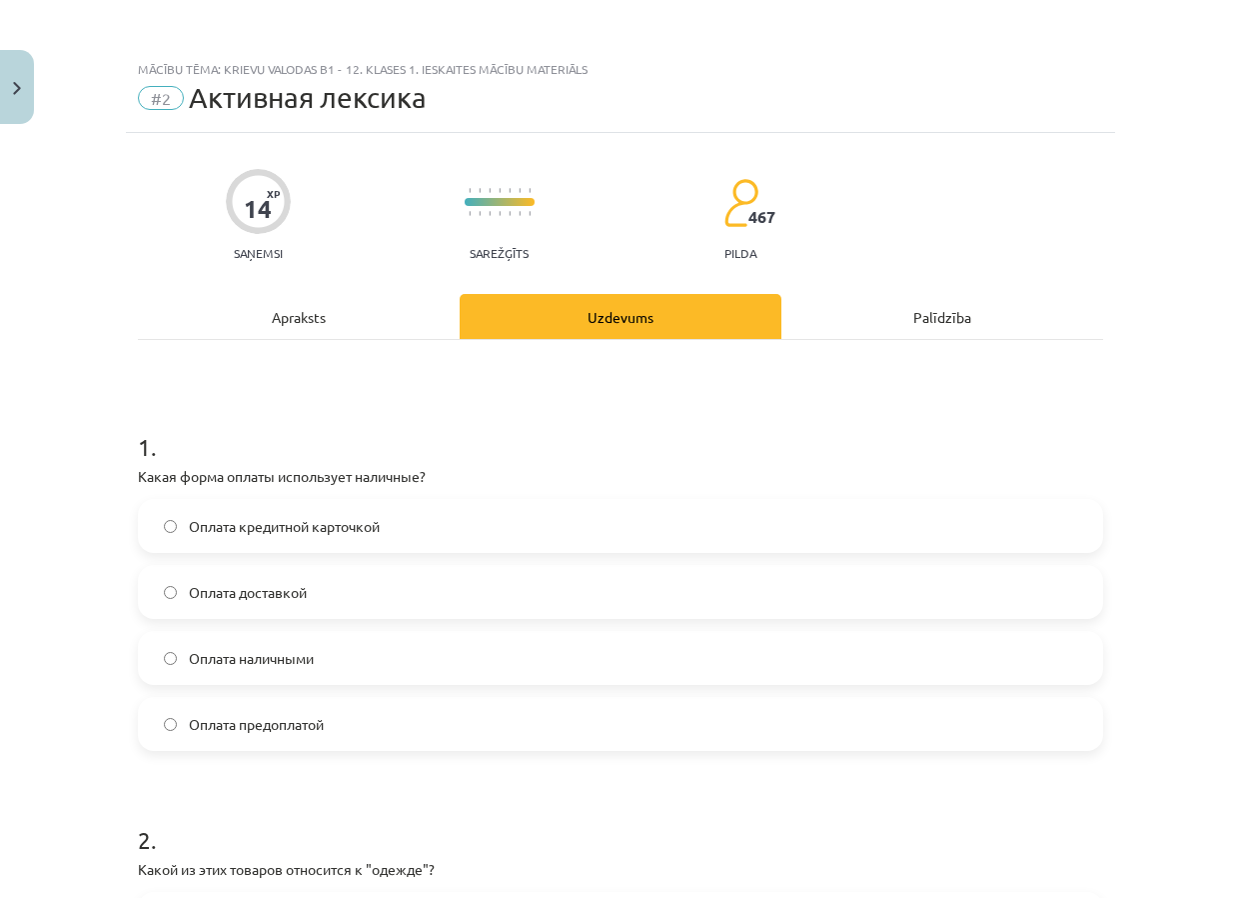
click at [352, 590] on label "Оплата доставкой" at bounding box center [621, 592] width 962 height 50
click at [339, 672] on label "Оплата наличными" at bounding box center [621, 658] width 962 height 50
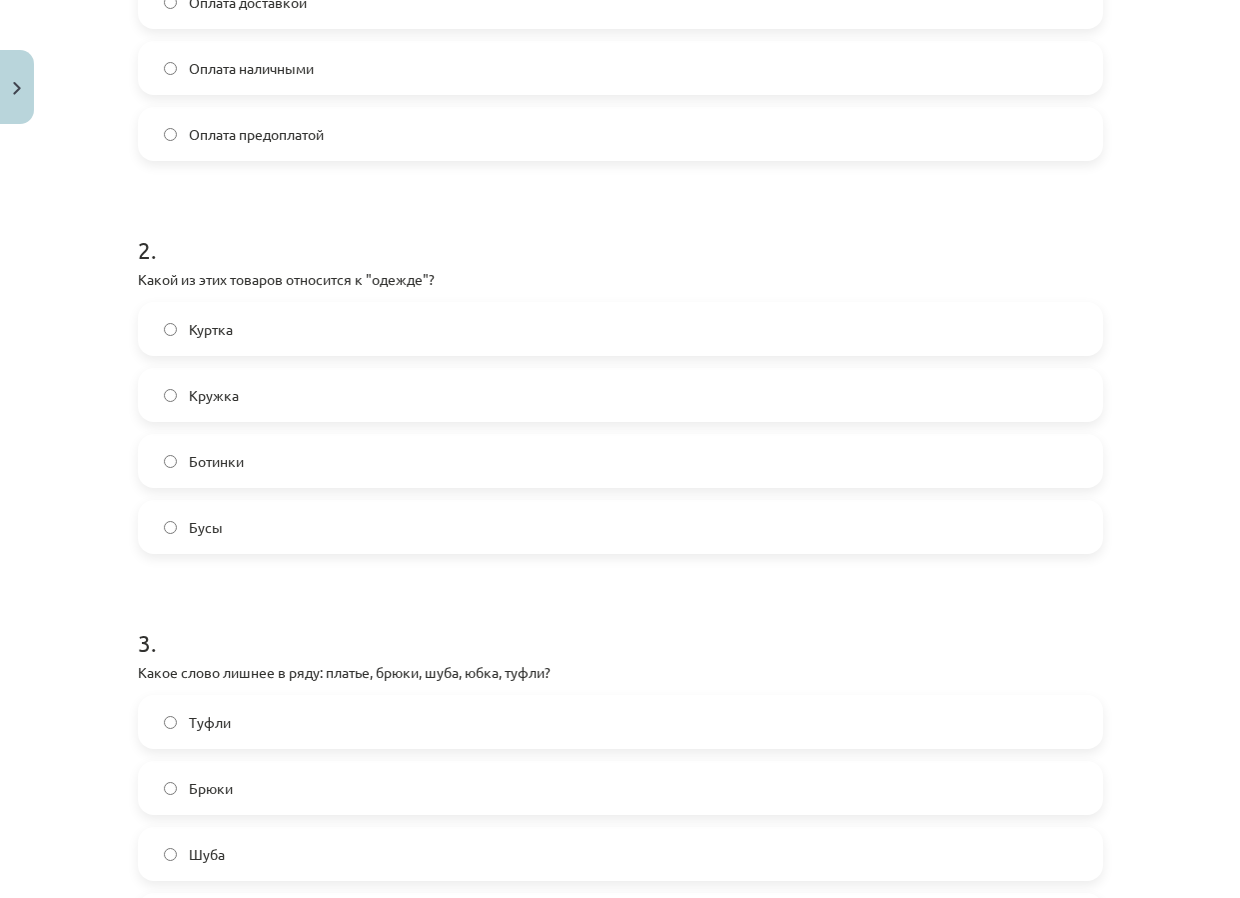
scroll to position [600, 0]
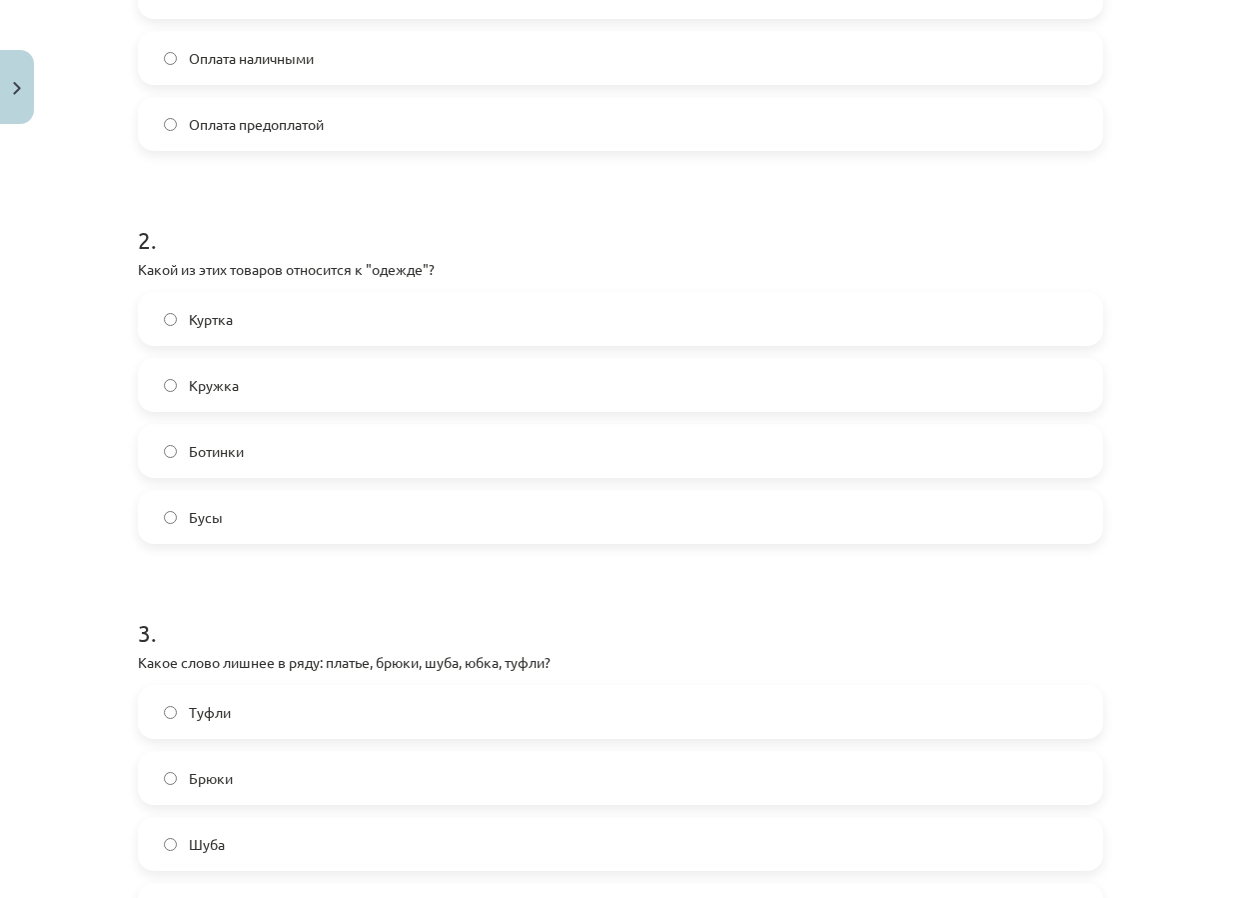
click at [396, 316] on label "Куртка" at bounding box center [621, 319] width 962 height 50
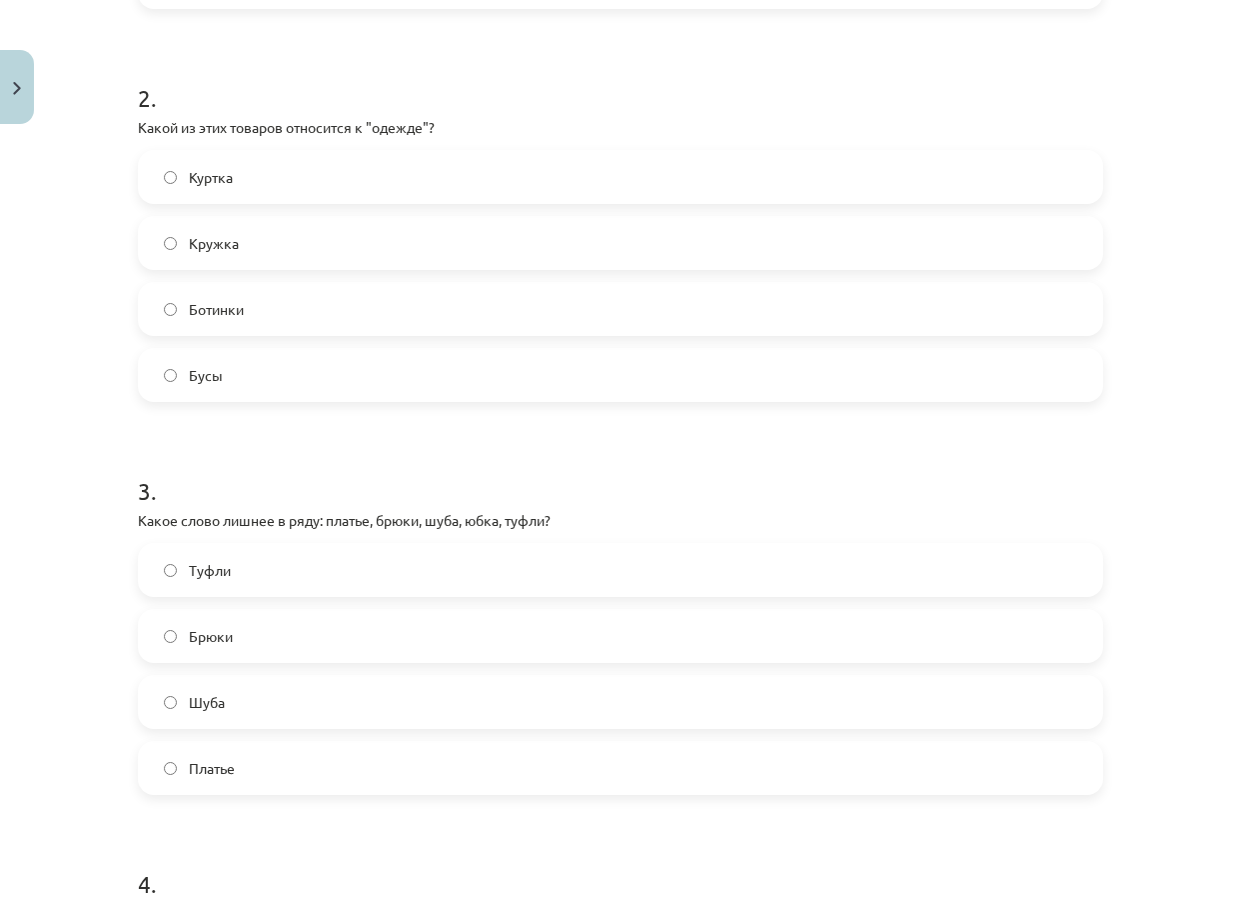
scroll to position [800, 0]
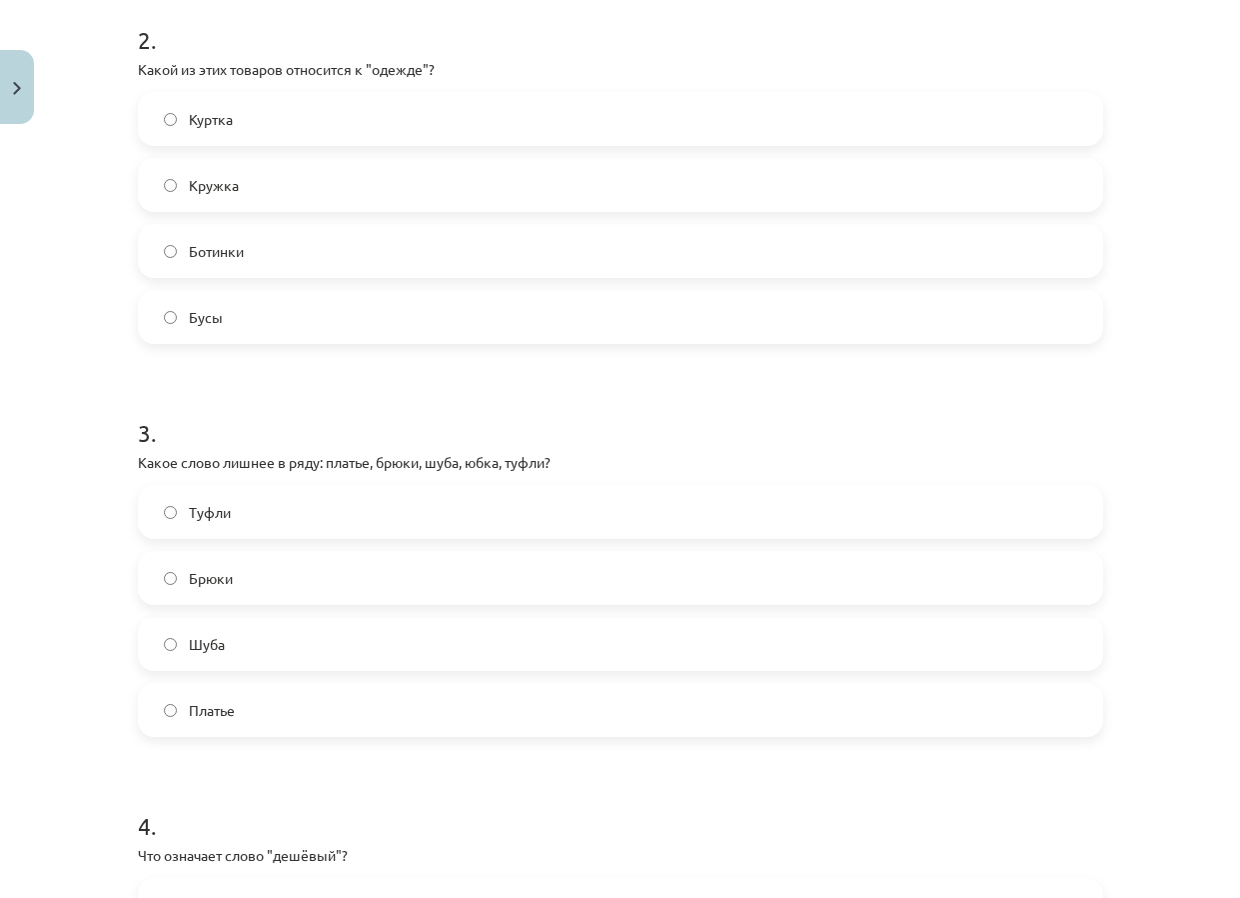
click at [352, 506] on label "Туфли" at bounding box center [621, 512] width 962 height 50
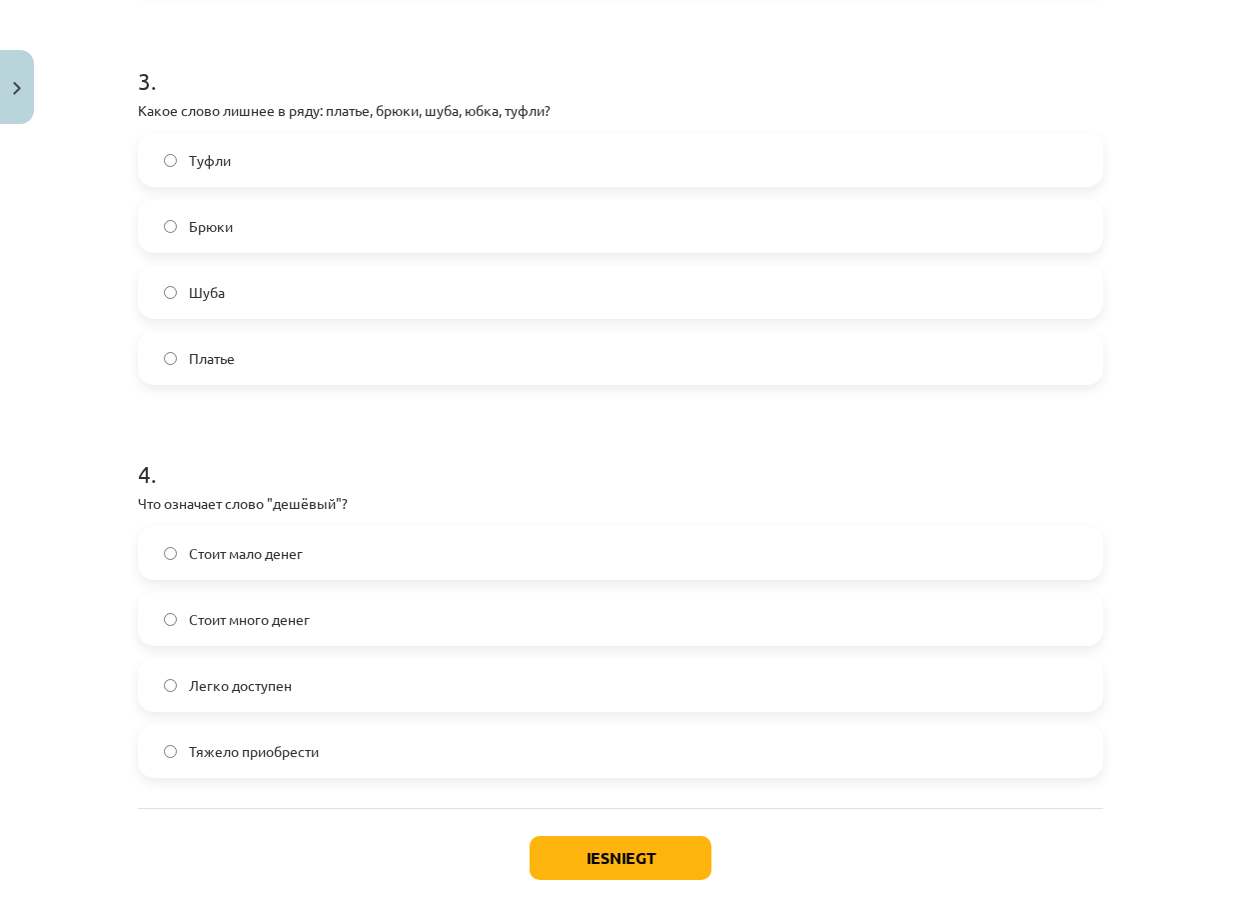
scroll to position [1263, 0]
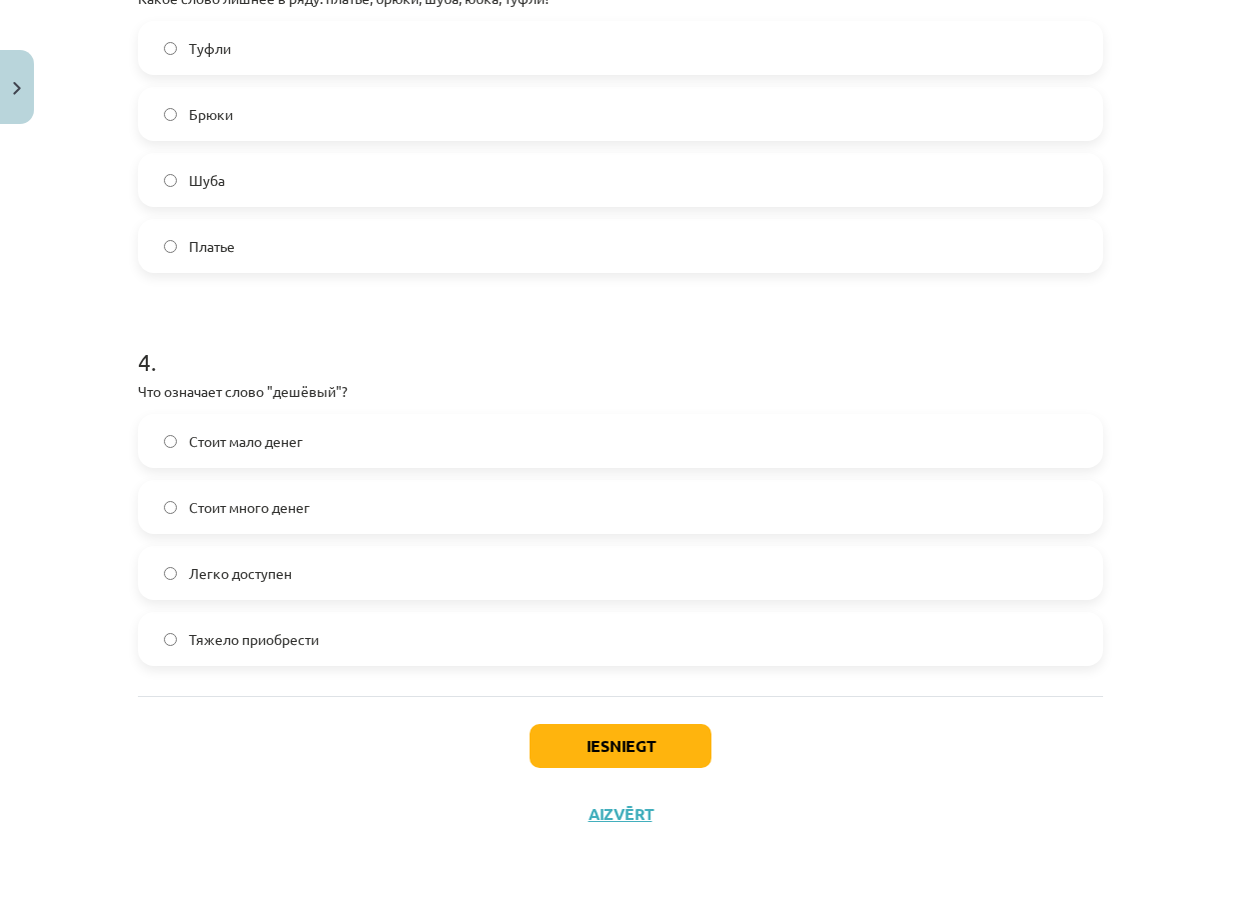
click at [334, 452] on label "Стоит мало денег" at bounding box center [621, 441] width 962 height 50
click at [604, 731] on button "Iesniegt" at bounding box center [621, 746] width 182 height 44
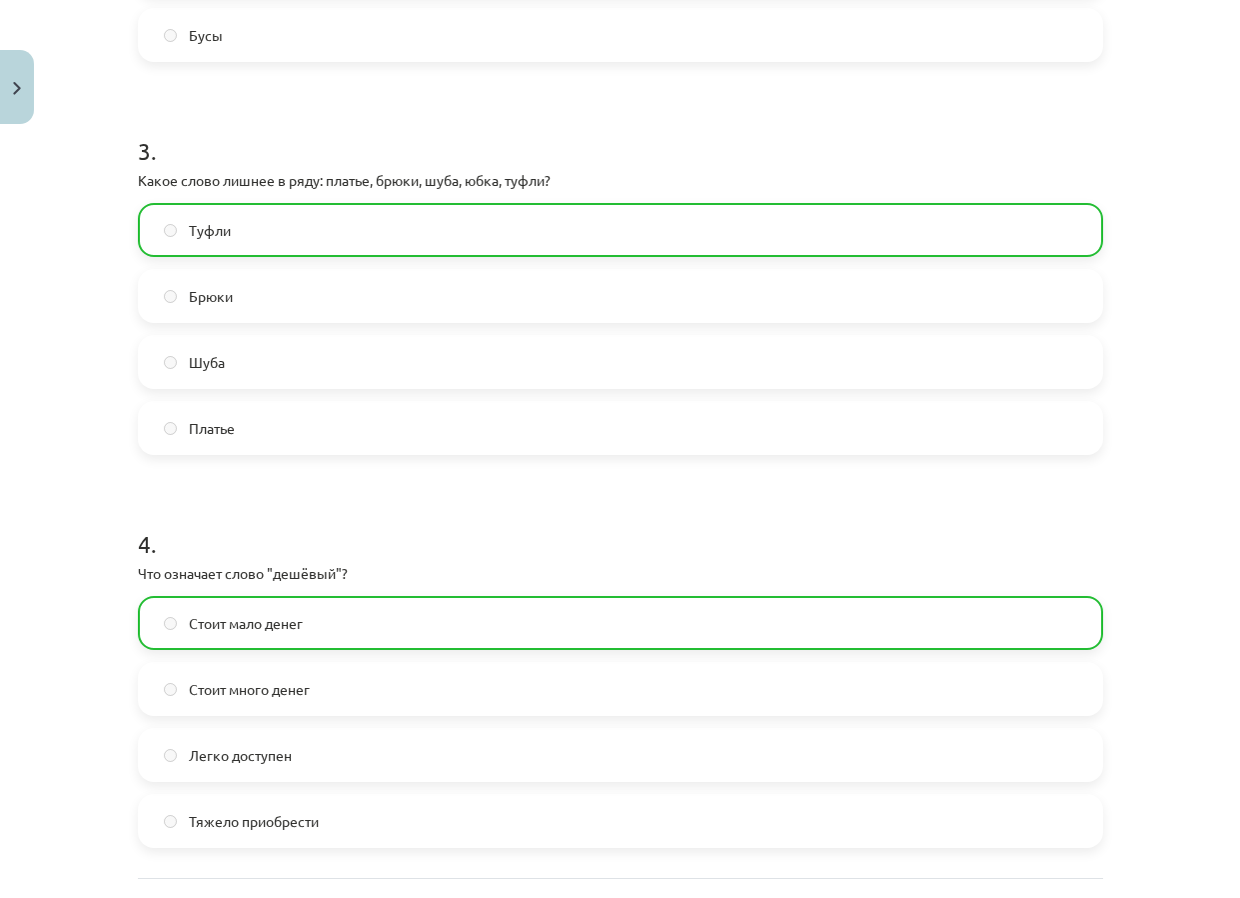
scroll to position [1327, 0]
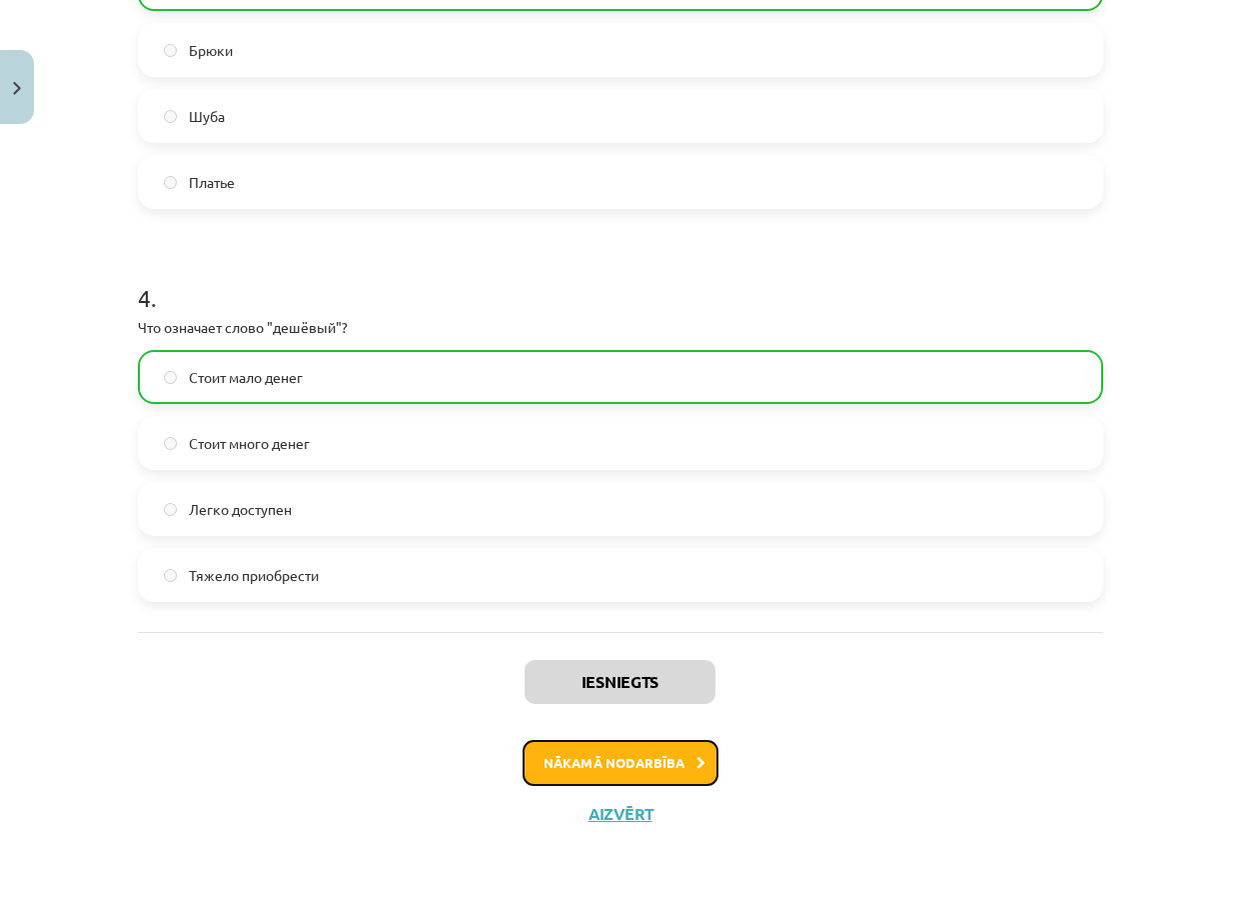
click at [639, 765] on button "Nākamā nodarbība" at bounding box center [621, 763] width 196 height 46
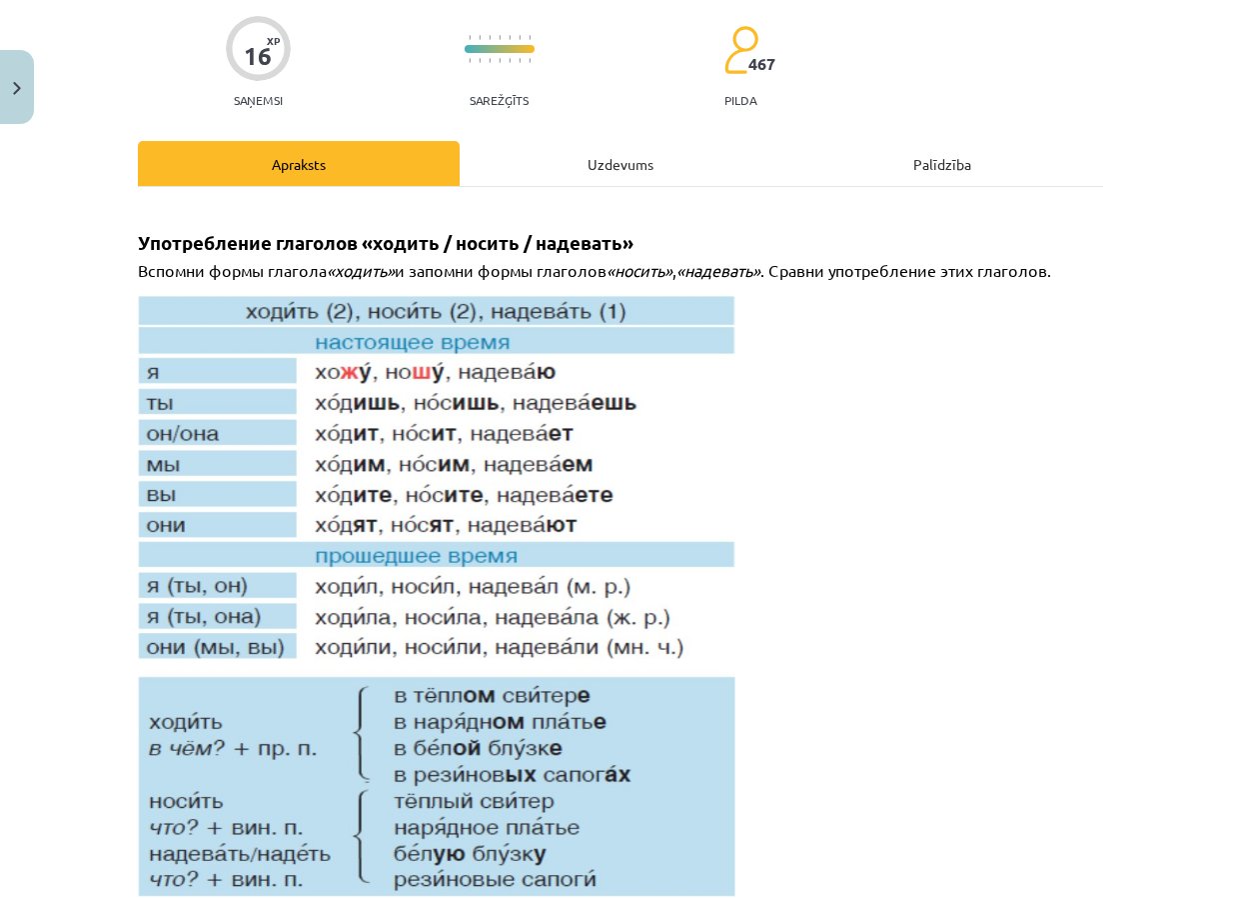
scroll to position [50, 0]
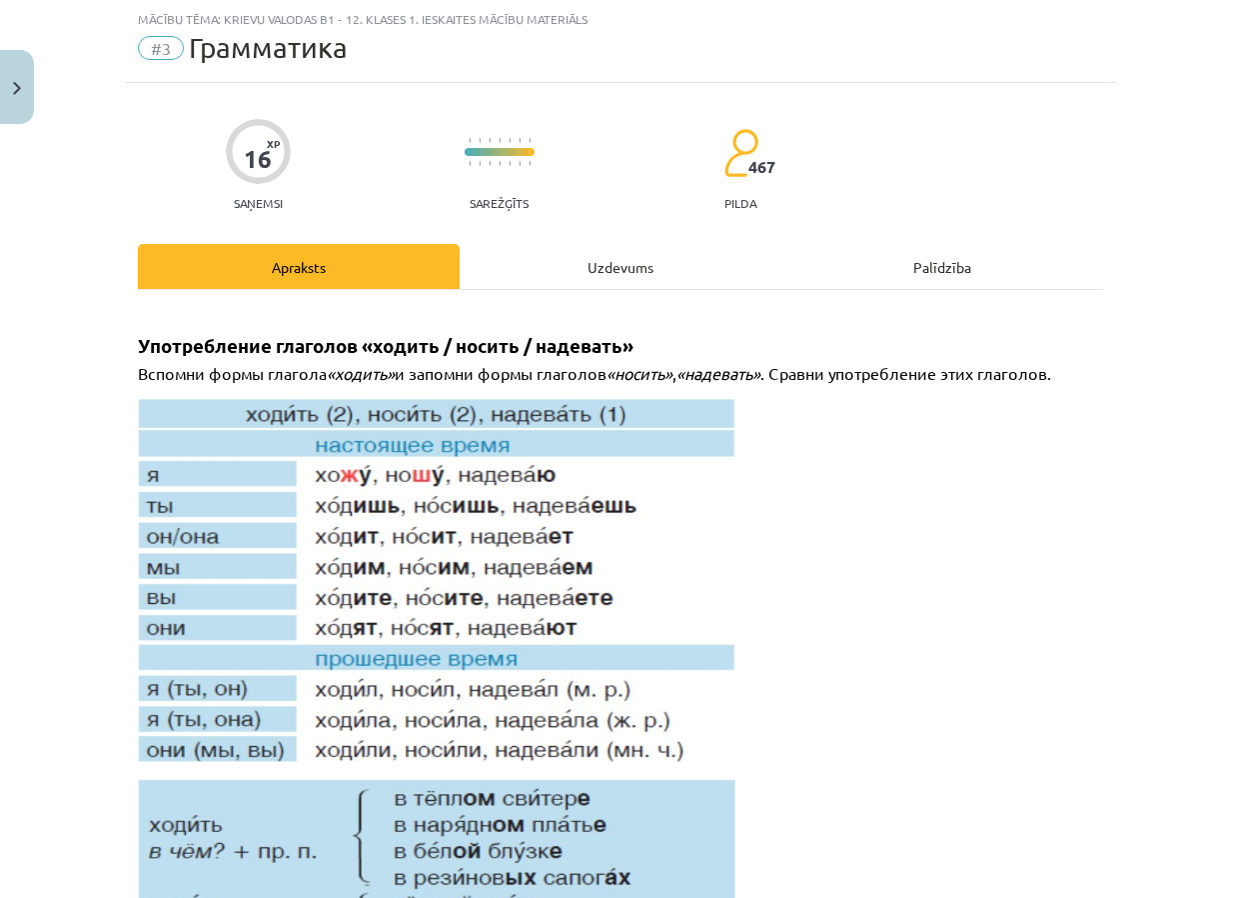
click at [594, 270] on div "Uzdevums" at bounding box center [621, 266] width 322 height 45
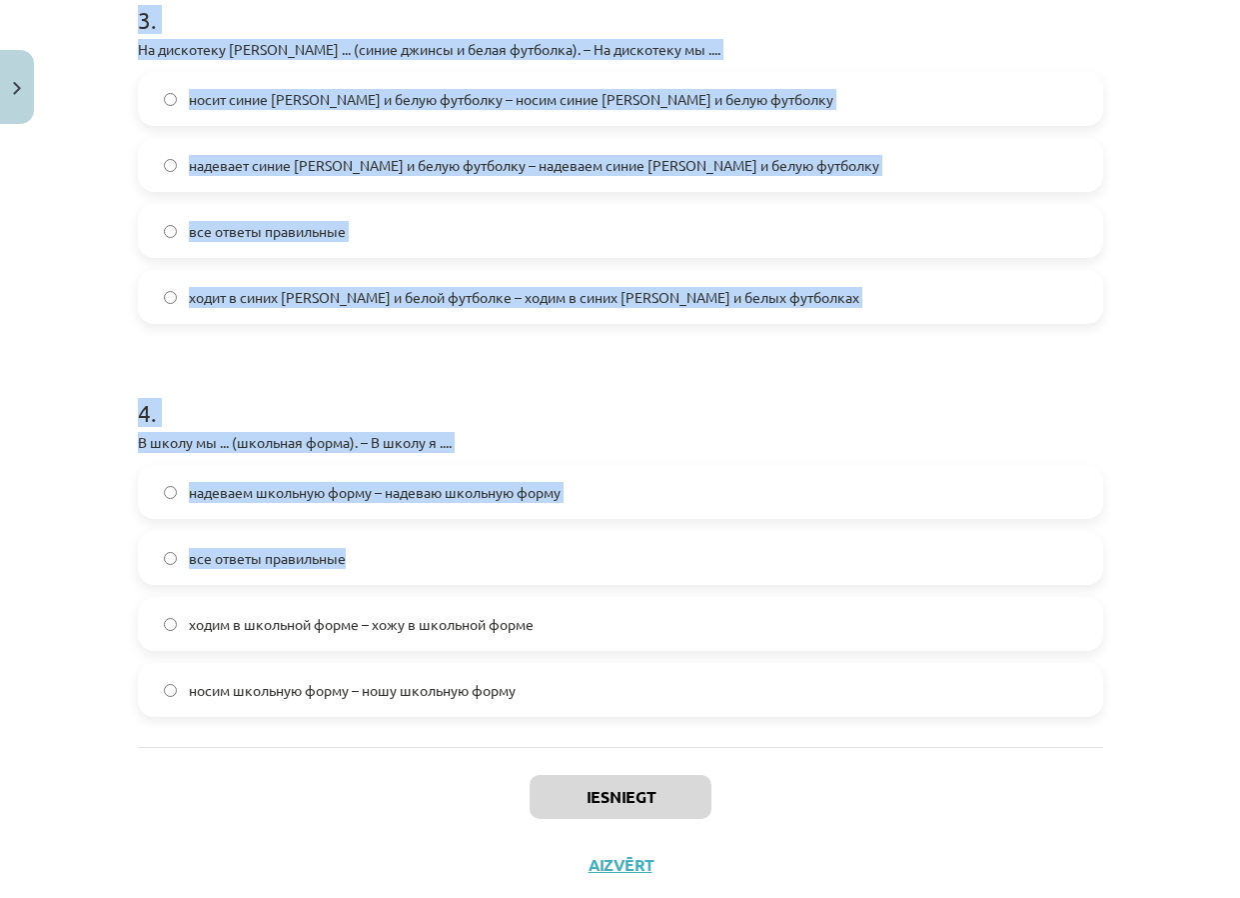
scroll to position [1296, 0]
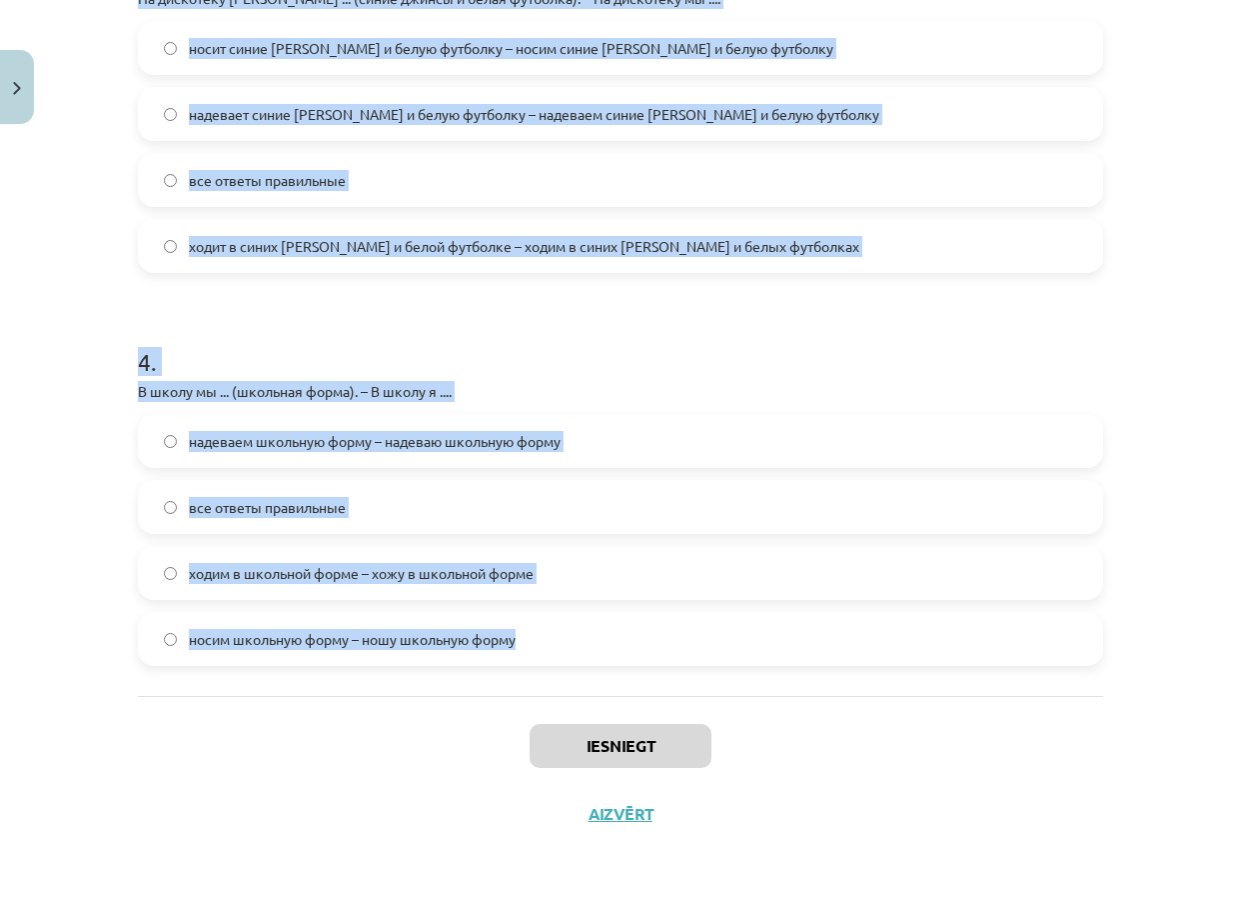
drag, startPoint x: 127, startPoint y: 425, endPoint x: 555, endPoint y: 636, distance: 477.0
copy form "Lo ipsumd Sita … consec adipis. elits doei temporin utlabo 6 . Etdol magna aliq…"
click at [692, 173] on label "все ответы правильные" at bounding box center [621, 180] width 962 height 50
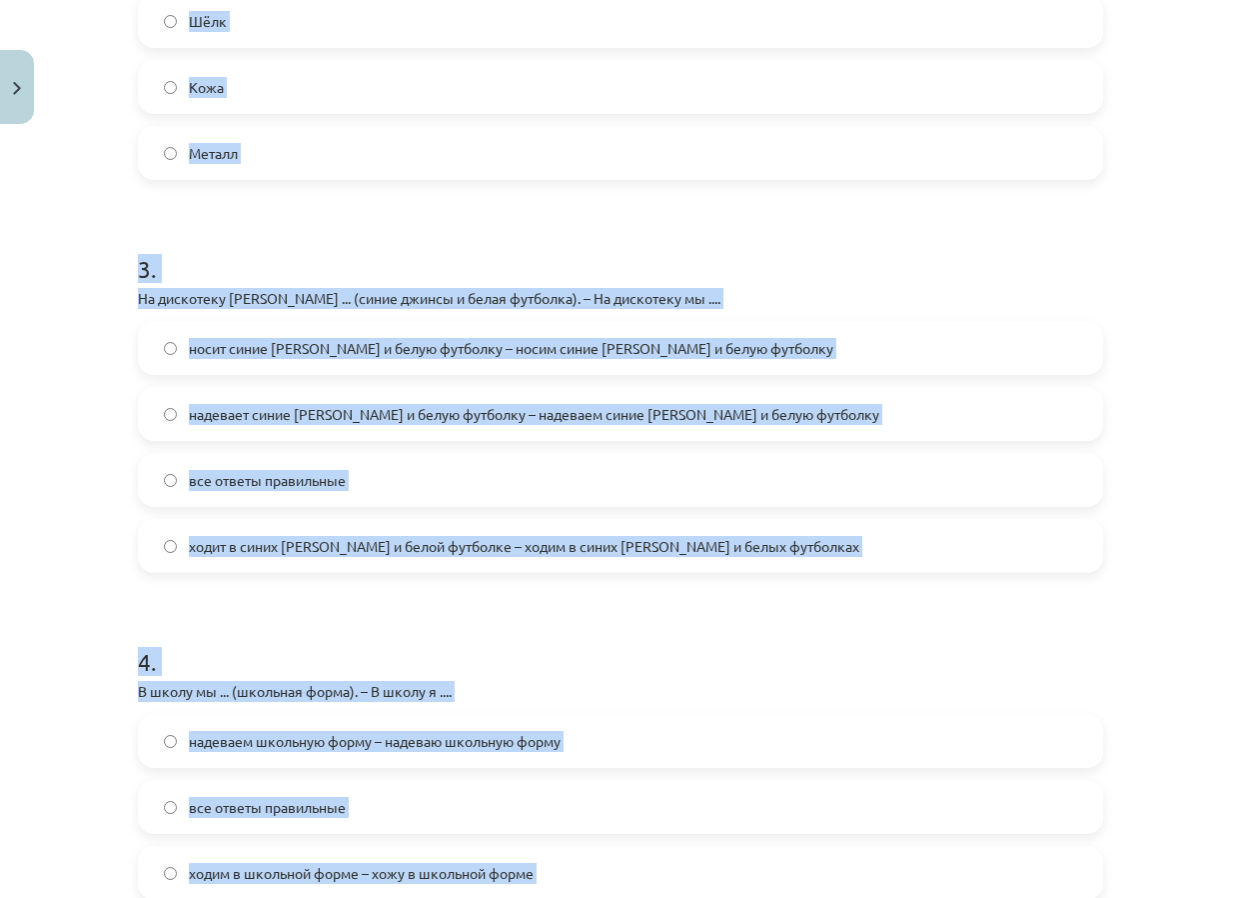
click at [739, 246] on h1 "3 ." at bounding box center [621, 251] width 966 height 62
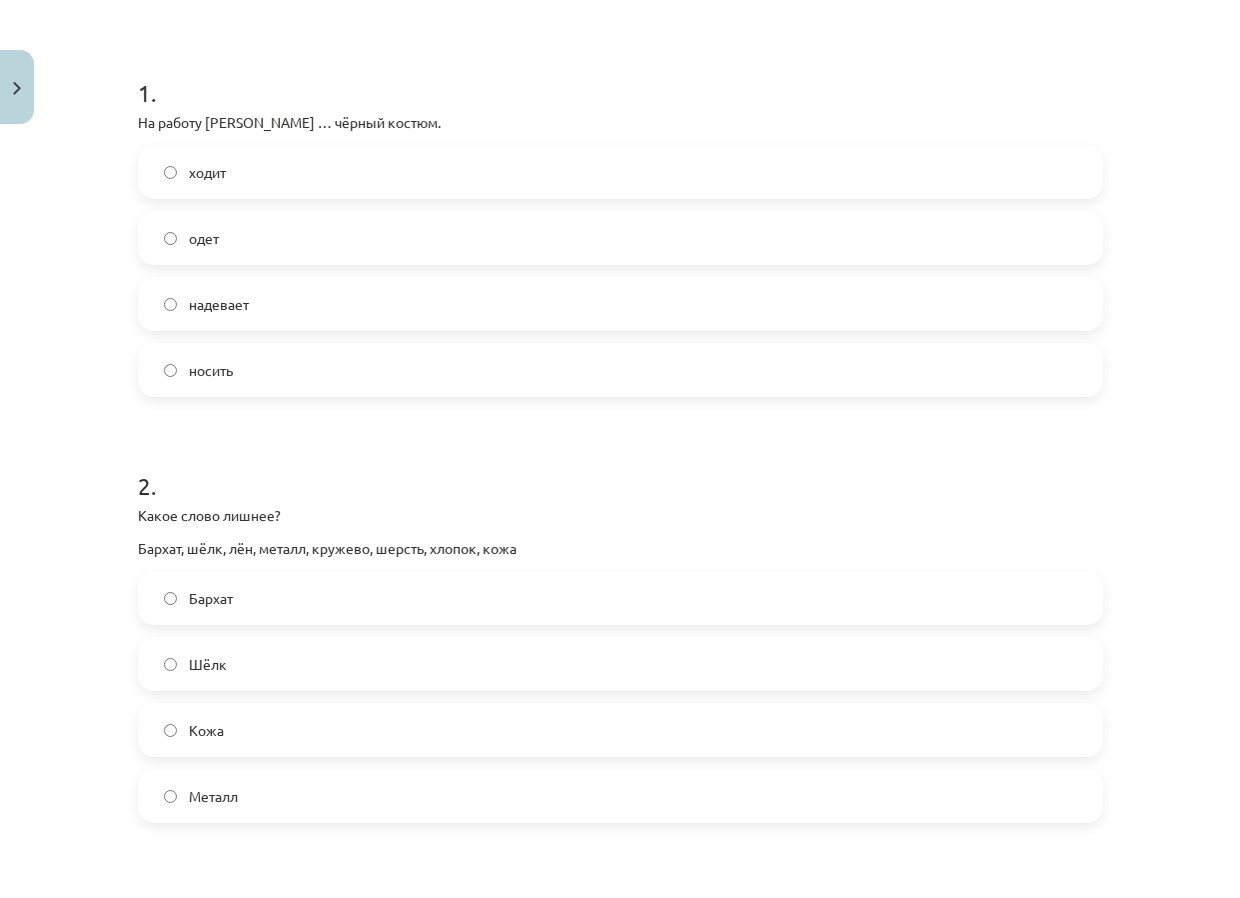
scroll to position [397, 0]
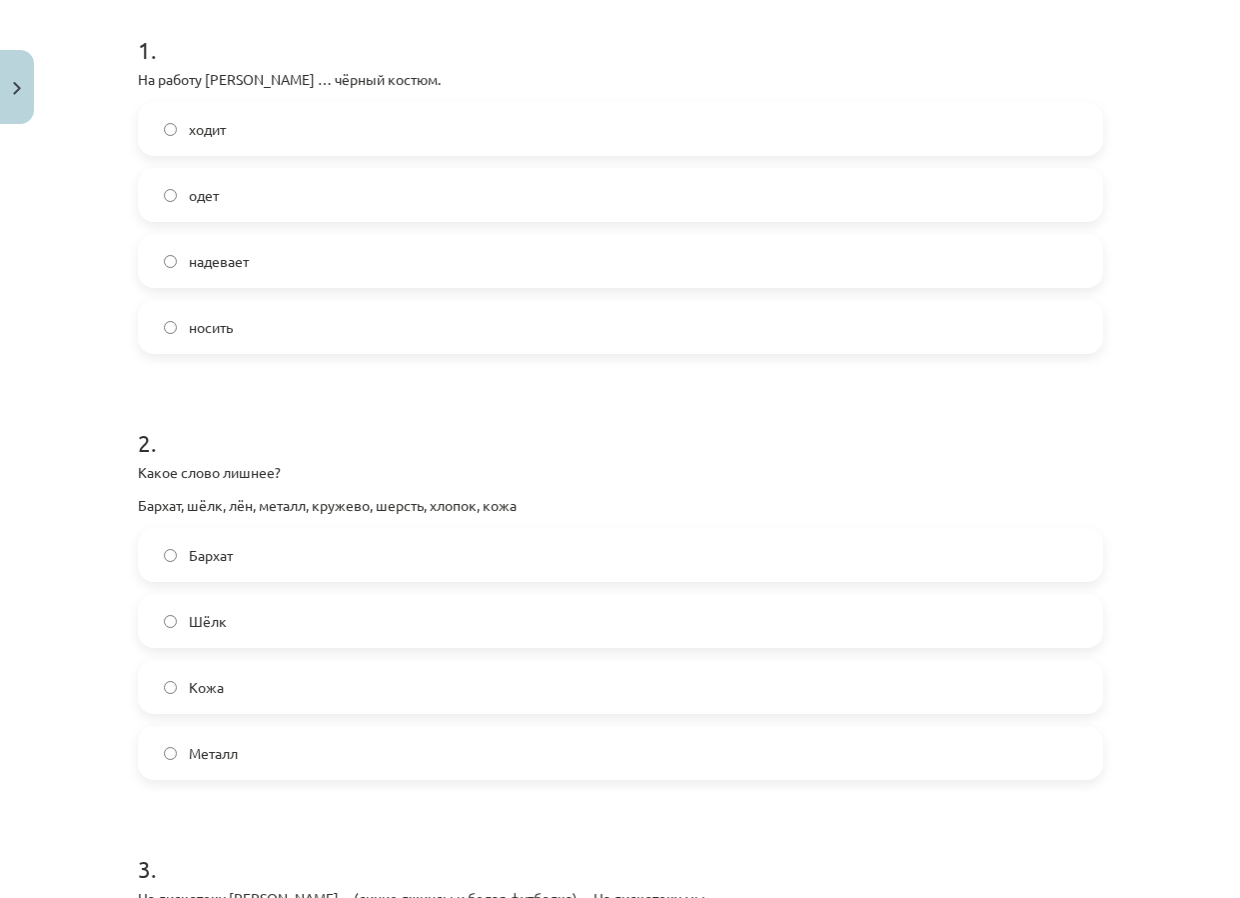
click at [399, 262] on label "надевает" at bounding box center [621, 261] width 962 height 50
click at [346, 744] on label "Металл" at bounding box center [621, 753] width 962 height 50
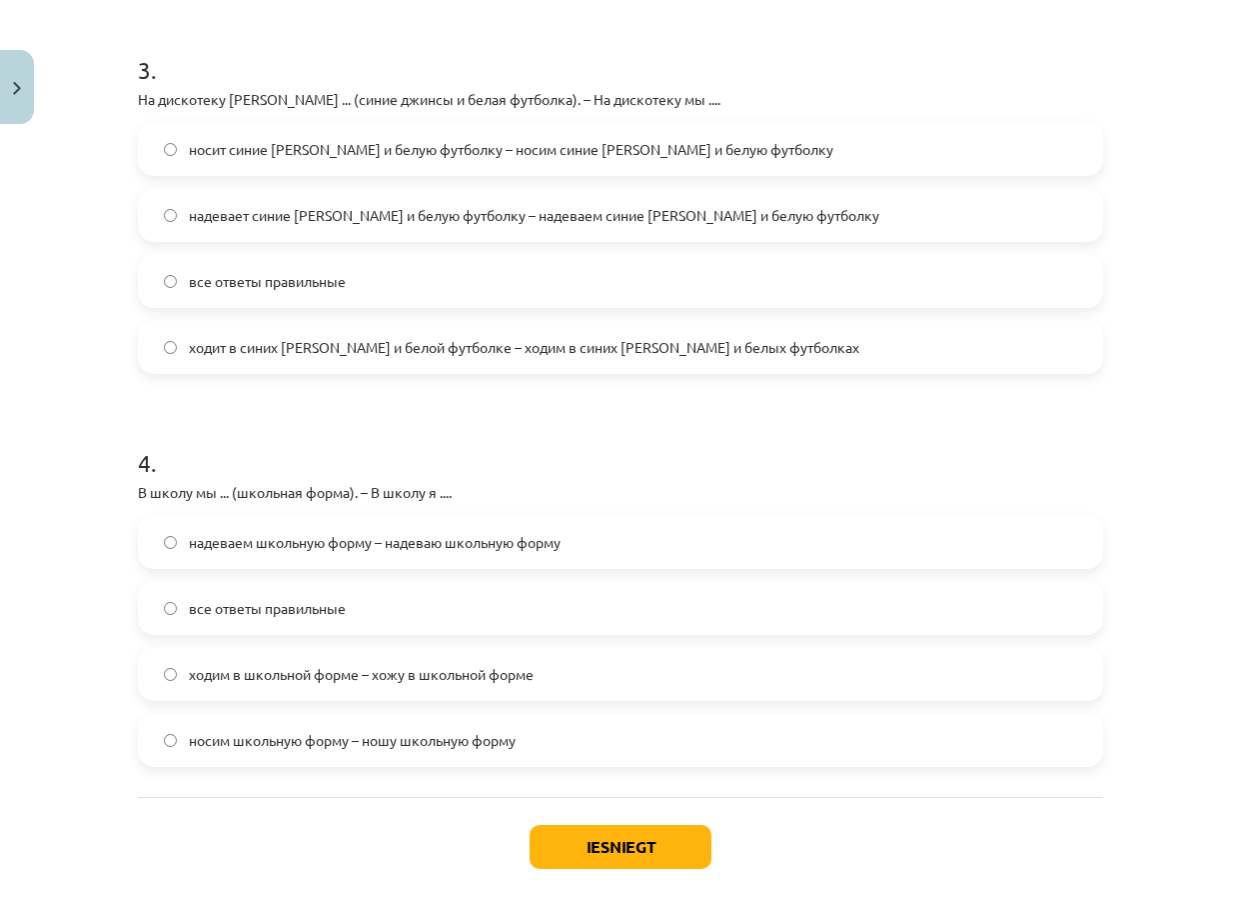
scroll to position [1196, 0]
click at [363, 216] on span "надевает синие [PERSON_NAME] и белую футболку – надеваем синие [PERSON_NAME] и …" at bounding box center [534, 214] width 691 height 21
click at [410, 608] on label "все ответы правильные" at bounding box center [621, 607] width 962 height 50
click at [585, 853] on button "Iesniegt" at bounding box center [621, 846] width 182 height 44
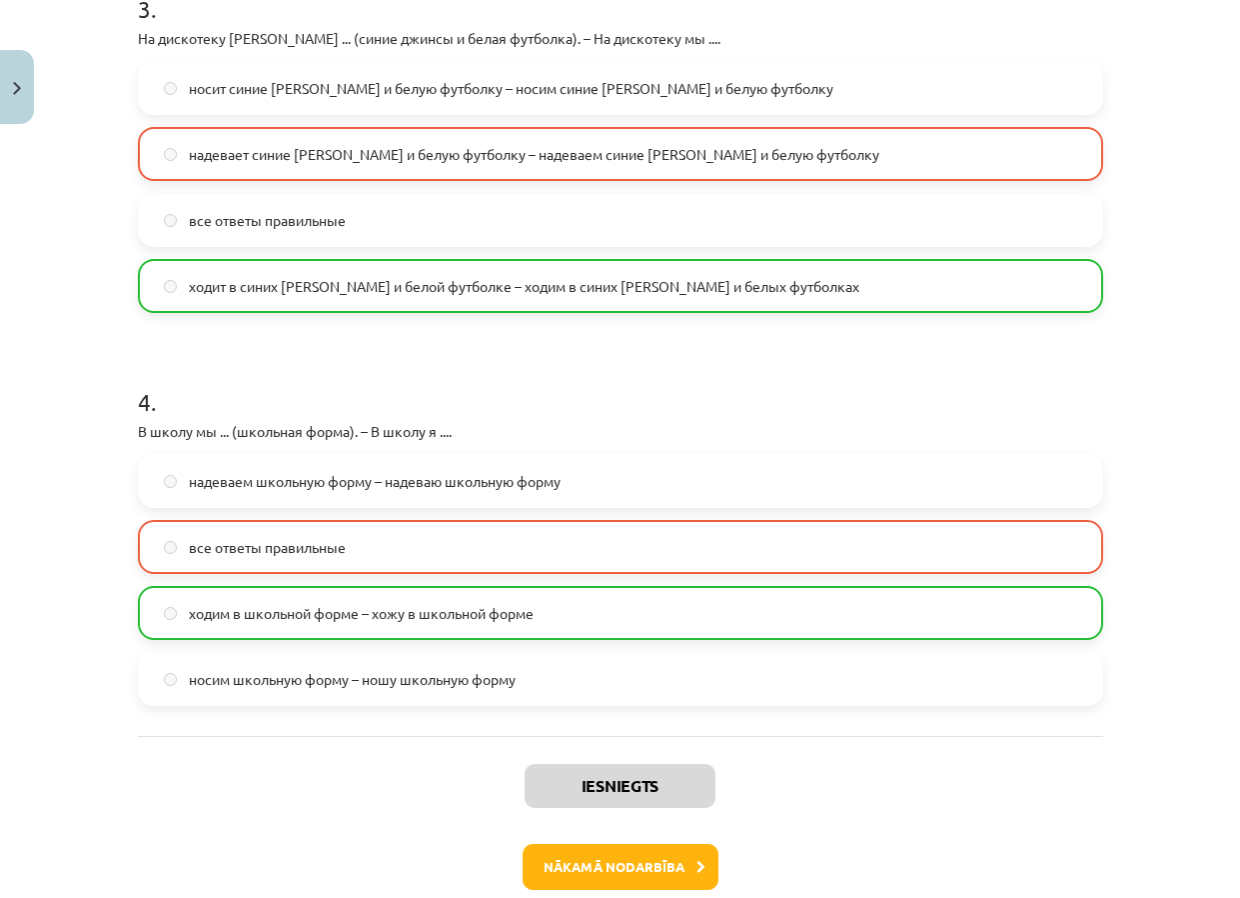
scroll to position [1360, 0]
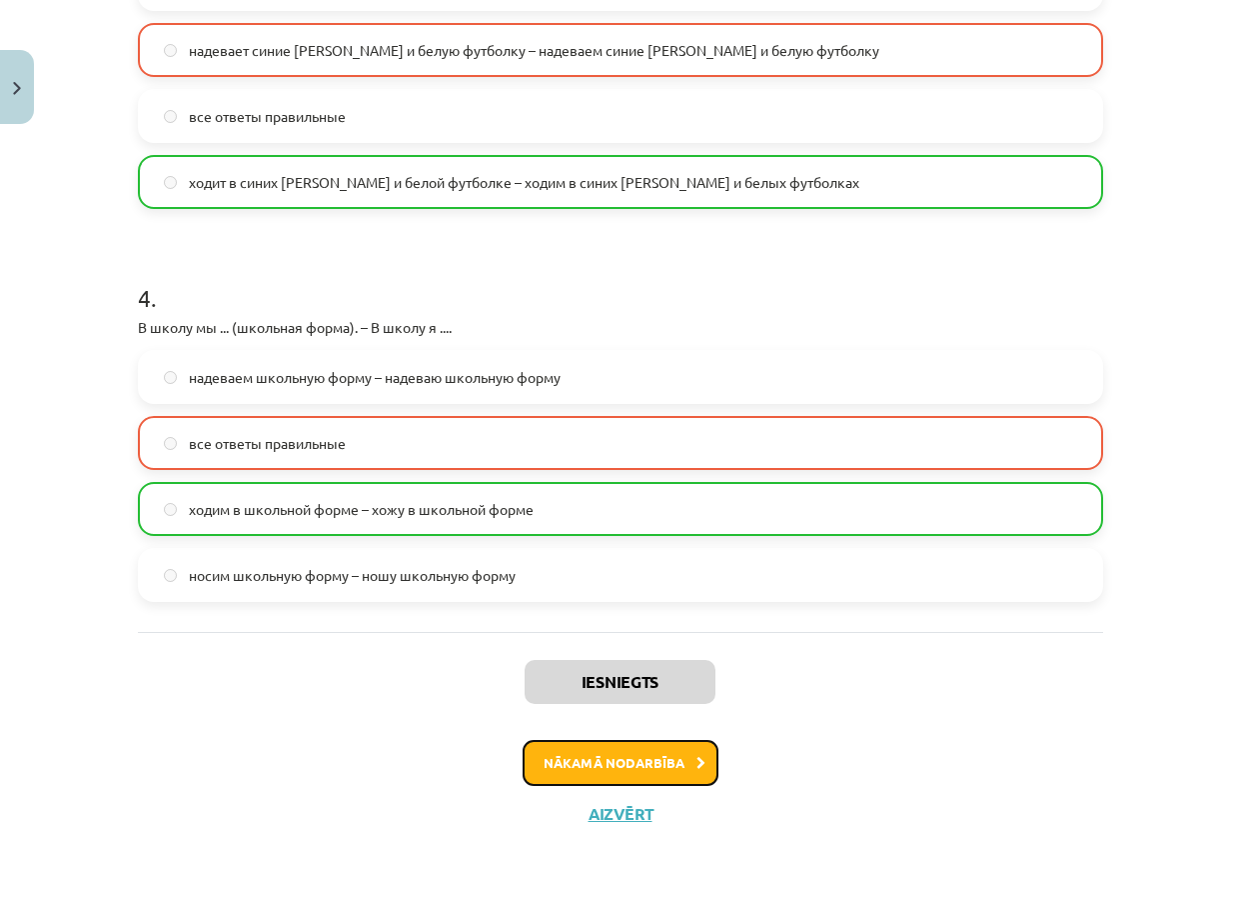
click at [622, 757] on button "Nākamā nodarbība" at bounding box center [621, 763] width 196 height 46
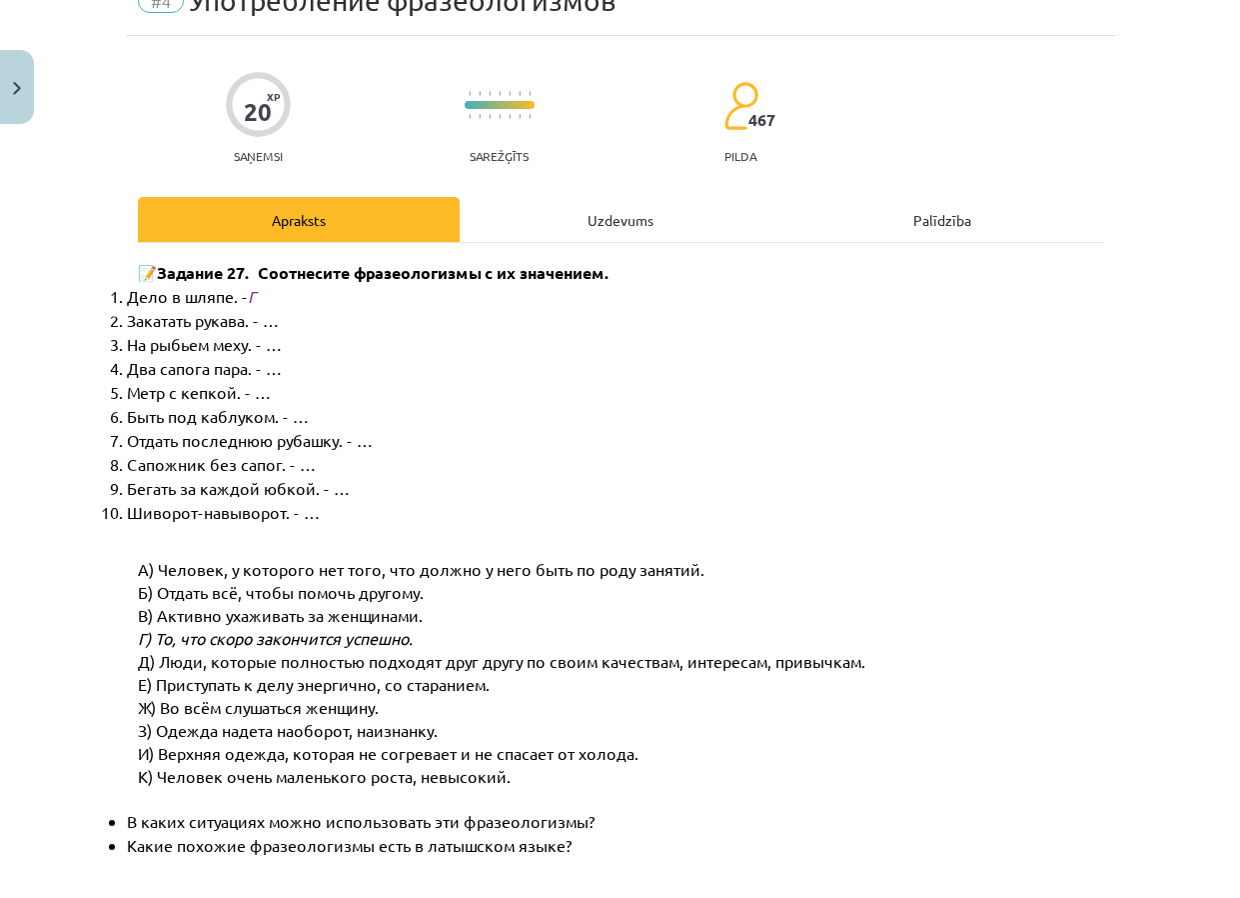
scroll to position [50, 0]
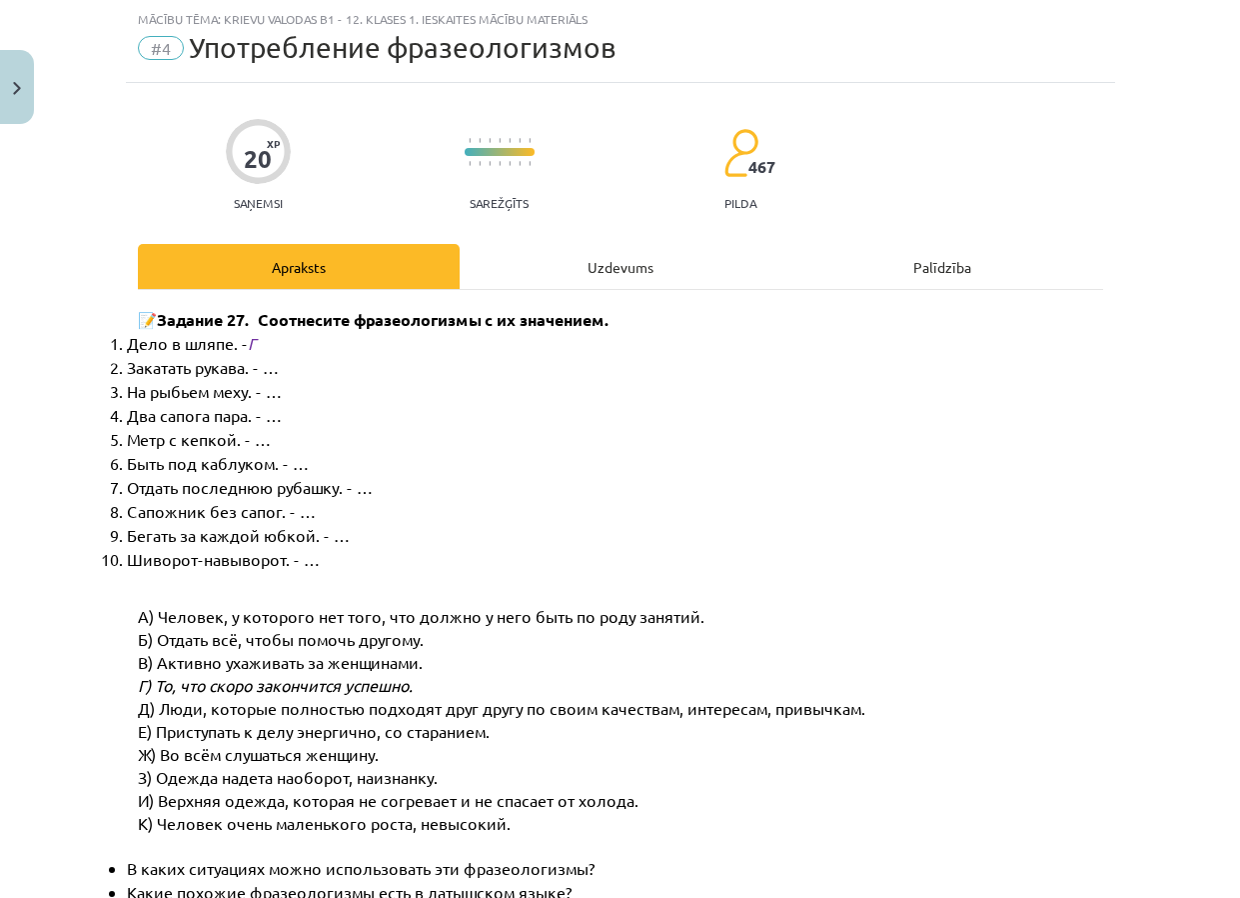
click at [586, 275] on div "Uzdevums" at bounding box center [621, 266] width 322 height 45
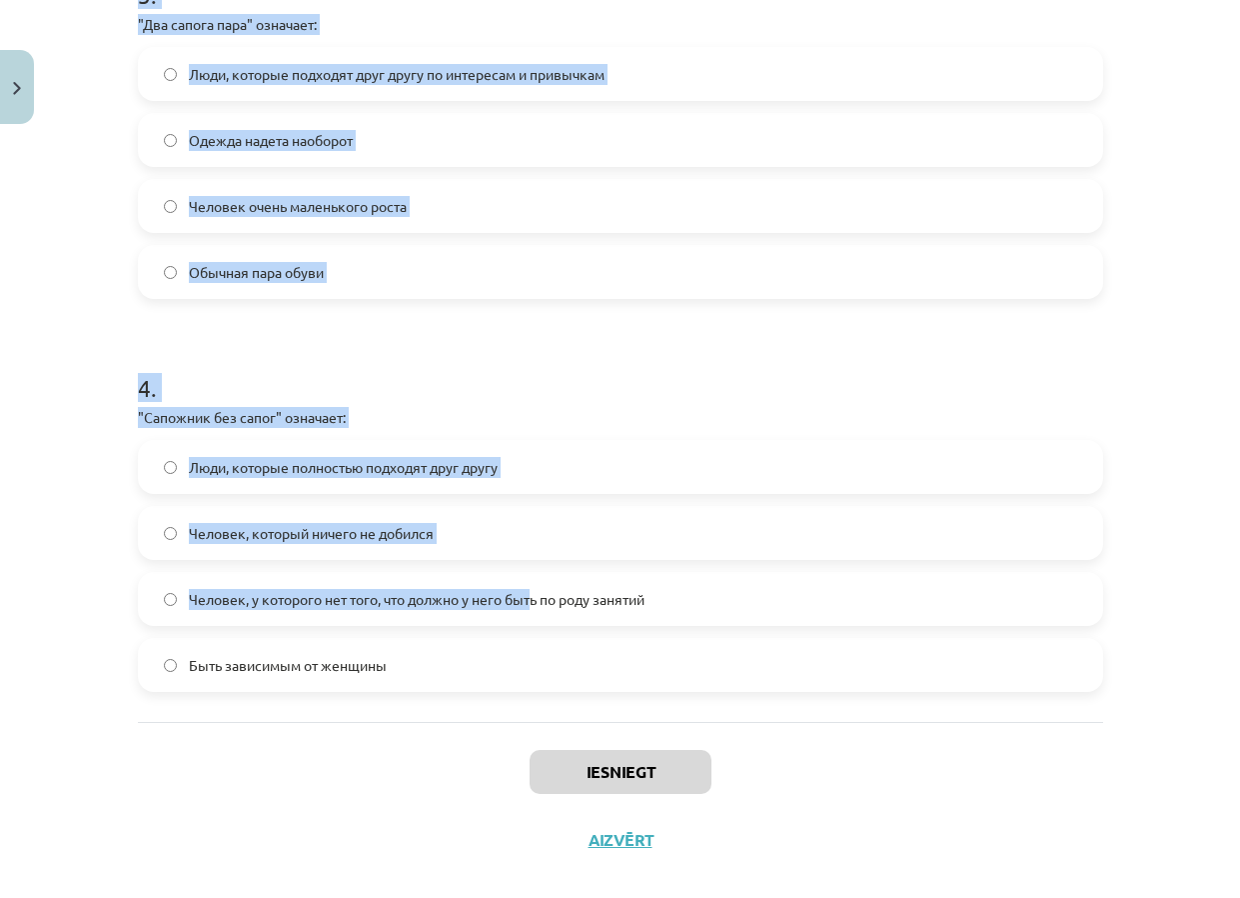
scroll to position [1263, 0]
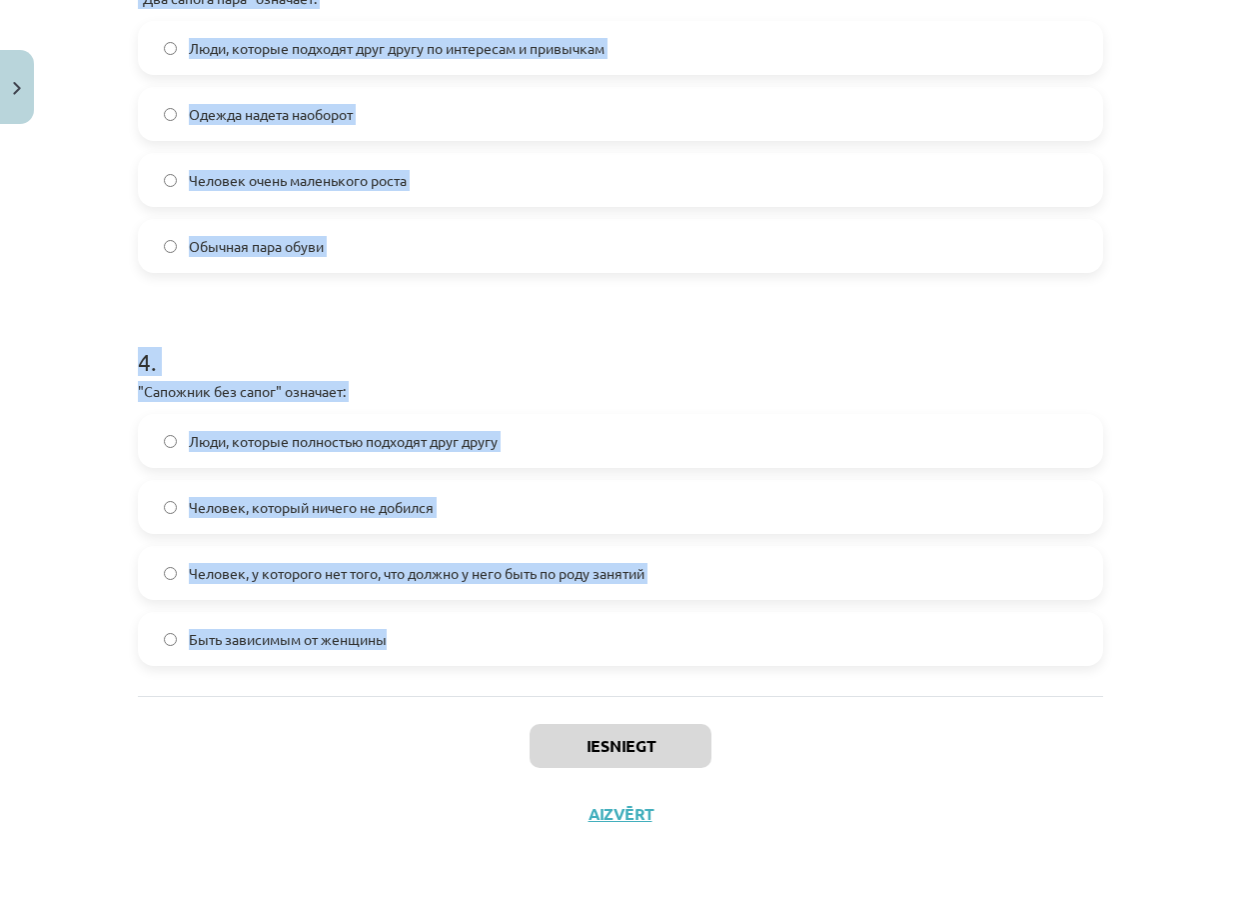
drag, startPoint x: 122, startPoint y: 423, endPoint x: 440, endPoint y: 618, distance: 372.9
copy form ""Loremi do sitame conse" adipisci: Elitse doeius temporin Utlabor etdol magnaal…"
click at [544, 323] on h1 "4 ." at bounding box center [621, 344] width 966 height 62
click at [546, 324] on h1 "4 ." at bounding box center [621, 344] width 966 height 62
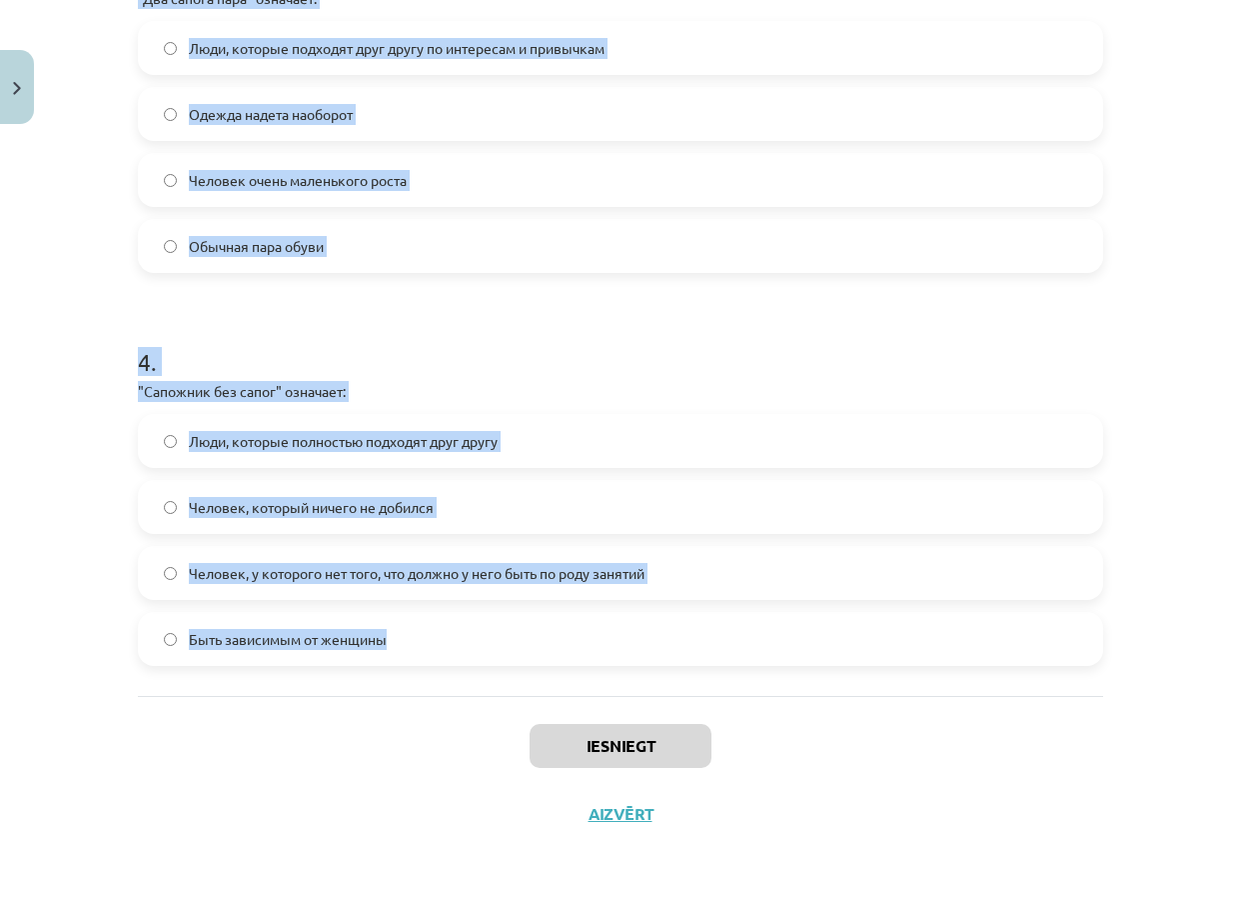
drag, startPoint x: 546, startPoint y: 324, endPoint x: 755, endPoint y: 358, distance: 211.7
click at [741, 361] on h1 "4 ." at bounding box center [621, 344] width 966 height 62
click at [972, 342] on h1 "4 ." at bounding box center [621, 344] width 966 height 62
click at [1150, 323] on div "Mācību tēma: Krievu valodas b1 - 12. klases 1. ieskaites mācību materiāls #4 Уп…" at bounding box center [620, 449] width 1240 height 898
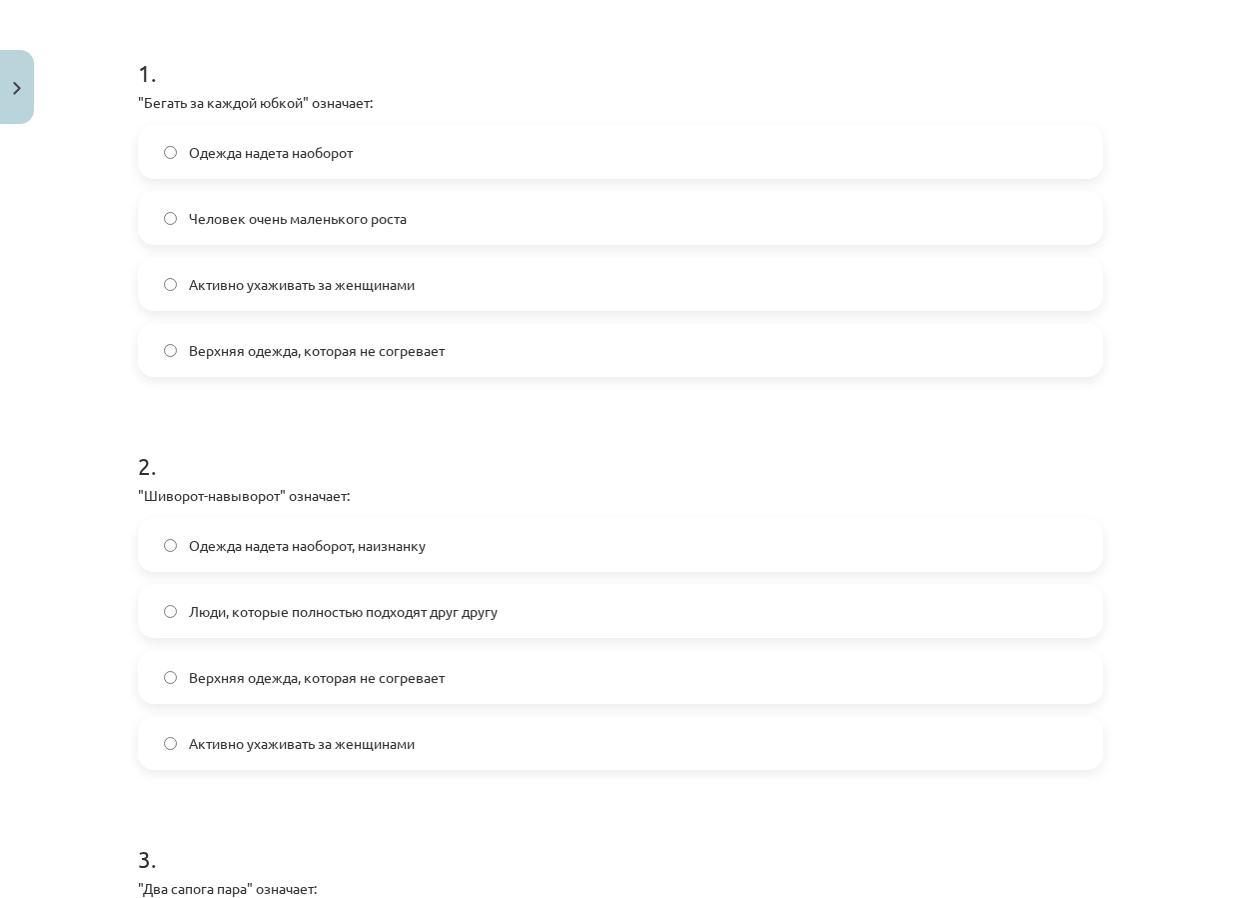
scroll to position [364, 0]
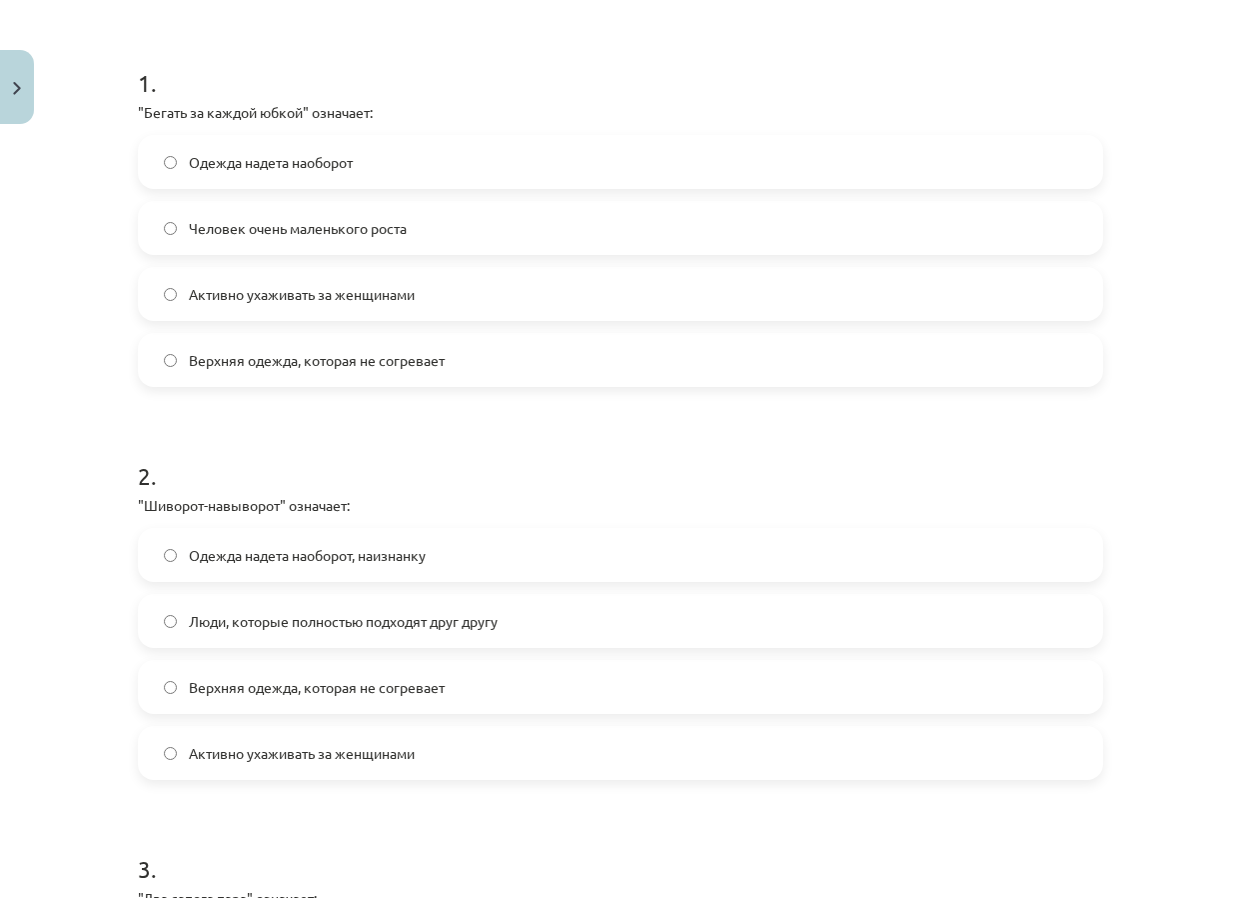
click at [439, 290] on label "Активно ухаживать за женщинами" at bounding box center [621, 294] width 962 height 50
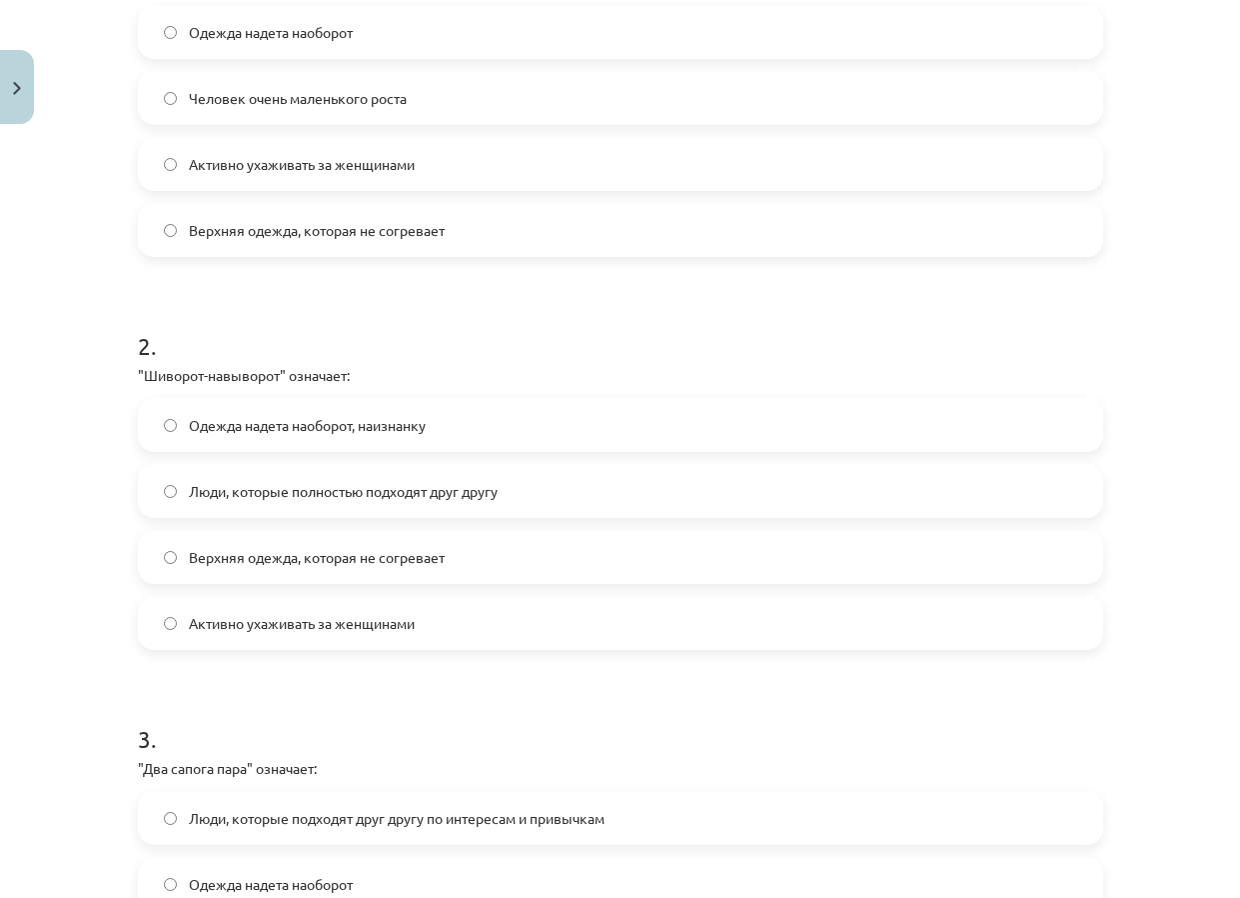
scroll to position [564, 0]
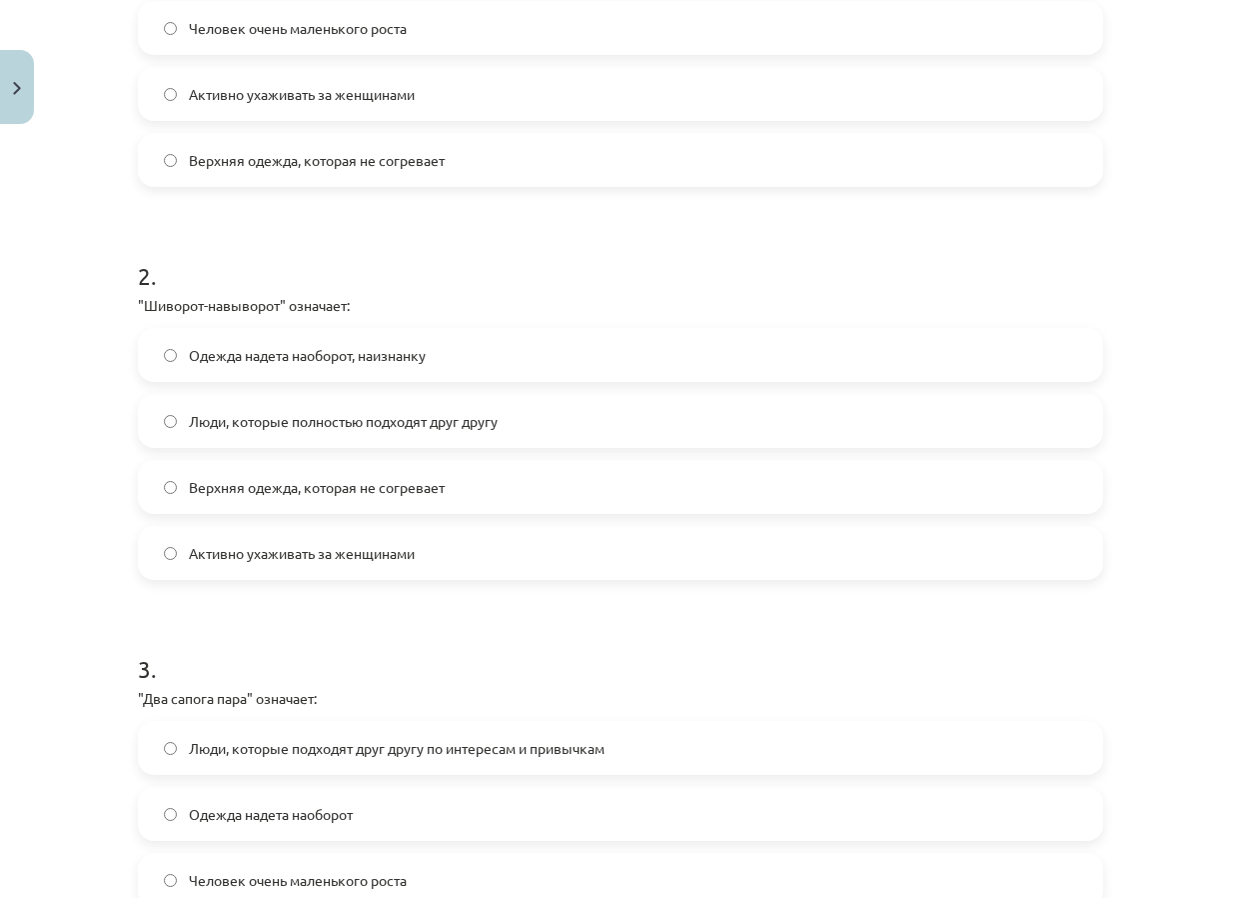
click at [427, 351] on label "Одежда надета наоборот, наизнанку" at bounding box center [621, 355] width 962 height 50
drag, startPoint x: 407, startPoint y: 487, endPoint x: 415, endPoint y: 535, distance: 48.6
drag, startPoint x: 415, startPoint y: 535, endPoint x: 341, endPoint y: 722, distance: 201.0
click at [341, 722] on div "3 . "Два сапога пара" означает: Люди, которые подходят друг другу по интересам …" at bounding box center [621, 796] width 966 height 353
click at [352, 739] on span "Люди, которые подходят друг другу по интересам и привычкам" at bounding box center [397, 748] width 416 height 21
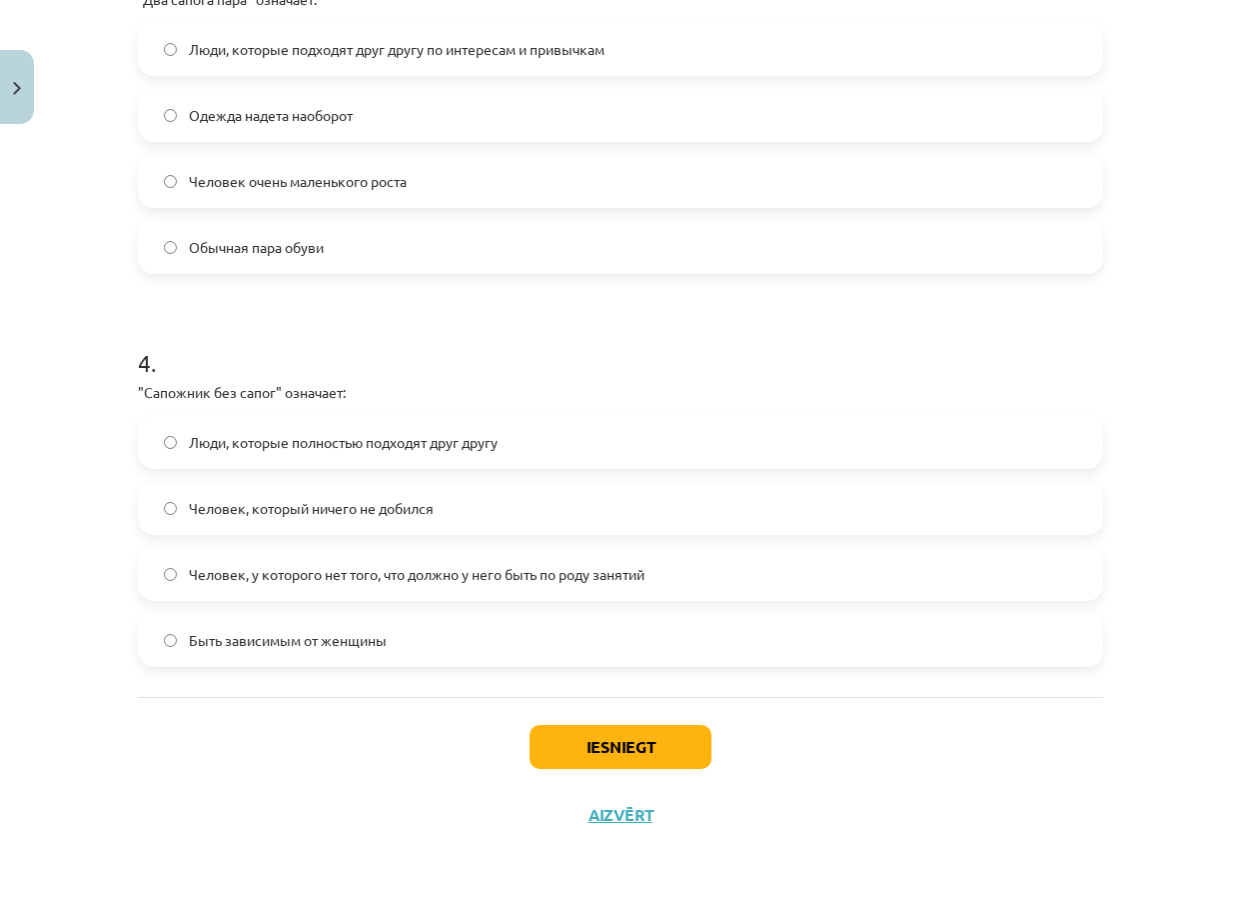
scroll to position [1263, 0]
click at [413, 563] on span "Человек, у которого нет того, что должно у него быть по роду занятий" at bounding box center [417, 573] width 456 height 21
click at [559, 734] on button "Iesniegt" at bounding box center [621, 746] width 182 height 44
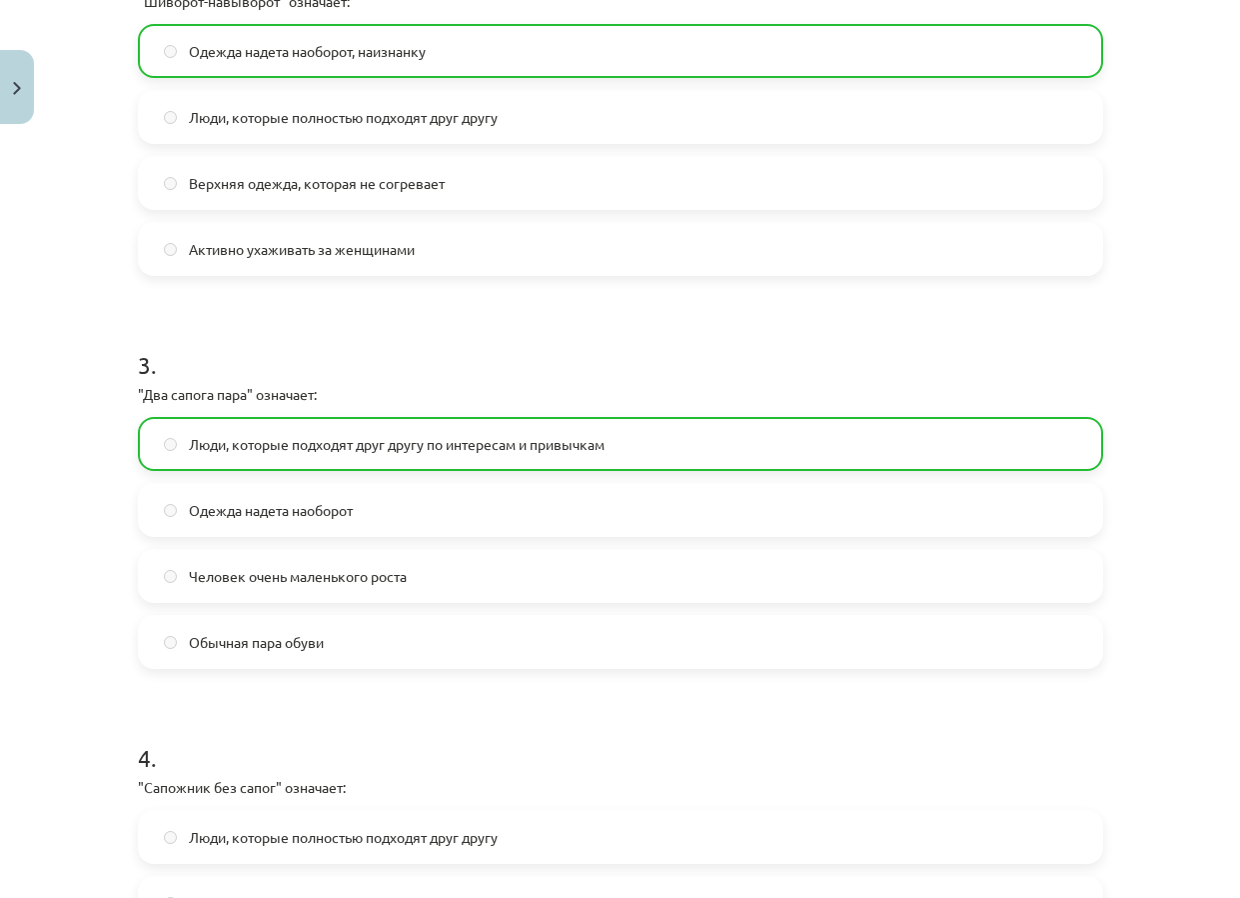
scroll to position [1199, 0]
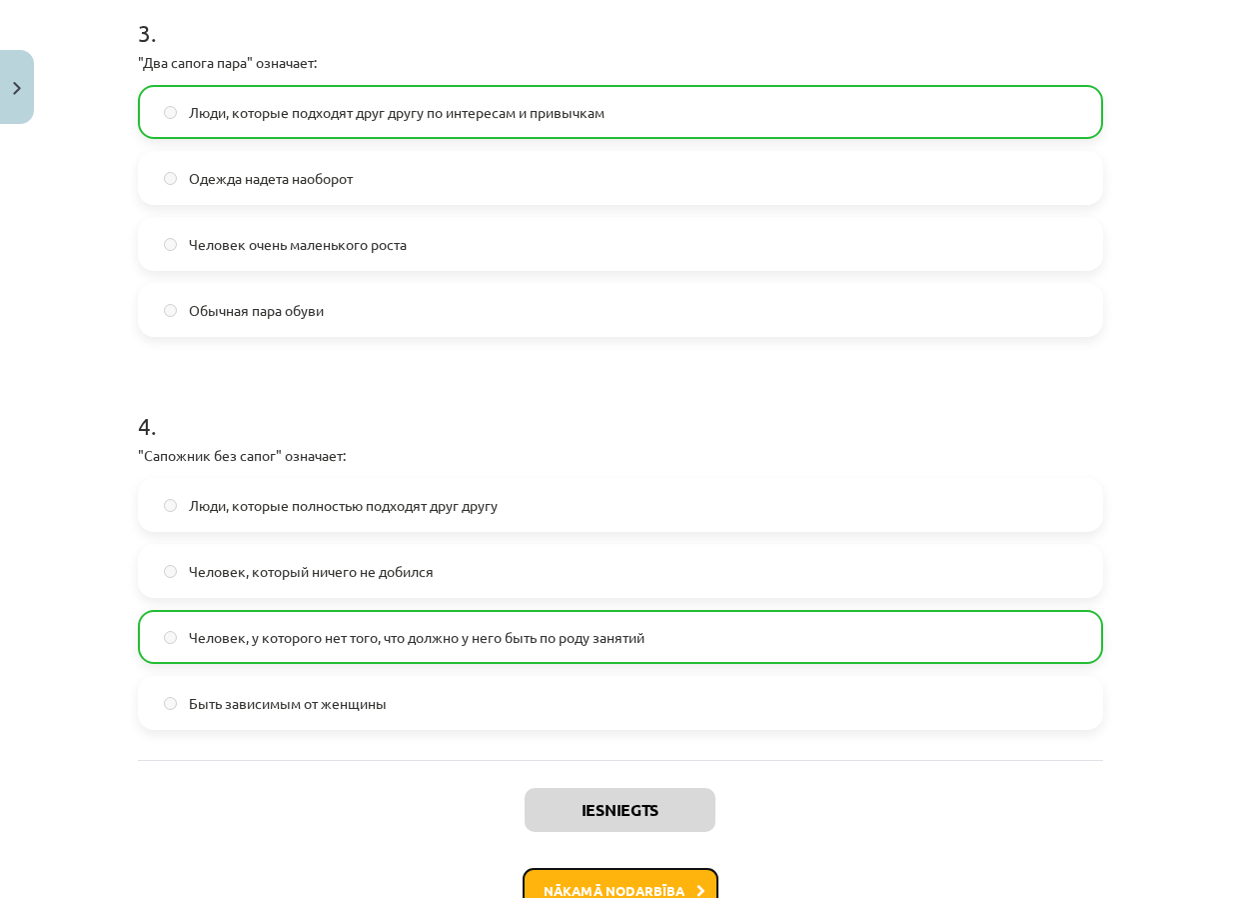
click at [593, 874] on button "Nākamā nodarbība" at bounding box center [621, 891] width 196 height 46
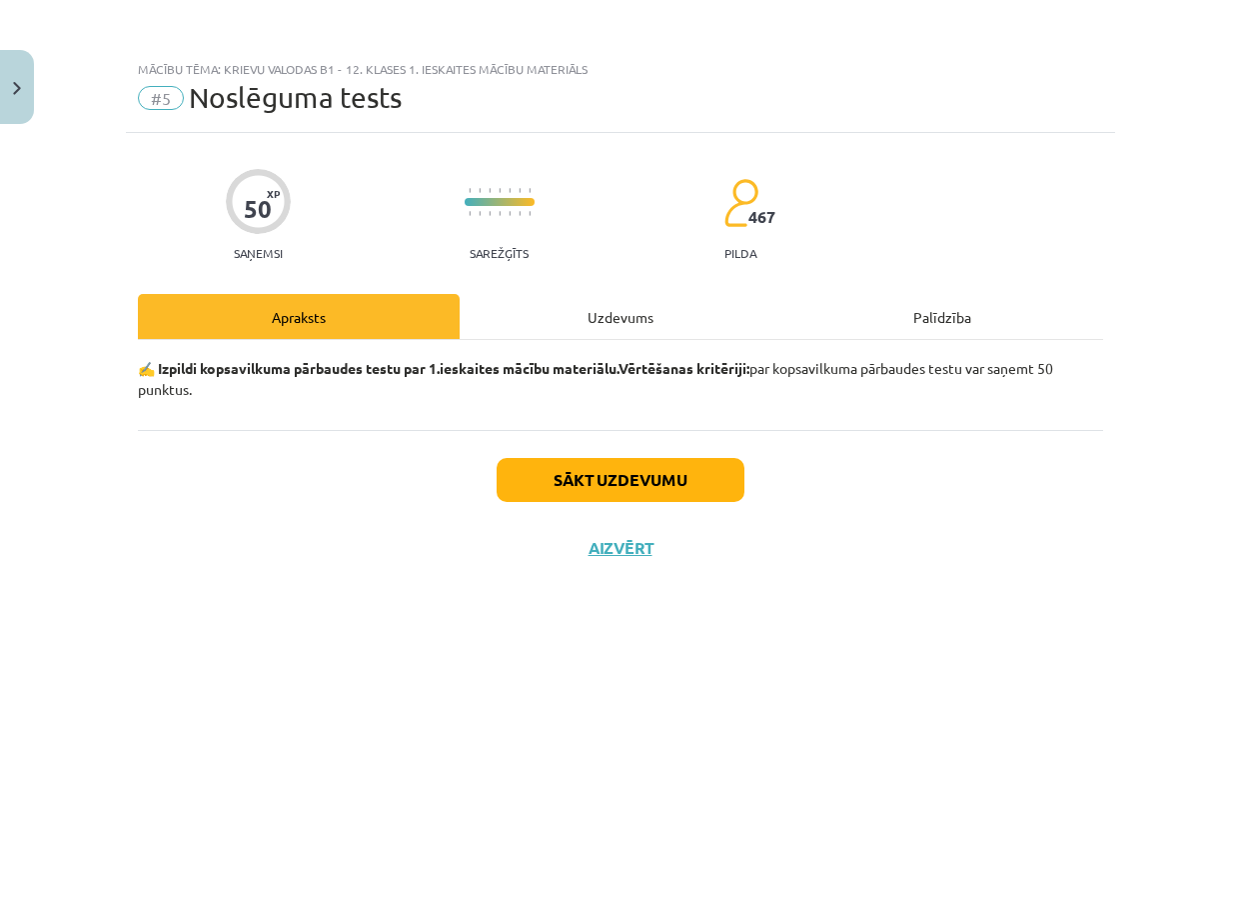
click at [611, 322] on div "Uzdevums" at bounding box center [621, 316] width 322 height 45
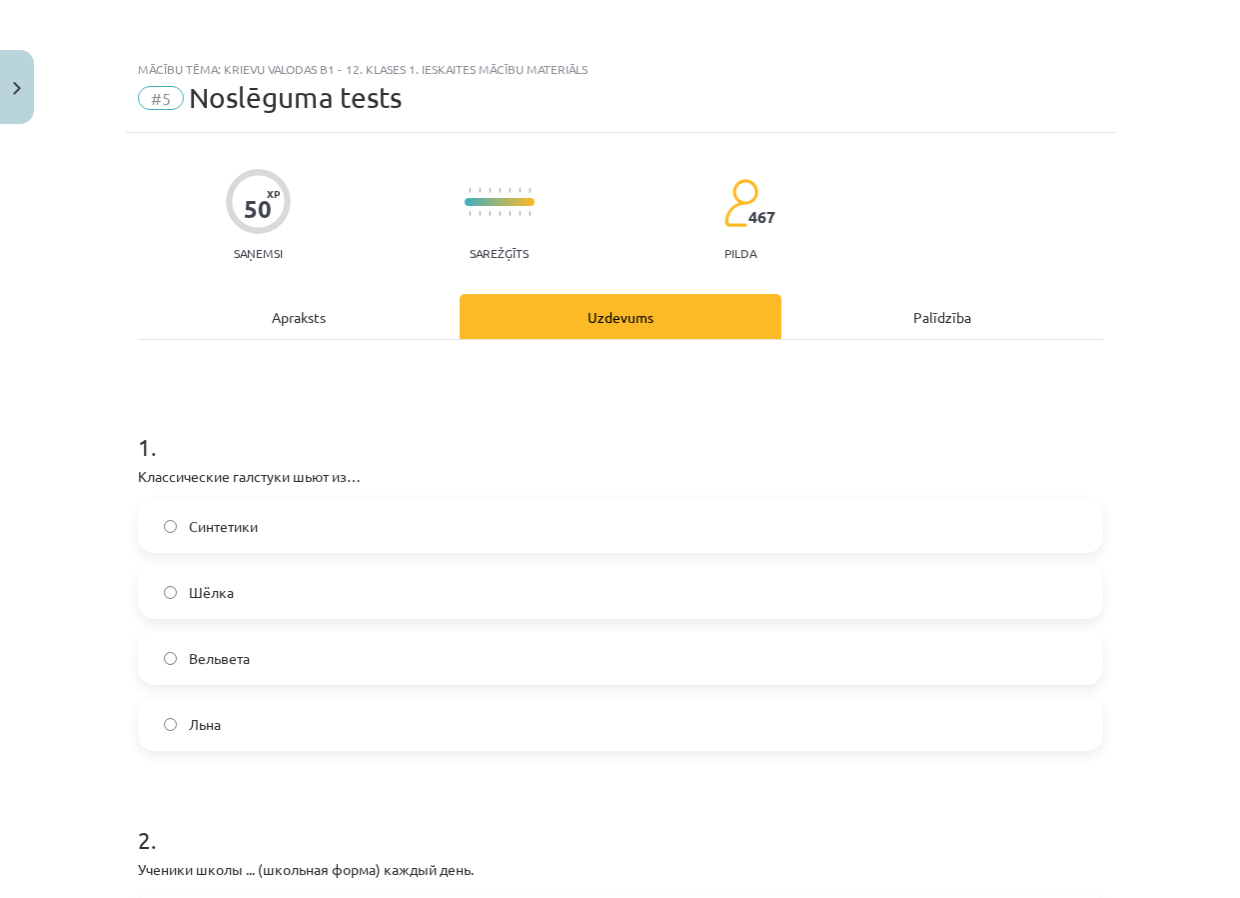
click at [383, 312] on div "Apraksts" at bounding box center [299, 316] width 322 height 45
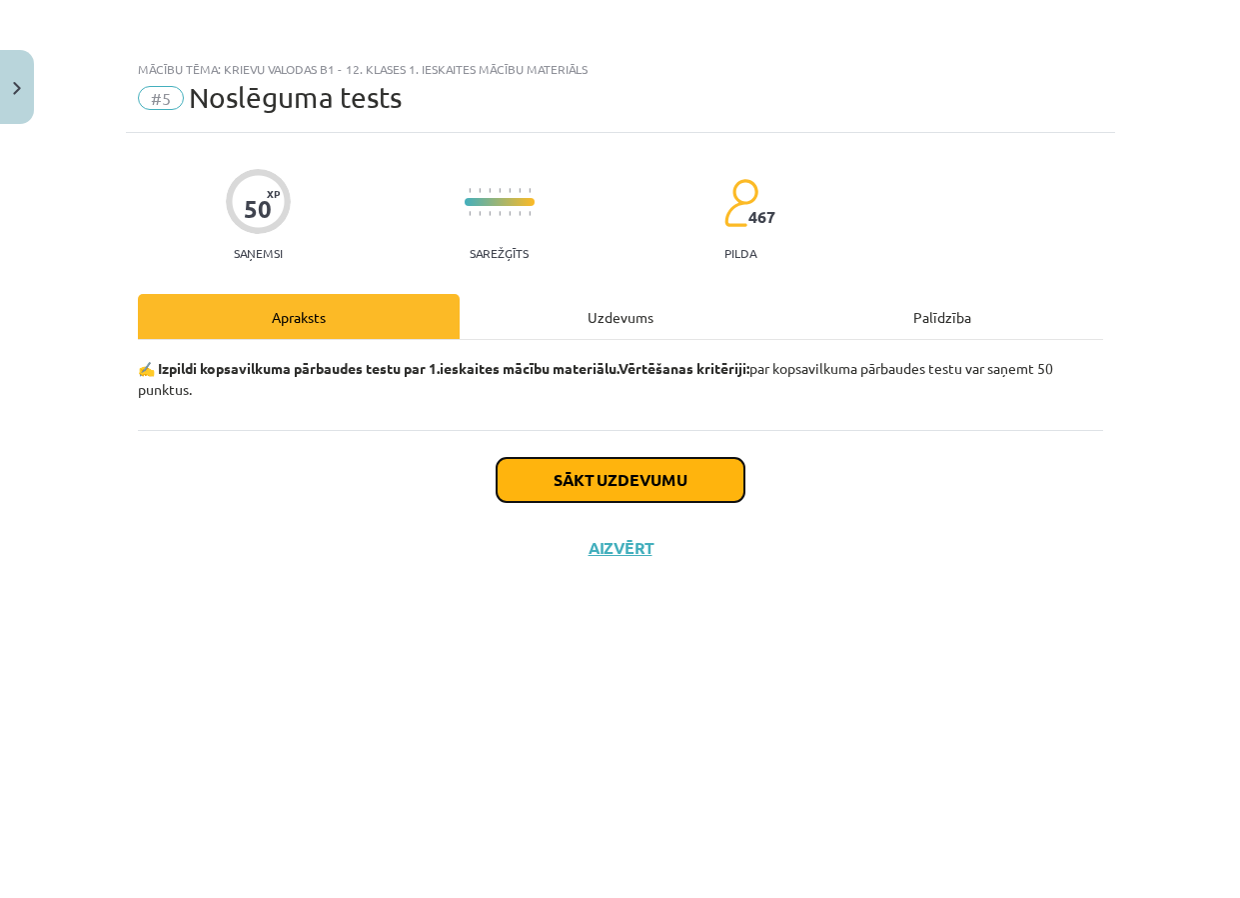
click at [710, 475] on button "Sākt uzdevumu" at bounding box center [621, 480] width 248 height 44
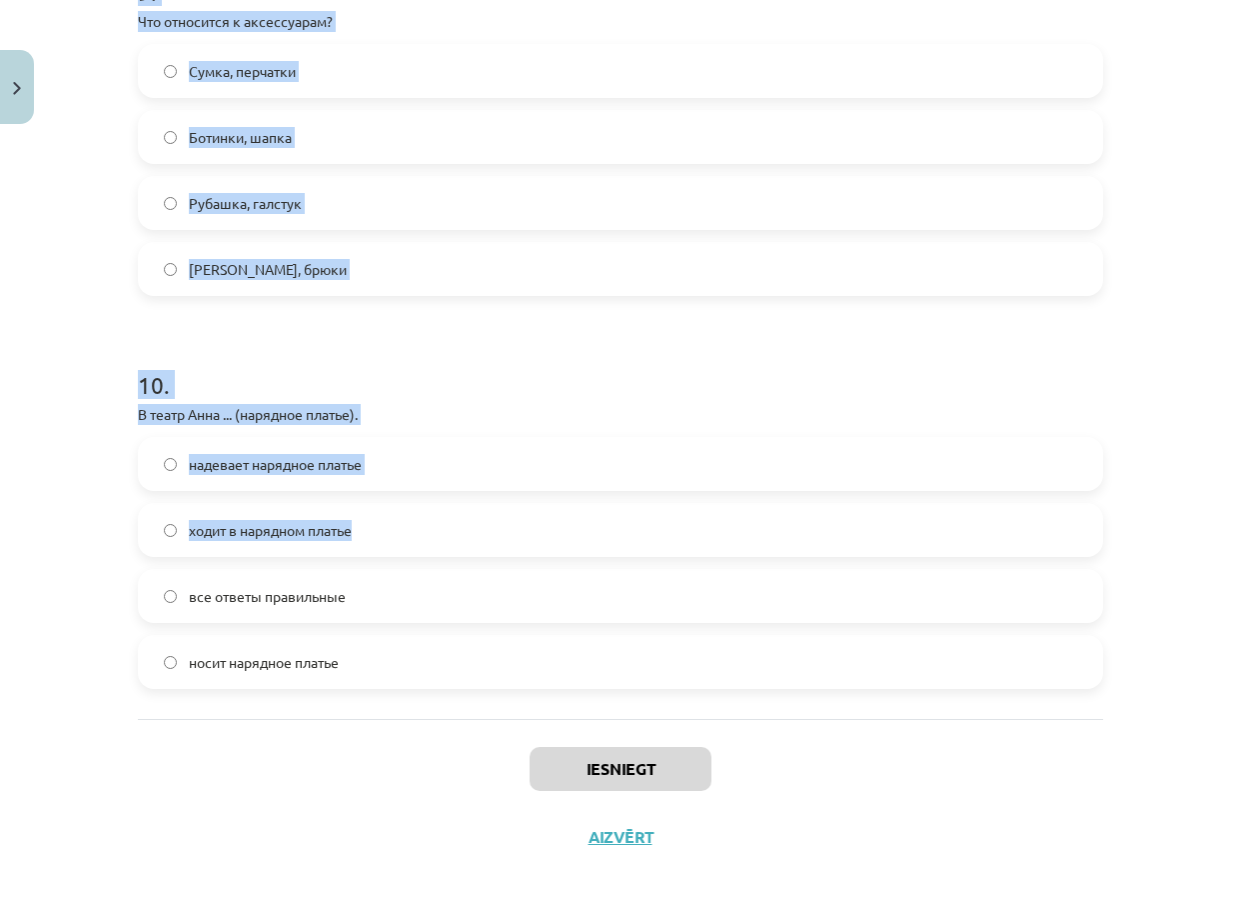
scroll to position [3598, 0]
drag, startPoint x: 124, startPoint y: 370, endPoint x: 431, endPoint y: 660, distance: 422.1
copy form "Loremipsumdo sitametc adip el… Seddoeius Tempo Incididu Utla 0 . Etdolor magna …"
click at [482, 351] on h1 "10 ." at bounding box center [621, 366] width 966 height 62
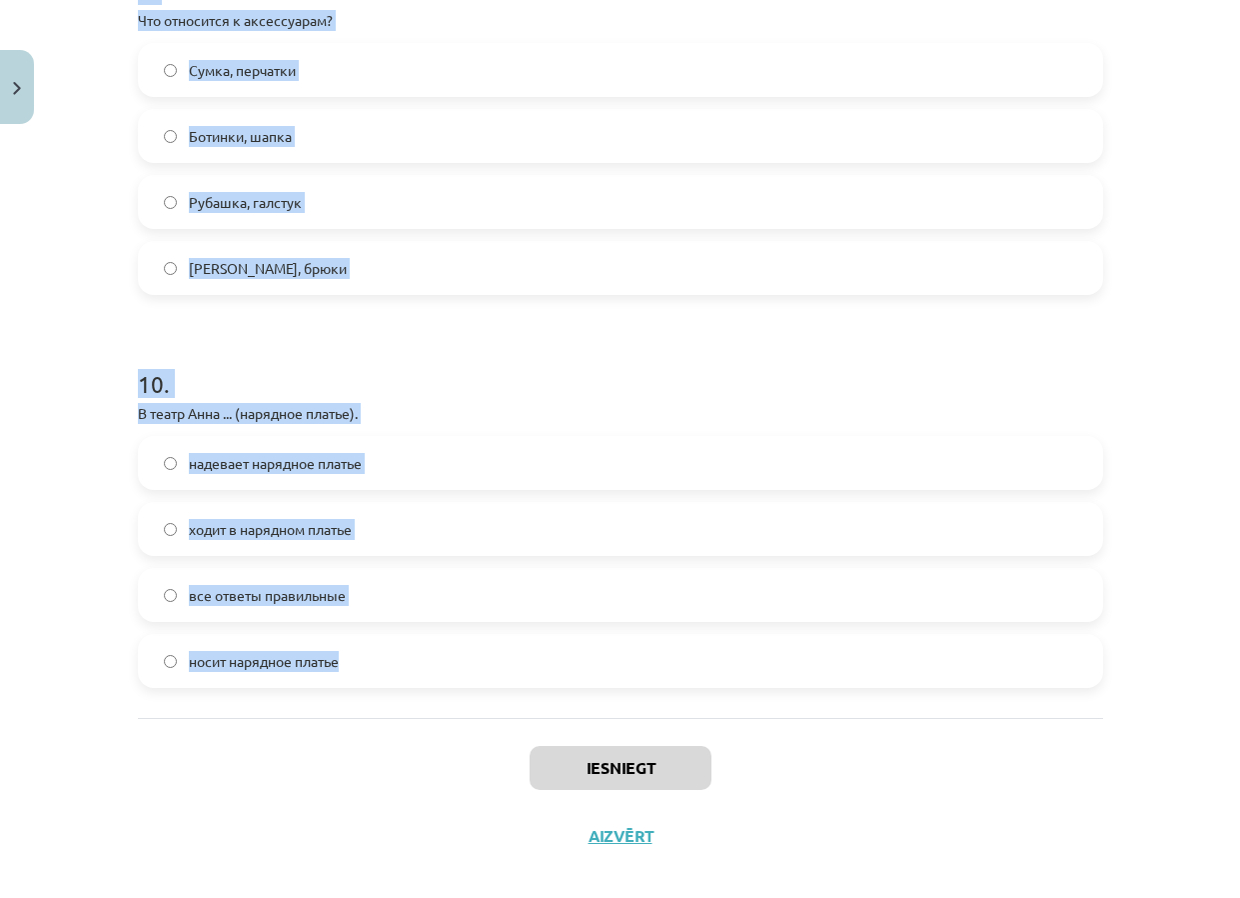
click at [1144, 374] on div "Mācību tēma: Krievu valodas b1 - 12. klases 1. ieskaites mācību materiāls #5 No…" at bounding box center [620, 449] width 1240 height 898
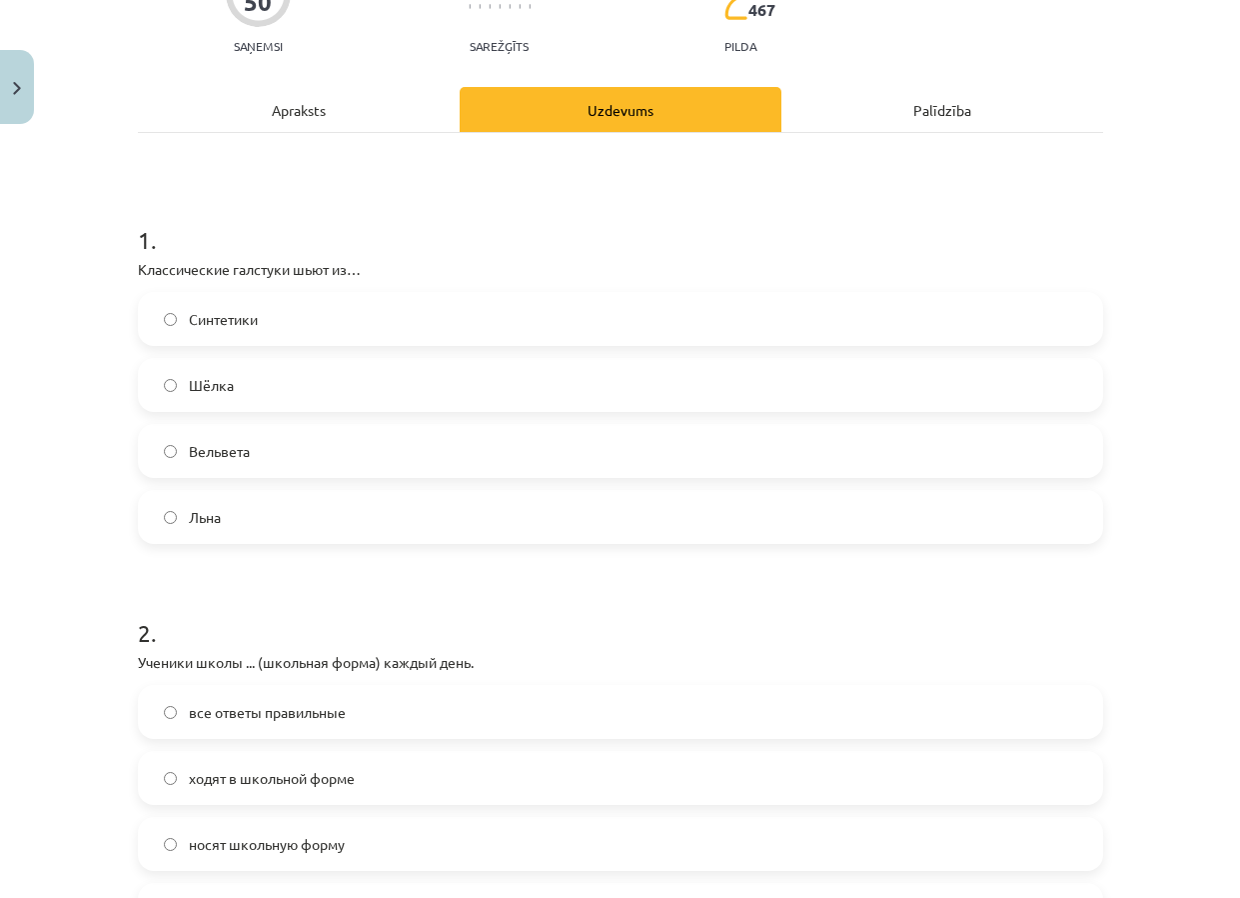
scroll to position [200, 0]
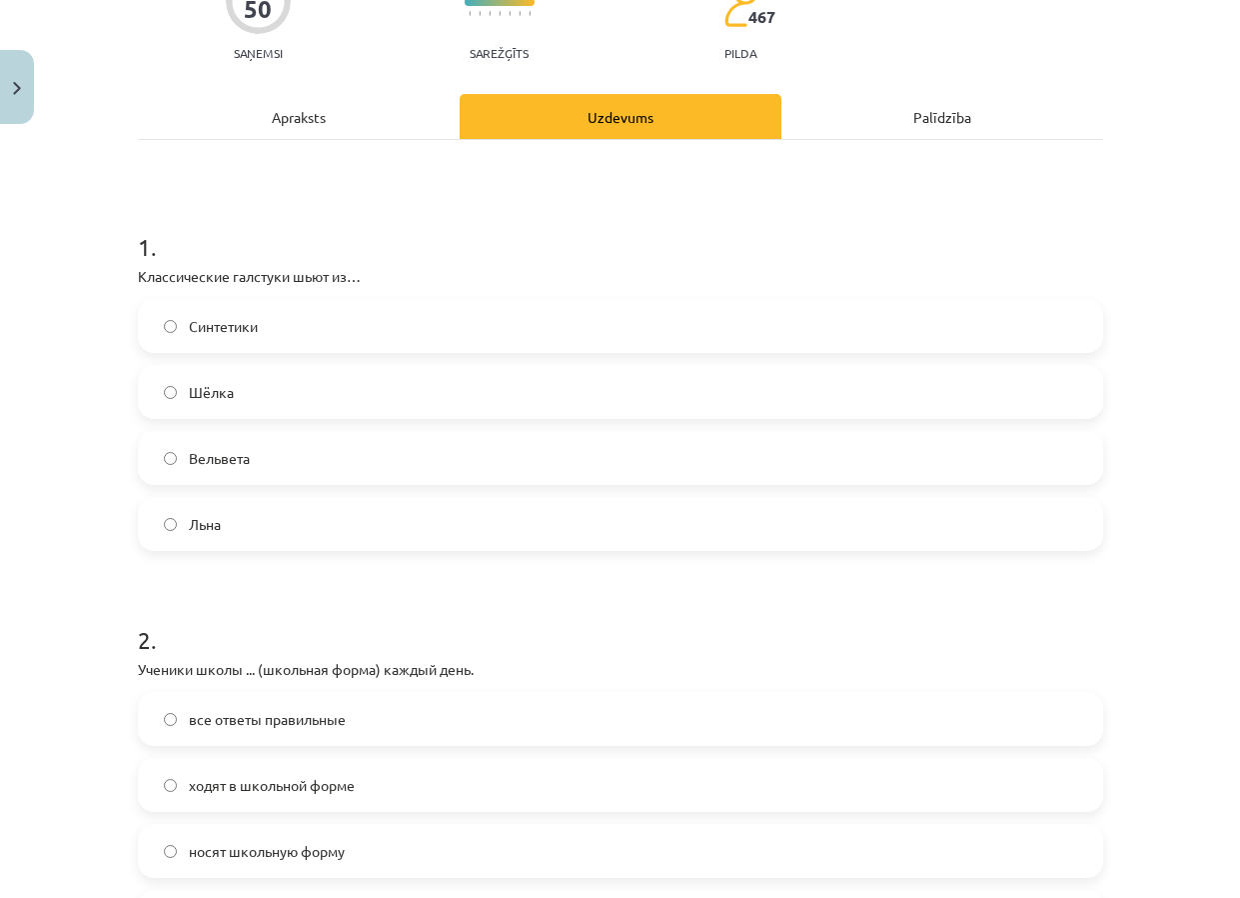
click at [369, 394] on label "Шёлка" at bounding box center [621, 392] width 962 height 50
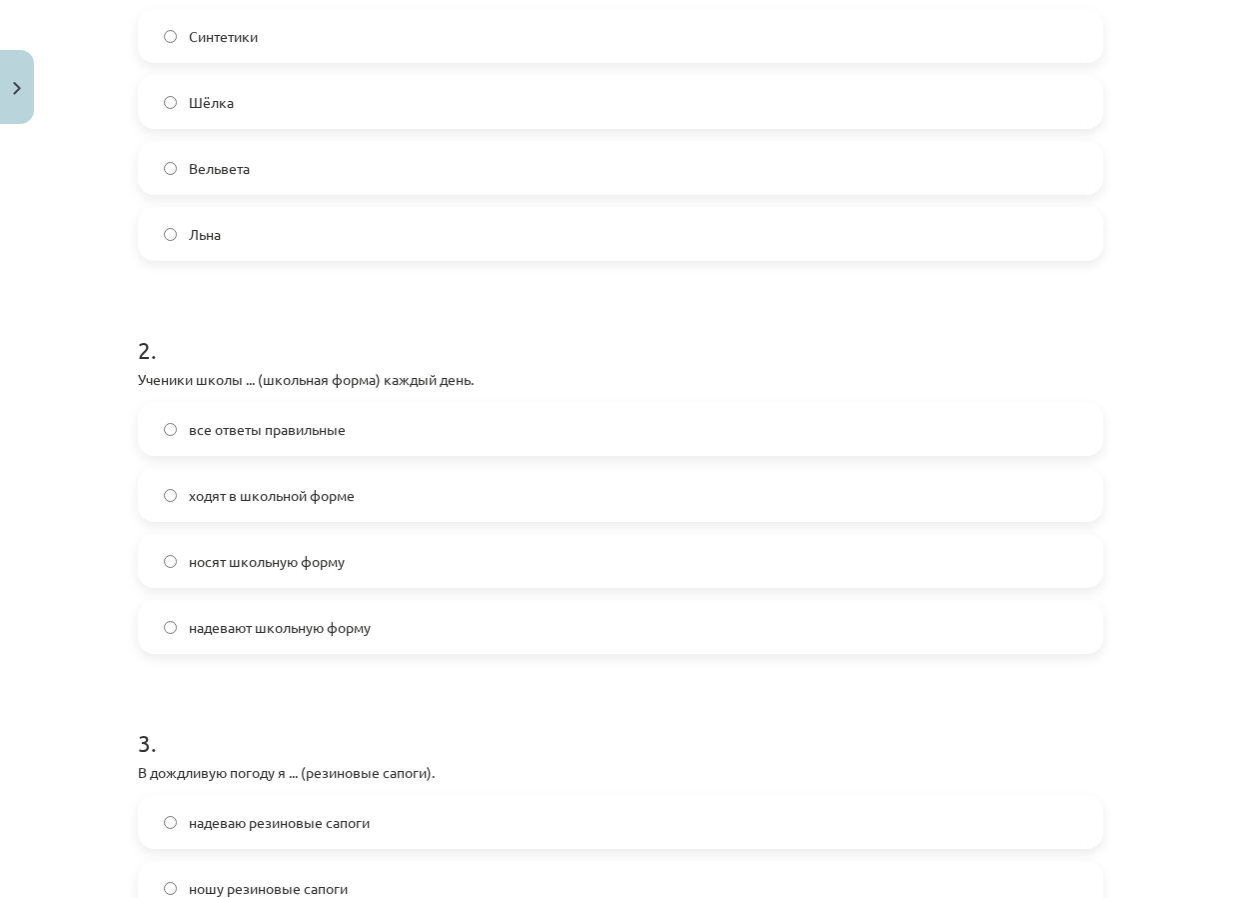
scroll to position [500, 0]
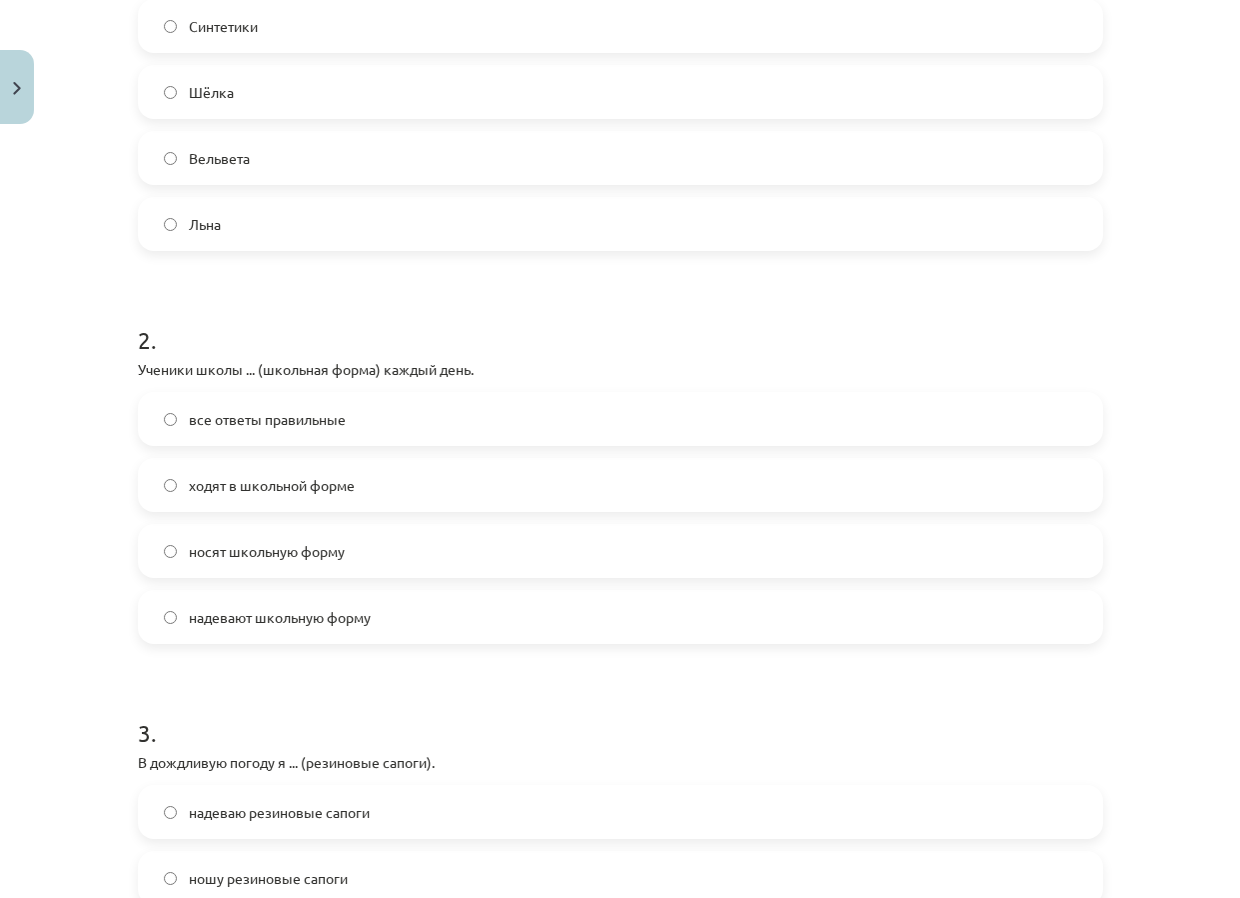
click at [387, 420] on label "все ответы правильные" at bounding box center [621, 419] width 962 height 50
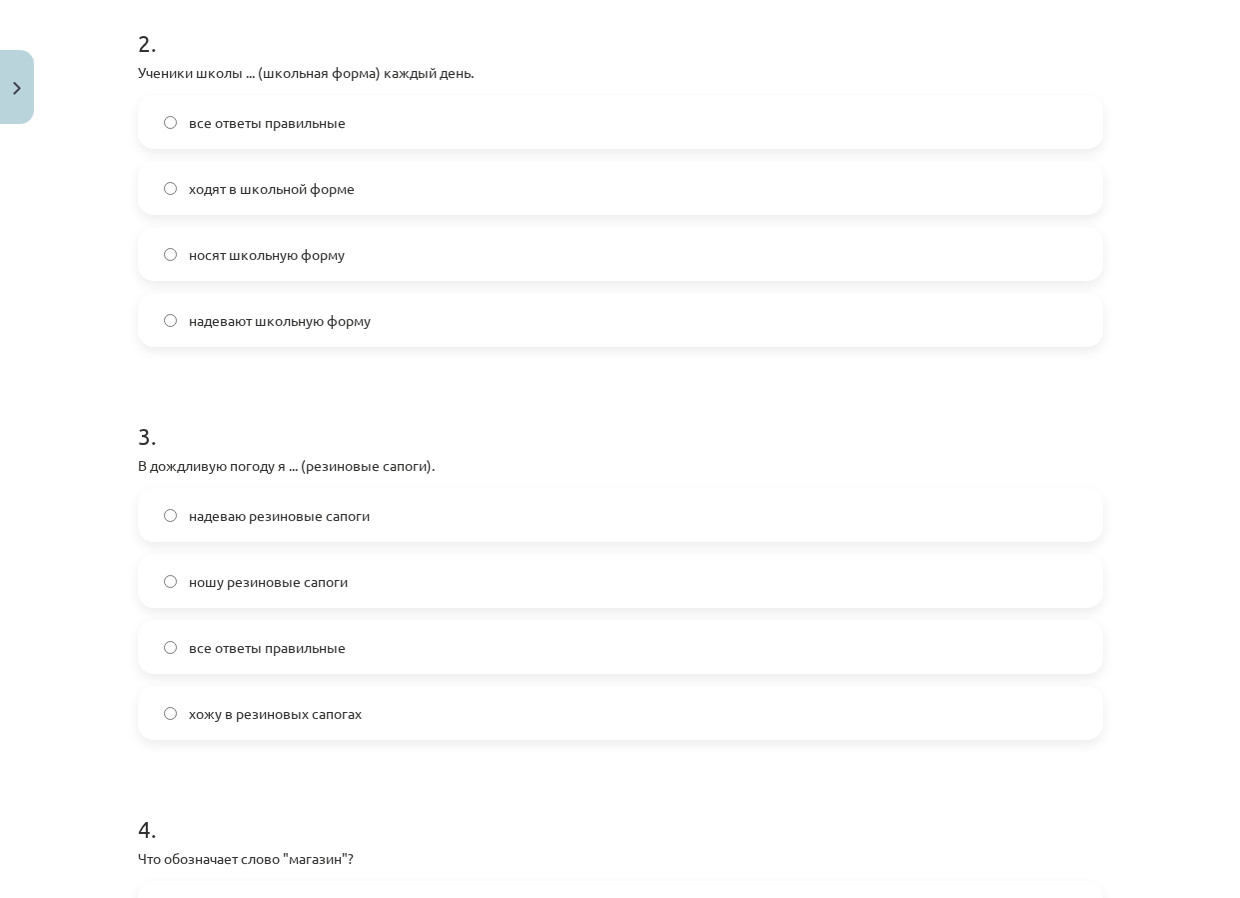
scroll to position [800, 0]
click at [379, 632] on label "все ответы правильные" at bounding box center [621, 644] width 962 height 50
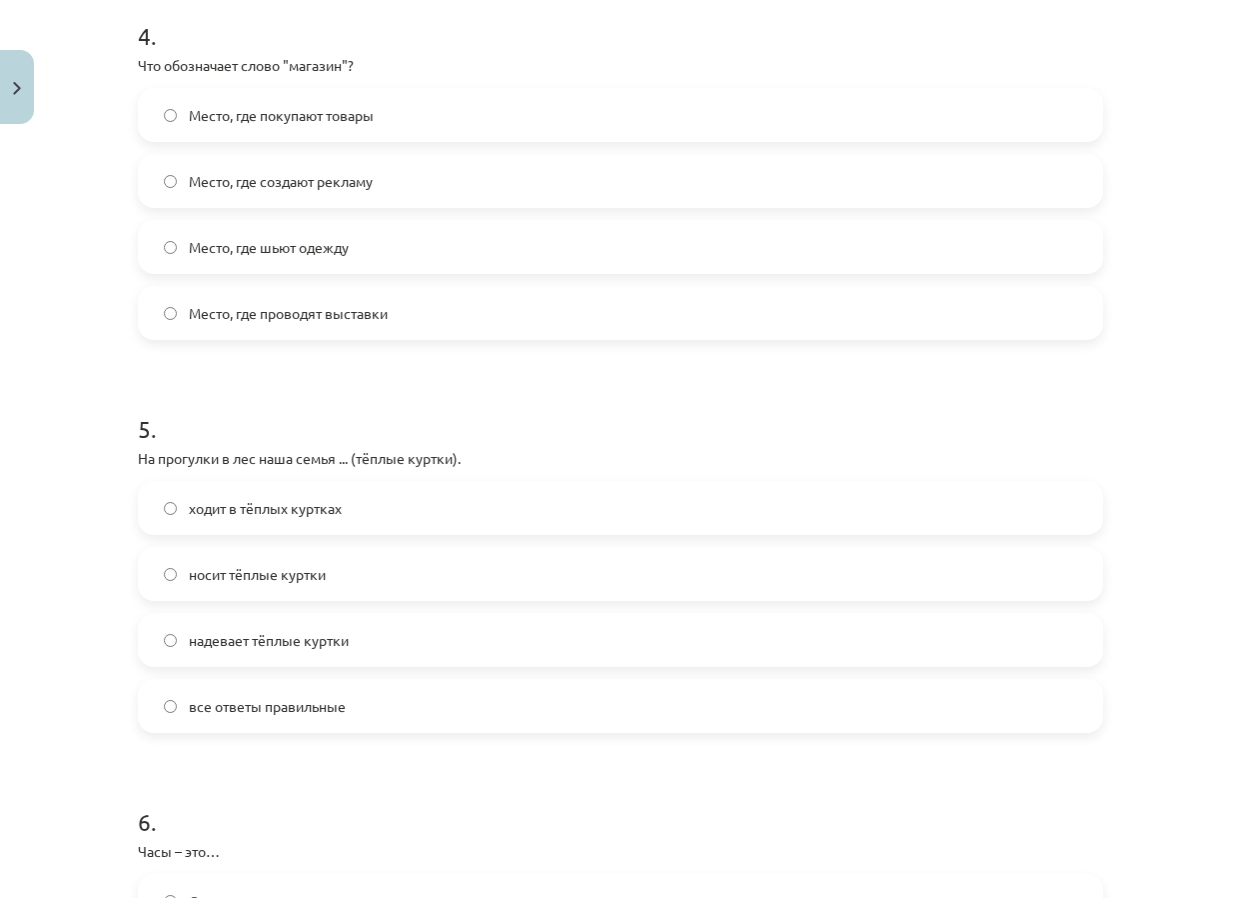
scroll to position [1599, 0]
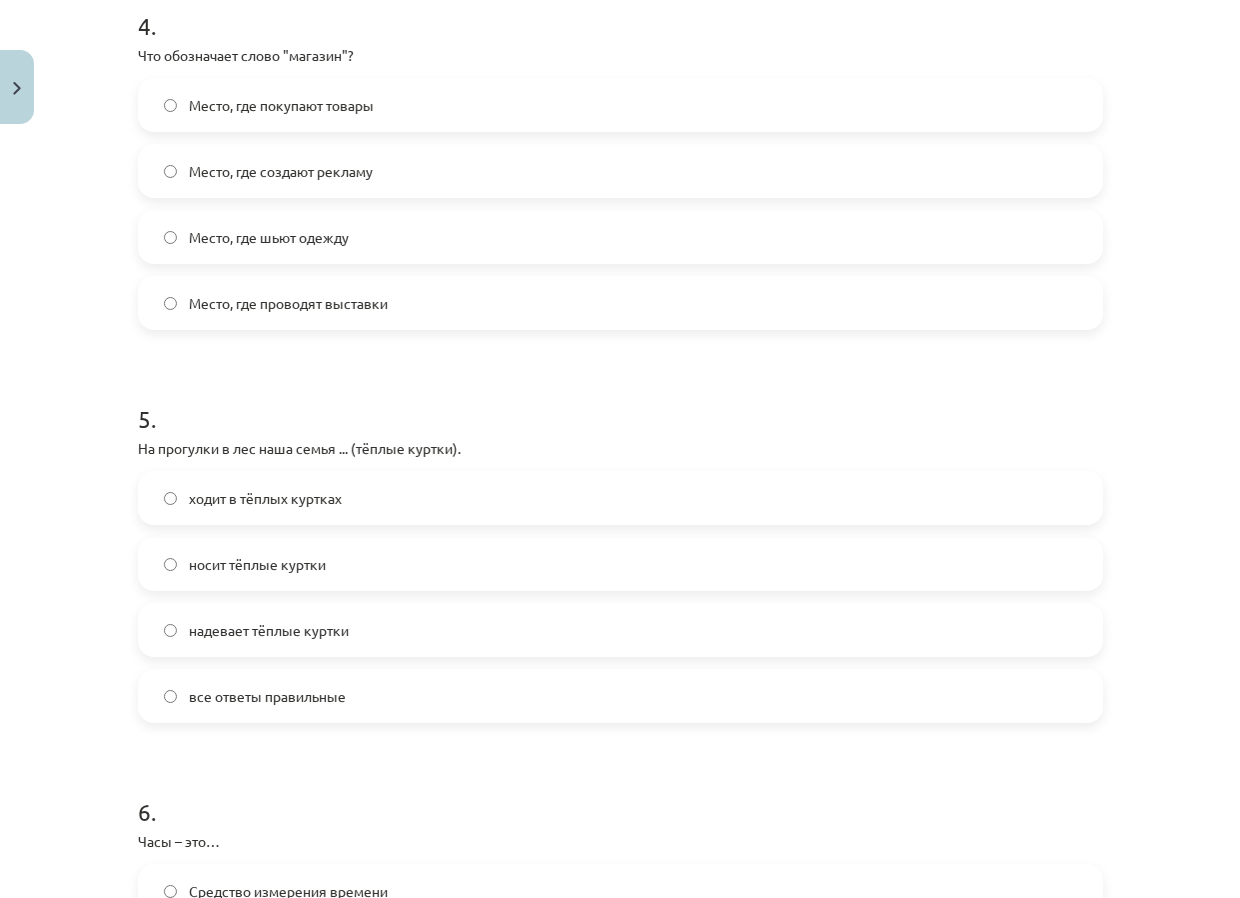
click at [458, 95] on label "Место, где покупают товары" at bounding box center [621, 105] width 962 height 50
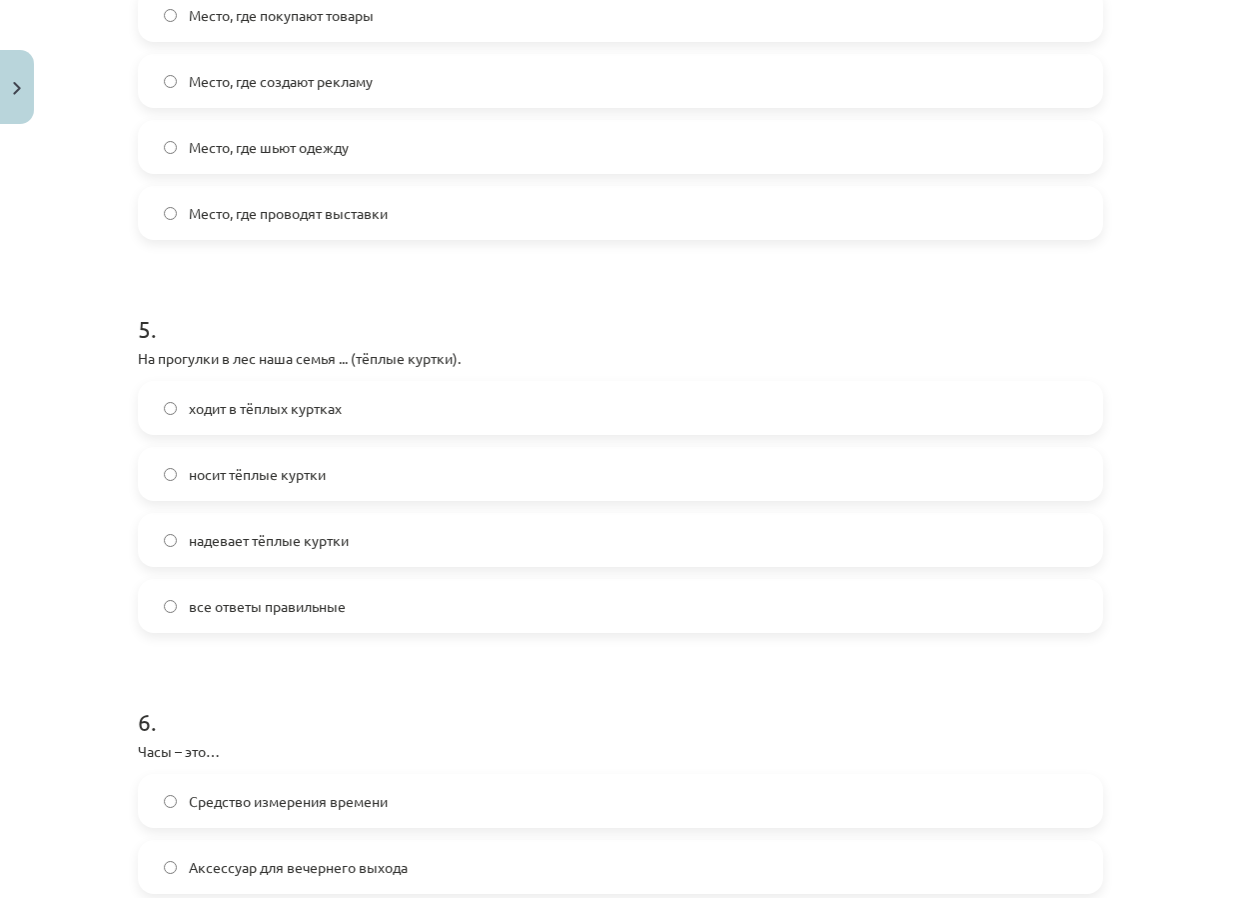
scroll to position [1699, 0]
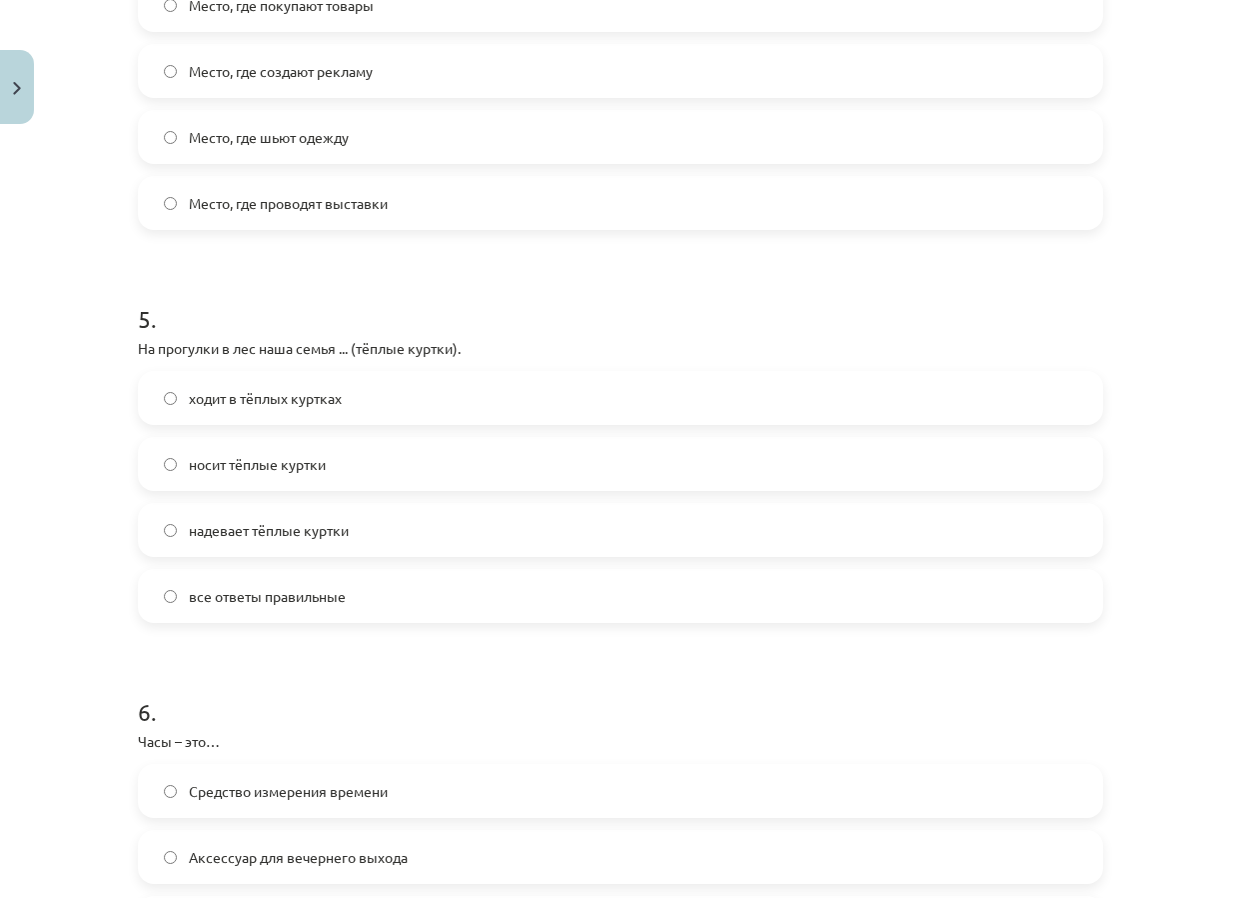
click at [414, 590] on label "все ответы правильные" at bounding box center [621, 596] width 962 height 50
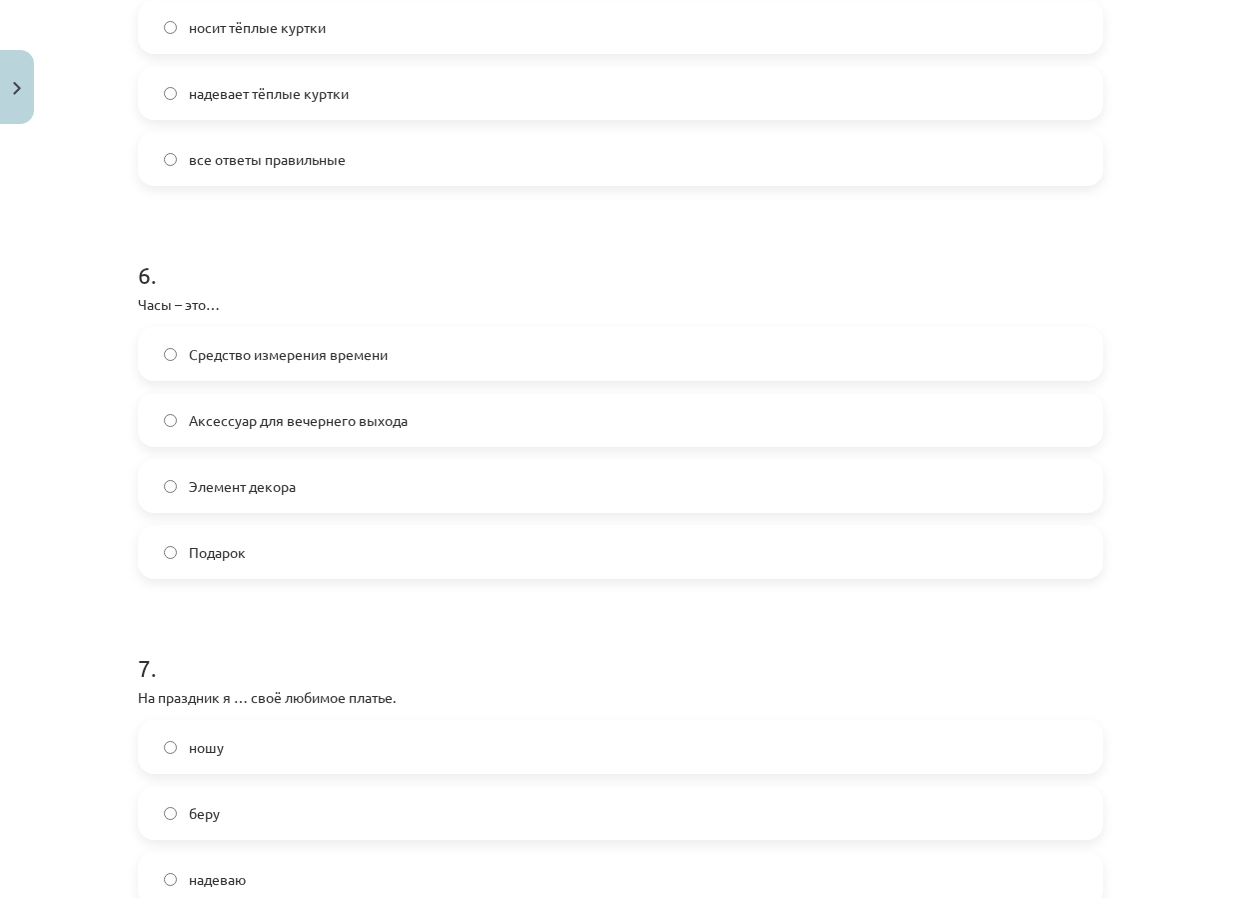
scroll to position [2199, 0]
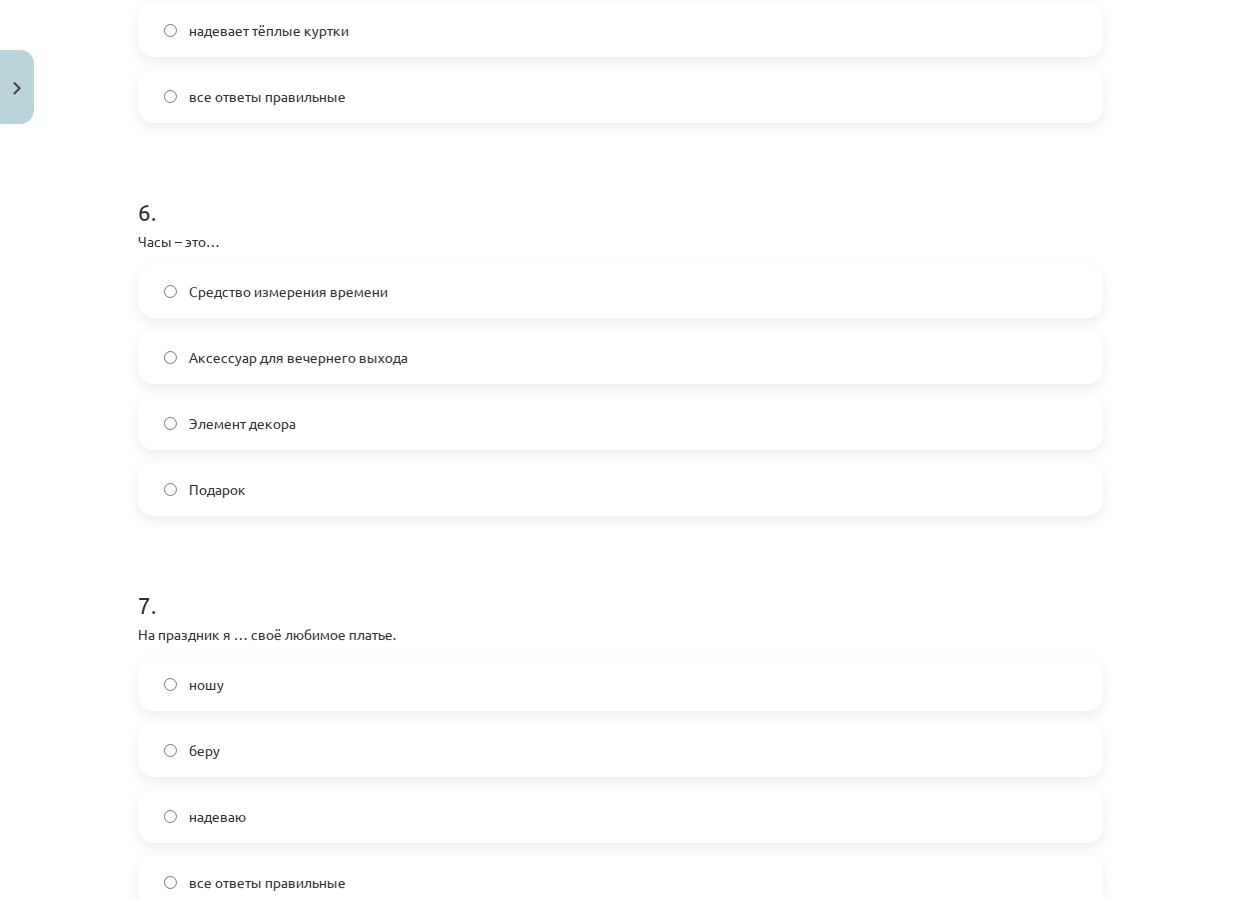
click at [495, 287] on label "Средство измерения времени" at bounding box center [621, 291] width 962 height 50
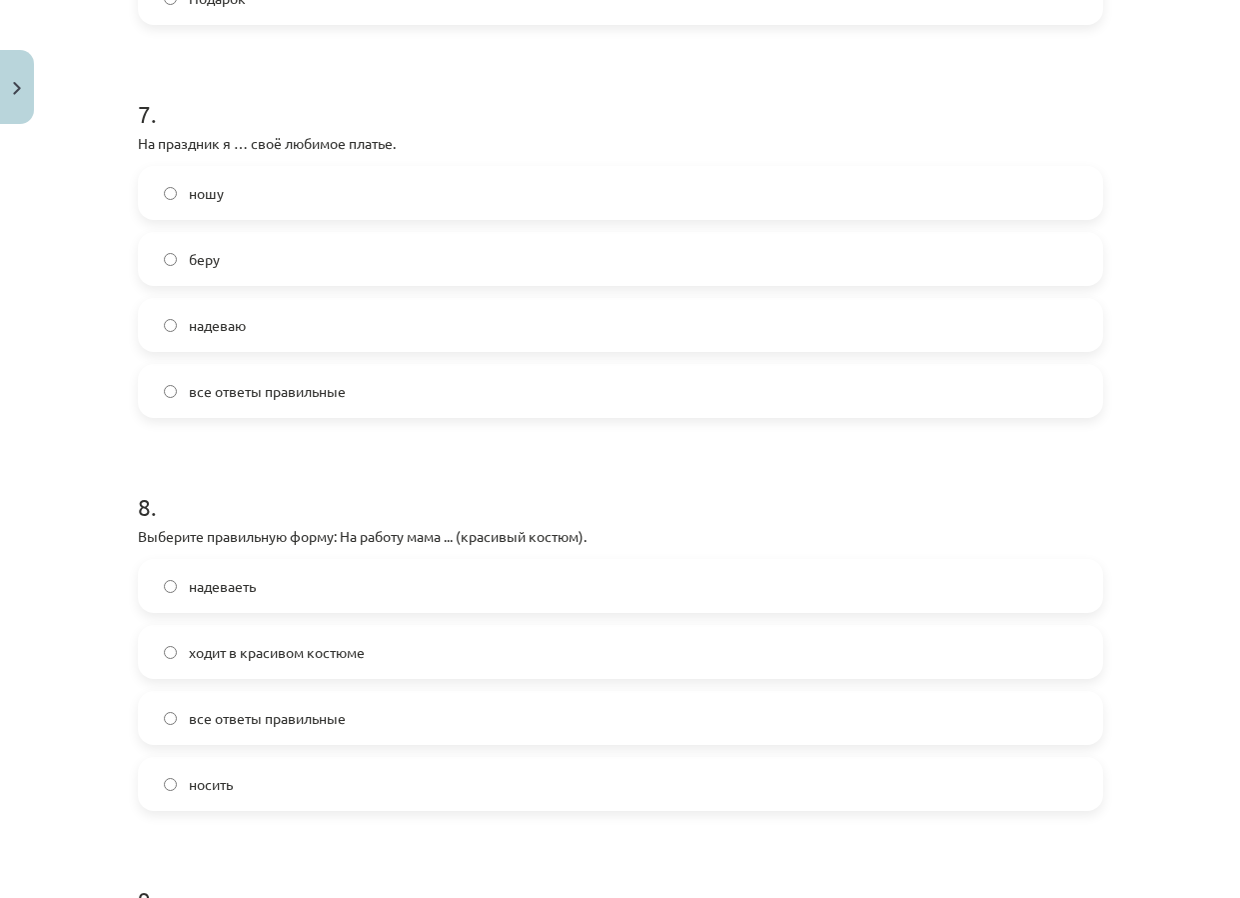
scroll to position [2699, 0]
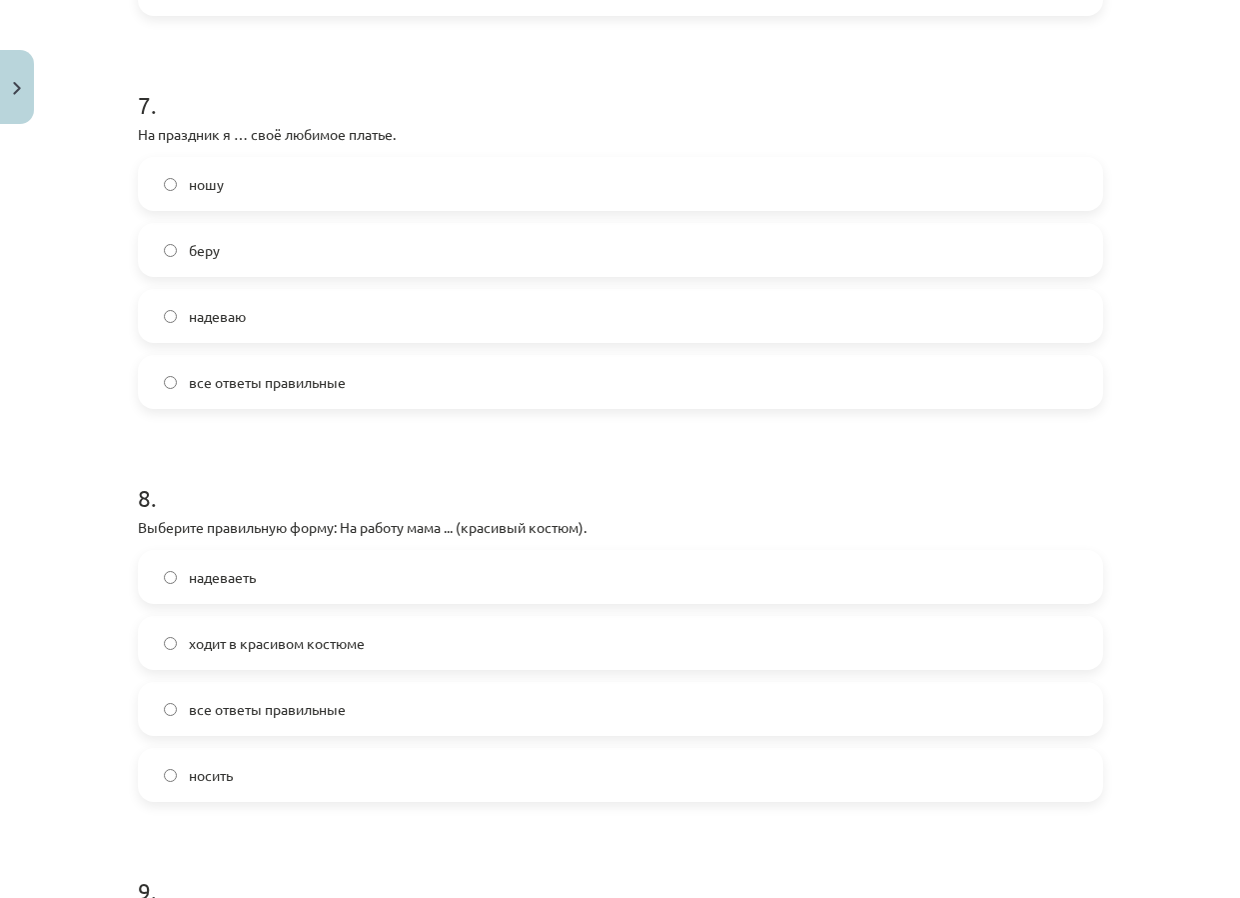
click at [420, 304] on label "надеваю" at bounding box center [621, 316] width 962 height 50
click at [408, 634] on label "ходит в красивом костюме" at bounding box center [621, 643] width 962 height 50
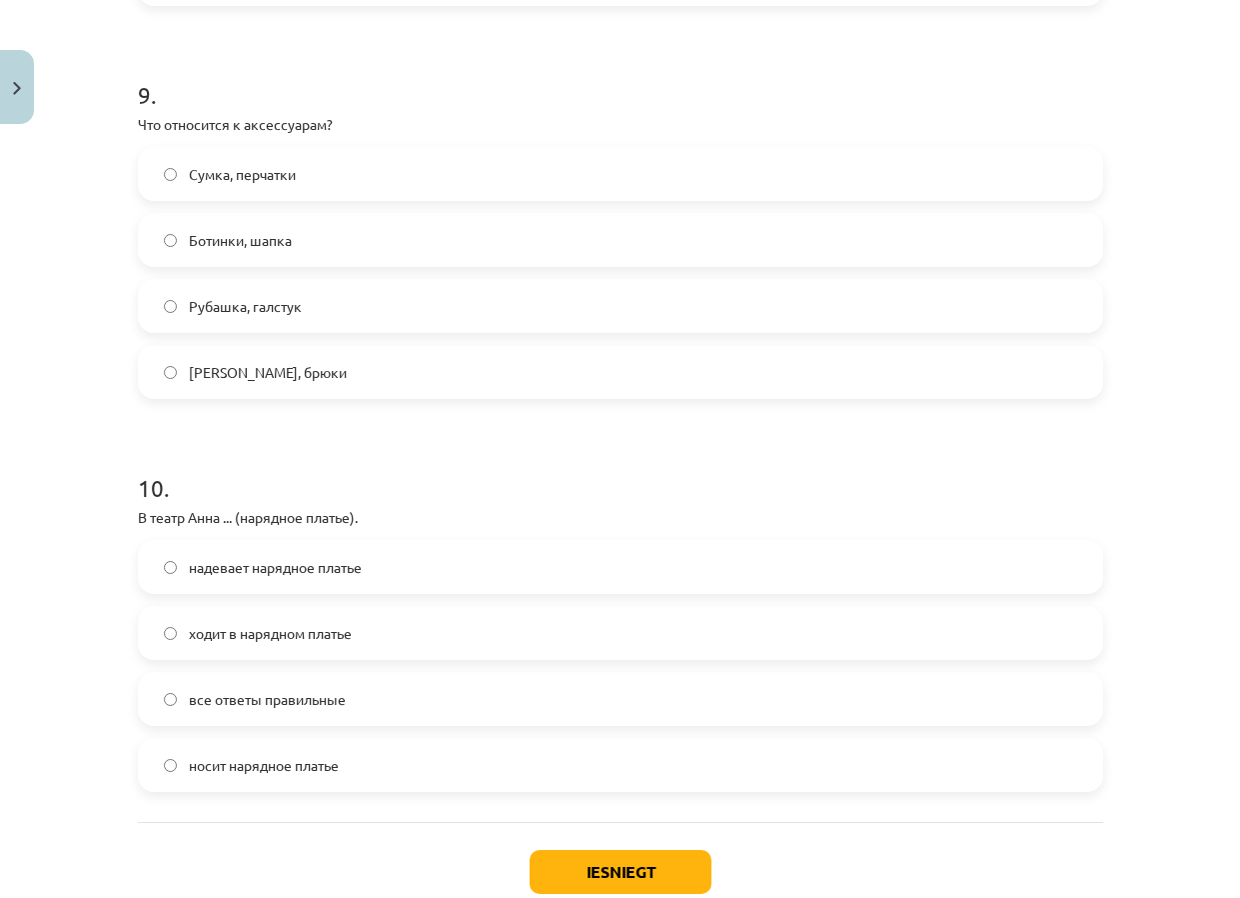
scroll to position [3498, 0]
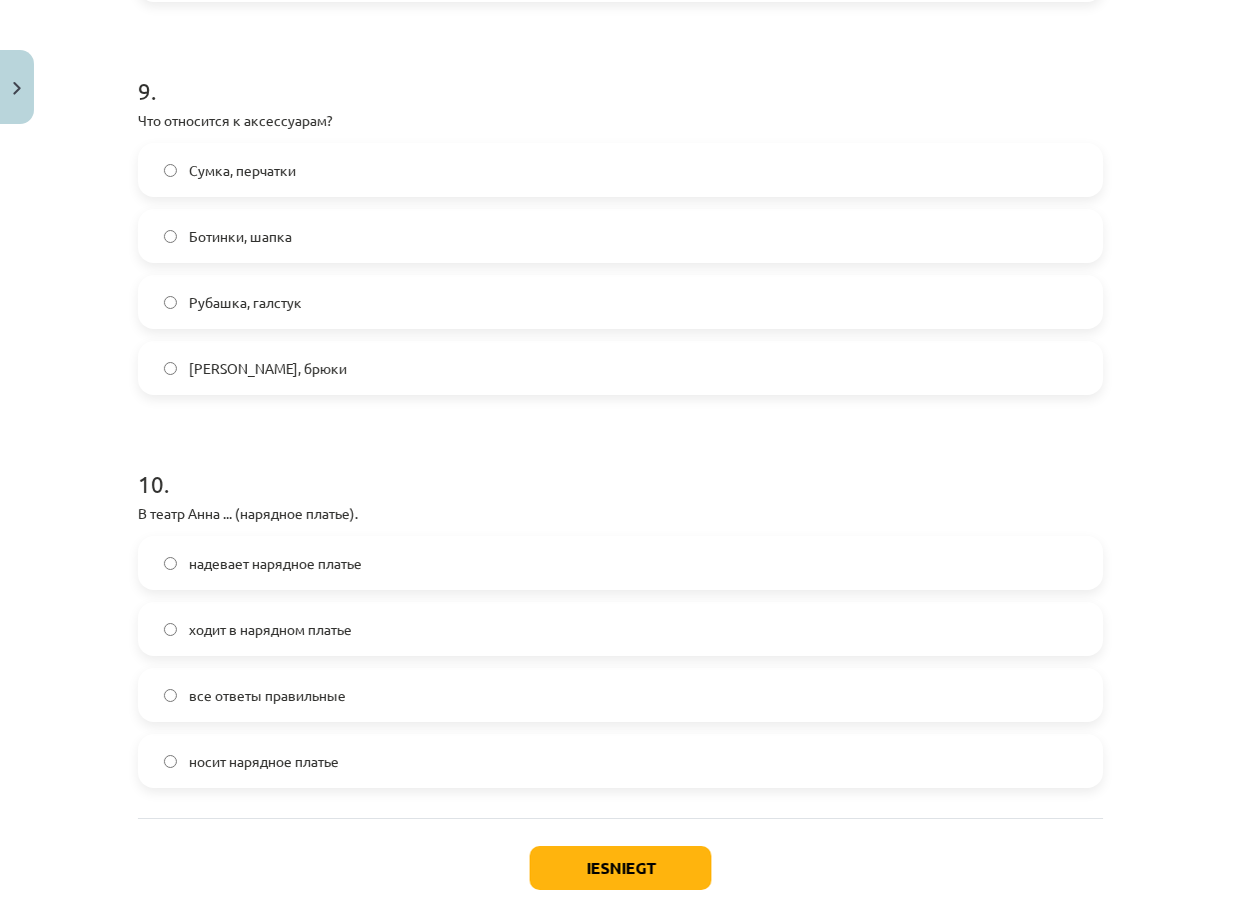
click at [476, 169] on label "Сумка, перчатки" at bounding box center [621, 170] width 962 height 50
click at [538, 683] on label "все ответы правильные" at bounding box center [621, 695] width 962 height 50
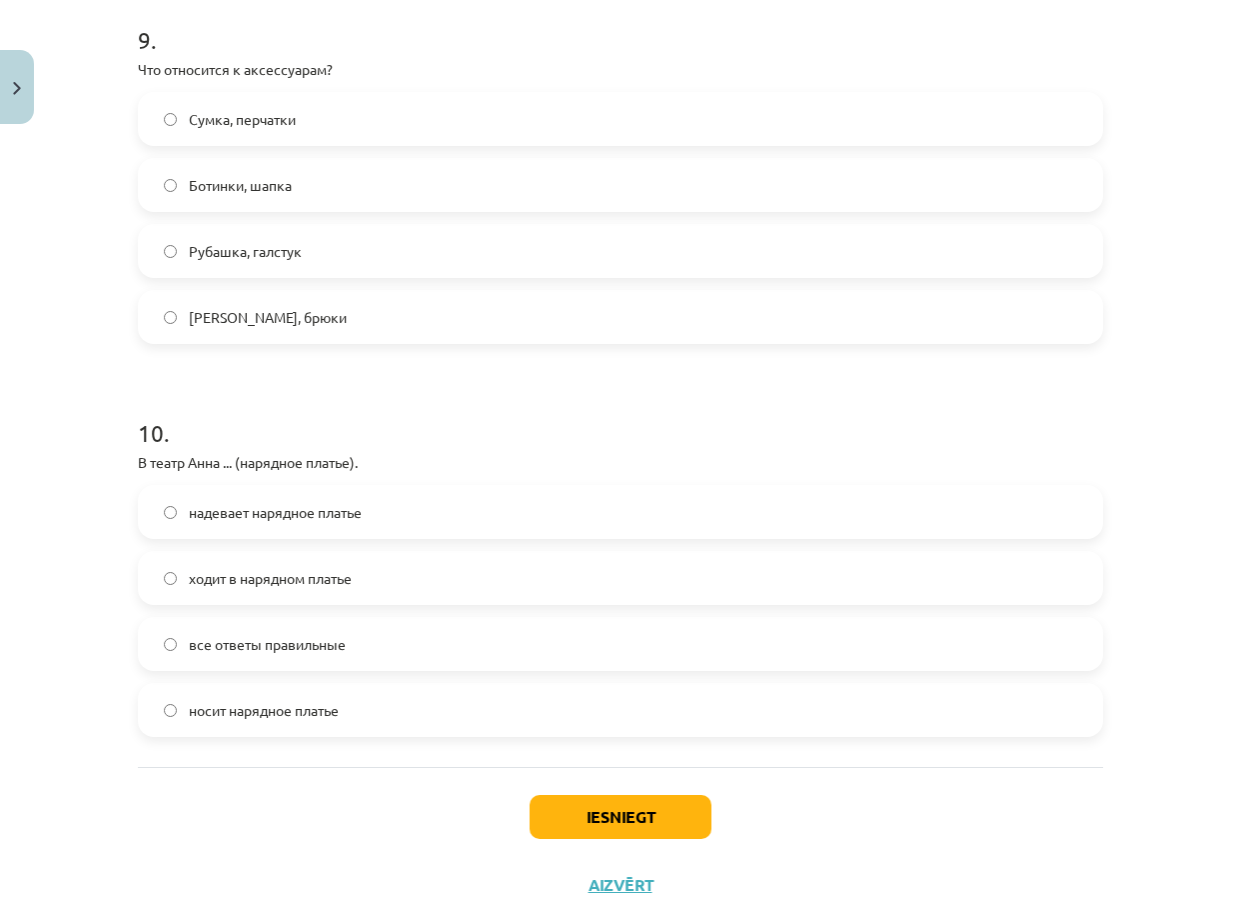
scroll to position [3598, 0]
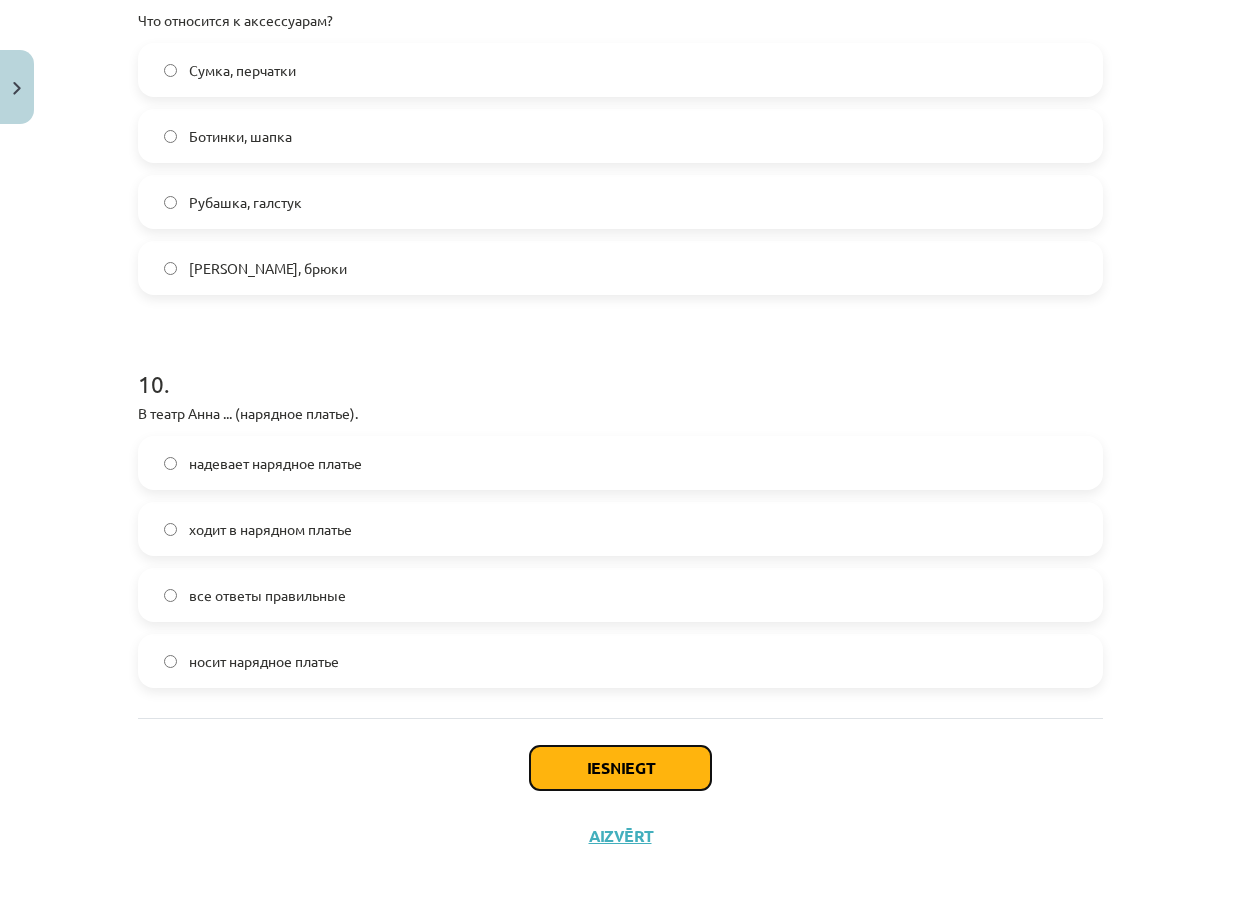
click at [623, 765] on button "Iesniegt" at bounding box center [621, 768] width 182 height 44
